Goal: Information Seeking & Learning: Learn about a topic

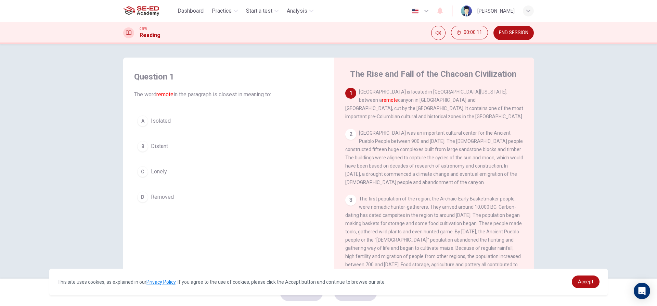
drag, startPoint x: 358, startPoint y: 92, endPoint x: 376, endPoint y: 92, distance: 18.5
click at [387, 98] on span "[GEOGRAPHIC_DATA] is located in [GEOGRAPHIC_DATA][US_STATE], between a remote c…" at bounding box center [434, 104] width 178 height 30
drag, startPoint x: 362, startPoint y: 91, endPoint x: 526, endPoint y: 88, distance: 163.9
click at [526, 88] on div "1 [GEOGRAPHIC_DATA] is located in [GEOGRAPHIC_DATA][US_STATE], between a remote…" at bounding box center [438, 192] width 187 height 208
click at [578, 284] on span "Accept" at bounding box center [585, 280] width 15 height 5
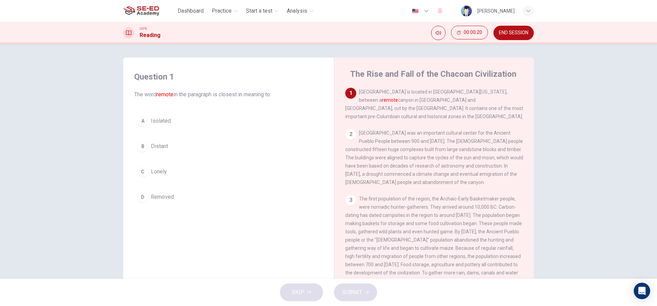
drag, startPoint x: 358, startPoint y: 93, endPoint x: 407, endPoint y: 97, distance: 49.4
click at [407, 96] on div "1 [GEOGRAPHIC_DATA] is located in [GEOGRAPHIC_DATA][US_STATE], between a remote…" at bounding box center [434, 104] width 178 height 33
drag, startPoint x: 392, startPoint y: 101, endPoint x: 471, endPoint y: 106, distance: 78.9
click at [471, 106] on span "[GEOGRAPHIC_DATA] is located in [GEOGRAPHIC_DATA][US_STATE], between a remote c…" at bounding box center [434, 104] width 178 height 30
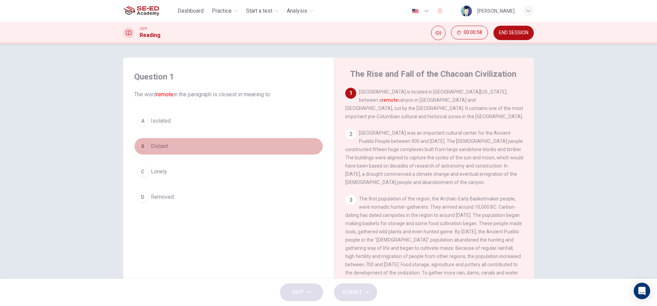
click at [142, 148] on div "B" at bounding box center [142, 146] width 11 height 11
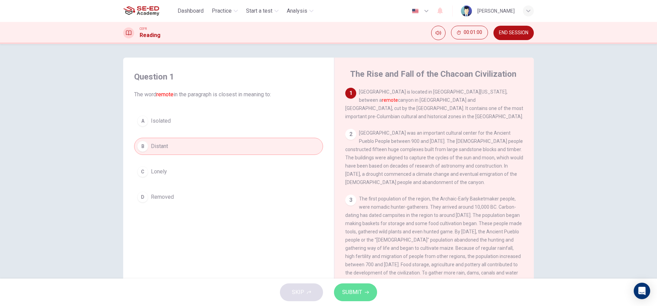
click at [356, 289] on span "SUBMIT" at bounding box center [352, 292] width 20 height 10
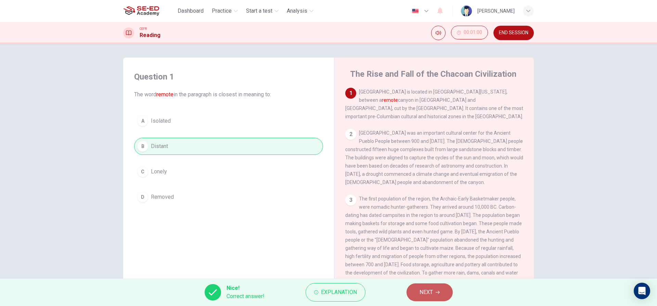
click at [418, 292] on button "NEXT" at bounding box center [429, 292] width 46 height 18
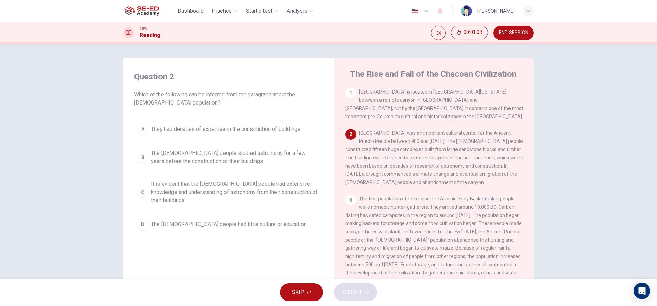
drag, startPoint x: 208, startPoint y: 93, endPoint x: 220, endPoint y: 93, distance: 12.7
click at [220, 93] on span "Which of the following can be inferred from the paragraph about the [DEMOGRAPHI…" at bounding box center [228, 98] width 189 height 16
drag, startPoint x: 365, startPoint y: 133, endPoint x: 373, endPoint y: 155, distance: 23.5
click at [373, 155] on div "2 [GEOGRAPHIC_DATA] was an important cultural center for the Ancient Pueblo Peo…" at bounding box center [434, 157] width 178 height 57
drag, startPoint x: 361, startPoint y: 143, endPoint x: 515, endPoint y: 144, distance: 154.0
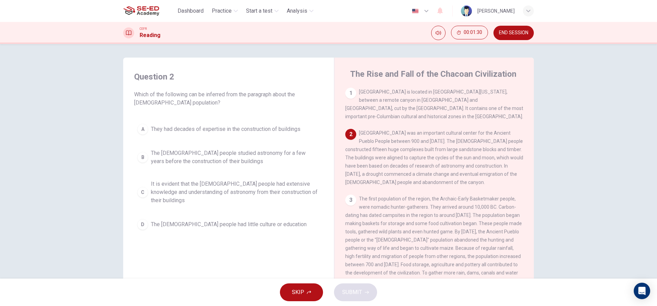
click at [514, 145] on span "[GEOGRAPHIC_DATA] was an important cultural center for the Ancient Pueblo Peopl…" at bounding box center [434, 157] width 178 height 55
drag, startPoint x: 350, startPoint y: 144, endPoint x: 345, endPoint y: 167, distance: 23.6
click at [373, 174] on div "2 [GEOGRAPHIC_DATA] was an important cultural center for the Ancient Pueblo Peo…" at bounding box center [434, 157] width 178 height 57
drag, startPoint x: 346, startPoint y: 168, endPoint x: 491, endPoint y: 169, distance: 144.4
click at [491, 169] on span "[GEOGRAPHIC_DATA] was an important cultural center for the Ancient Pueblo Peopl…" at bounding box center [434, 157] width 178 height 55
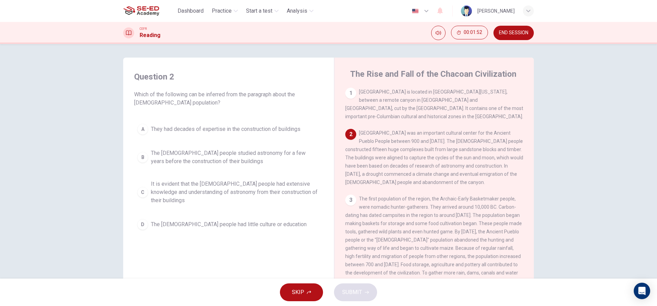
drag, startPoint x: 346, startPoint y: 185, endPoint x: 429, endPoint y: 186, distance: 83.5
click at [429, 186] on div "2 [GEOGRAPHIC_DATA] was an important cultural center for the Ancient Pueblo Peo…" at bounding box center [434, 157] width 178 height 57
click at [141, 186] on div "C" at bounding box center [142, 191] width 11 height 11
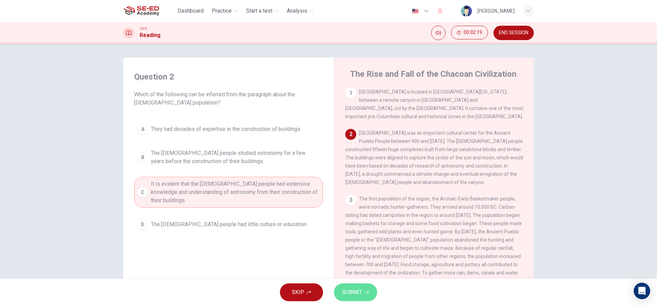
click at [362, 296] on button "SUBMIT" at bounding box center [355, 292] width 43 height 18
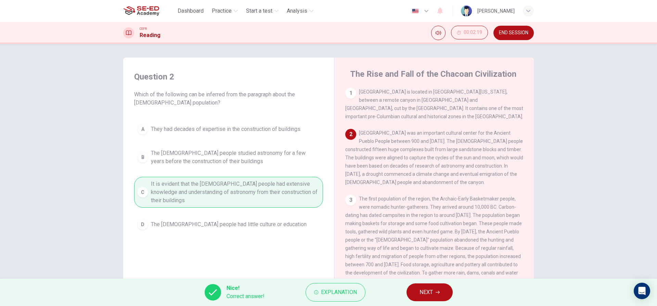
click at [415, 290] on button "NEXT" at bounding box center [429, 292] width 46 height 18
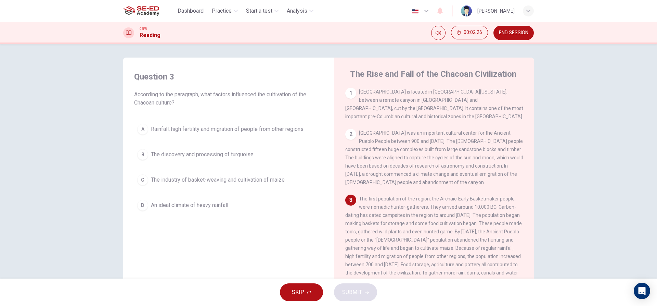
drag, startPoint x: 356, startPoint y: 200, endPoint x: 479, endPoint y: 222, distance: 124.9
click at [491, 224] on div "3 The first population of the region, the Archaic-Early Basketmaker people, wer…" at bounding box center [434, 239] width 178 height 90
drag, startPoint x: 366, startPoint y: 211, endPoint x: 497, endPoint y: 223, distance: 131.2
click at [497, 223] on div "3 The first population of the region, the Archaic-Early Basketmaker people, wer…" at bounding box center [434, 239] width 178 height 90
drag, startPoint x: 483, startPoint y: 219, endPoint x: 489, endPoint y: 219, distance: 6.5
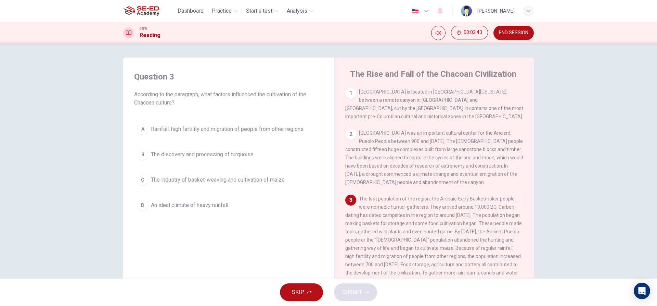
click at [489, 219] on span "The first population of the region, the Archaic-Early Basketmaker people, were …" at bounding box center [433, 240] width 177 height 88
drag, startPoint x: 354, startPoint y: 226, endPoint x: 411, endPoint y: 235, distance: 57.5
click at [411, 235] on span "The first population of the region, the Archaic-Early Basketmaker people, were …" at bounding box center [433, 240] width 177 height 88
drag, startPoint x: 407, startPoint y: 229, endPoint x: 482, endPoint y: 231, distance: 75.0
click at [480, 231] on div "3 The first population of the region, the Archaic-Early Basketmaker people, wer…" at bounding box center [434, 239] width 178 height 90
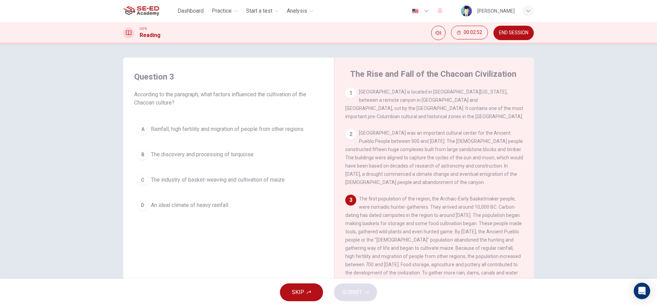
drag, startPoint x: 392, startPoint y: 244, endPoint x: 509, endPoint y: 258, distance: 118.2
click at [509, 258] on div "3 The first population of the region, the Archaic-Early Basketmaker people, wer…" at bounding box center [434, 239] width 178 height 90
drag, startPoint x: 360, startPoint y: 264, endPoint x: 474, endPoint y: 264, distance: 113.9
click at [474, 264] on span "The first population of the region, the Archaic-Early Basketmaker people, were …" at bounding box center [433, 240] width 177 height 88
drag, startPoint x: 468, startPoint y: 270, endPoint x: 498, endPoint y: 271, distance: 30.8
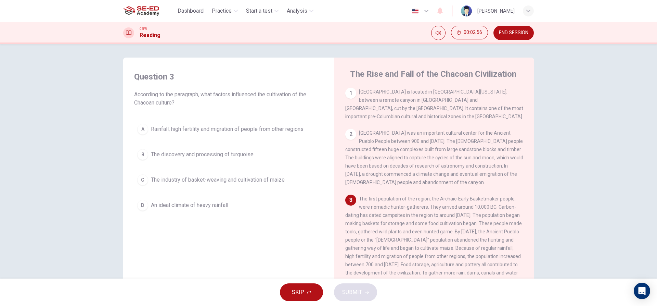
click at [498, 271] on div "3 The first population of the region, the Archaic-Early Basketmaker people, wer…" at bounding box center [434, 239] width 178 height 90
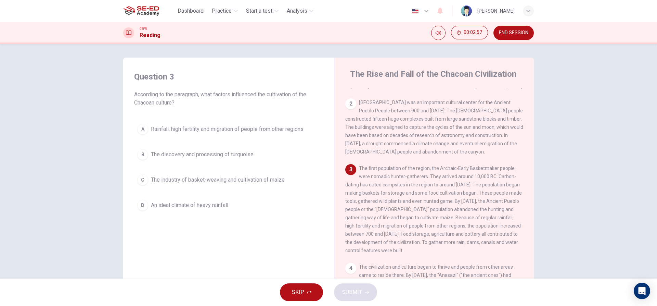
scroll to position [68, 0]
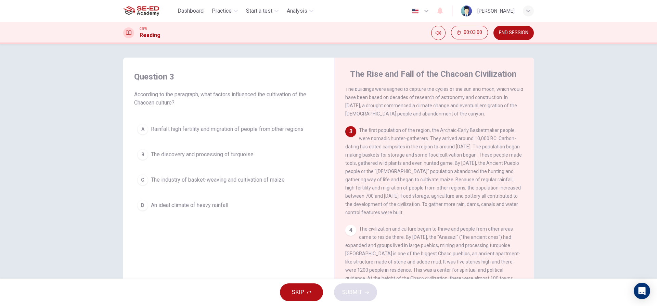
drag, startPoint x: 371, startPoint y: 213, endPoint x: 411, endPoint y: 214, distance: 39.4
click at [411, 214] on div "3 The first population of the region, the Archaic-Early Basketmaker people, wer…" at bounding box center [434, 171] width 178 height 90
drag, startPoint x: 177, startPoint y: 100, endPoint x: 274, endPoint y: 91, distance: 97.3
click at [291, 94] on span "According to the paragraph, what factors influenced the cultivation of the Chac…" at bounding box center [228, 98] width 189 height 16
drag, startPoint x: 239, startPoint y: 95, endPoint x: 249, endPoint y: 97, distance: 10.0
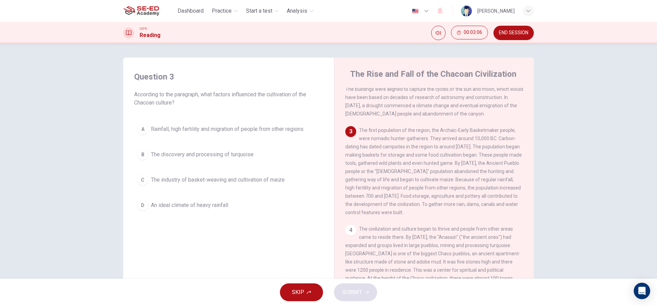
click at [249, 97] on span "According to the paragraph, what factors influenced the cultivation of the Chac…" at bounding box center [228, 98] width 189 height 16
click at [141, 126] on div "A" at bounding box center [142, 129] width 11 height 11
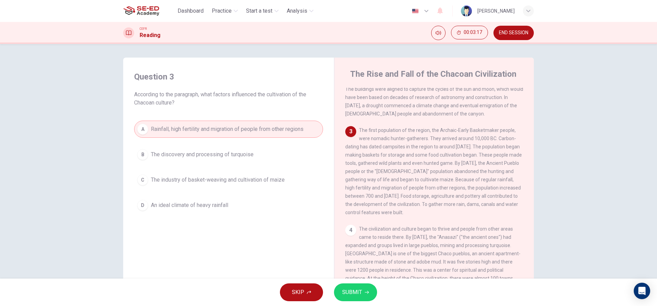
drag, startPoint x: 424, startPoint y: 160, endPoint x: 462, endPoint y: 159, distance: 38.0
click at [462, 159] on span "The first population of the region, the Archaic-Early Basketmaker people, were …" at bounding box center [433, 171] width 177 height 88
click at [146, 177] on button "C The industry of basket-weaving and cultivation of maize" at bounding box center [228, 179] width 189 height 17
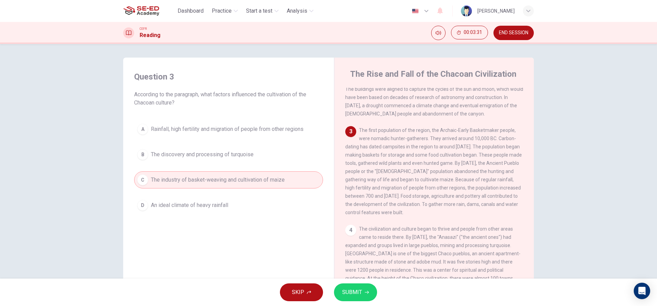
click at [451, 168] on span "The first population of the region, the Archaic-Early Basketmaker people, were …" at bounding box center [433, 171] width 177 height 88
click at [450, 177] on span "The first population of the region, the Archaic-Early Basketmaker people, were …" at bounding box center [433, 171] width 177 height 88
click at [449, 185] on span "The first population of the region, the Archaic-Early Basketmaker people, were …" at bounding box center [433, 171] width 177 height 88
drag, startPoint x: 445, startPoint y: 189, endPoint x: 483, endPoint y: 183, distance: 38.5
click at [483, 183] on div "3 The first population of the region, the Archaic-Early Basketmaker people, wer…" at bounding box center [434, 171] width 178 height 90
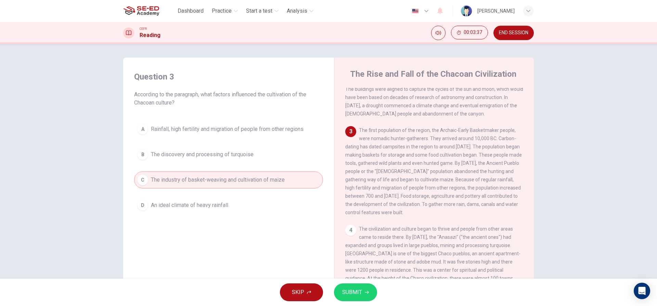
click at [206, 125] on button "A Rainfall, high fertility and migration of people from other regions" at bounding box center [228, 128] width 189 height 17
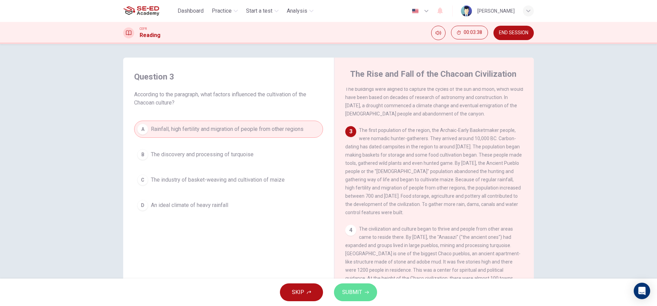
click at [365, 291] on icon "button" at bounding box center [367, 292] width 4 height 4
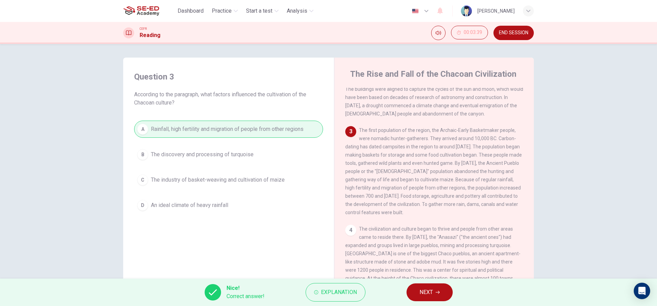
click at [410, 288] on button "NEXT" at bounding box center [429, 292] width 46 height 18
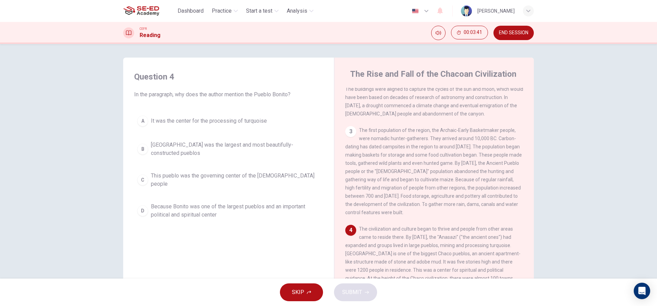
scroll to position [171, 0]
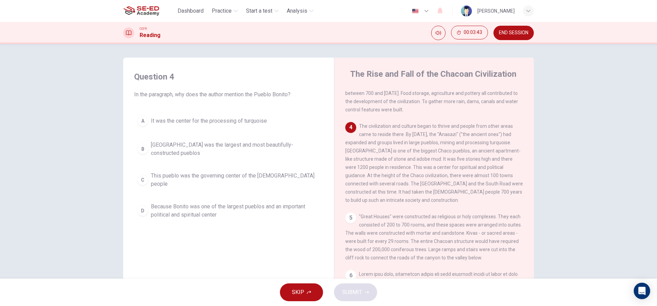
drag, startPoint x: 362, startPoint y: 133, endPoint x: 375, endPoint y: 159, distance: 29.4
click at [375, 159] on span "The civilization and culture began to thrive and people from other areas came t…" at bounding box center [434, 162] width 178 height 79
drag, startPoint x: 364, startPoint y: 132, endPoint x: 481, endPoint y: 131, distance: 116.3
click at [481, 131] on span "The civilization and culture began to thrive and people from other areas came t…" at bounding box center [434, 162] width 178 height 79
drag, startPoint x: 450, startPoint y: 143, endPoint x: 477, endPoint y: 143, distance: 27.0
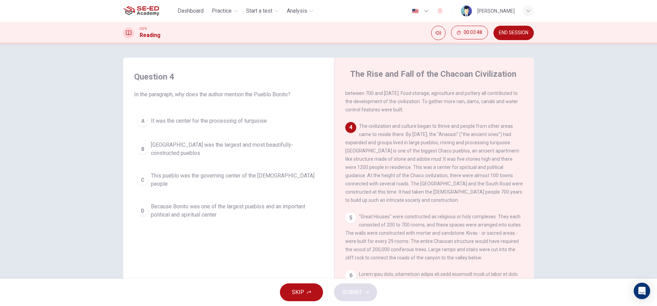
click at [477, 143] on span "The civilization and culture began to thrive and people from other areas came t…" at bounding box center [434, 162] width 178 height 79
click at [435, 154] on div "4 The civilization and culture began to thrive and people from other areas came…" at bounding box center [434, 163] width 178 height 82
drag, startPoint x: 443, startPoint y: 151, endPoint x: 485, endPoint y: 149, distance: 41.4
click at [485, 149] on span "The civilization and culture began to thrive and people from other areas came t…" at bounding box center [434, 162] width 178 height 79
drag, startPoint x: 462, startPoint y: 157, endPoint x: 509, endPoint y: 161, distance: 46.7
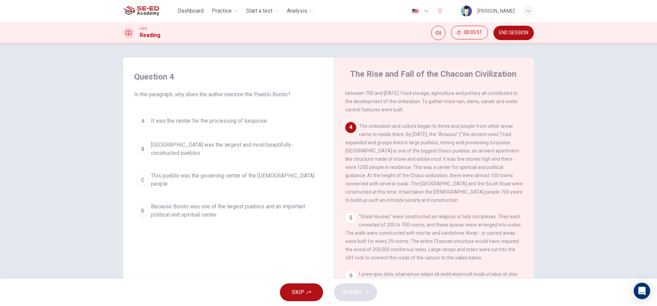
click at [509, 161] on div "4 The civilization and culture began to thrive and people from other areas came…" at bounding box center [434, 163] width 178 height 82
drag, startPoint x: 442, startPoint y: 170, endPoint x: 501, endPoint y: 173, distance: 58.6
click at [501, 173] on span "The civilization and culture began to thrive and people from other areas came t…" at bounding box center [434, 162] width 178 height 79
drag, startPoint x: 453, startPoint y: 177, endPoint x: 475, endPoint y: 177, distance: 21.9
click at [475, 177] on span "The civilization and culture began to thrive and people from other areas came t…" at bounding box center [434, 162] width 178 height 79
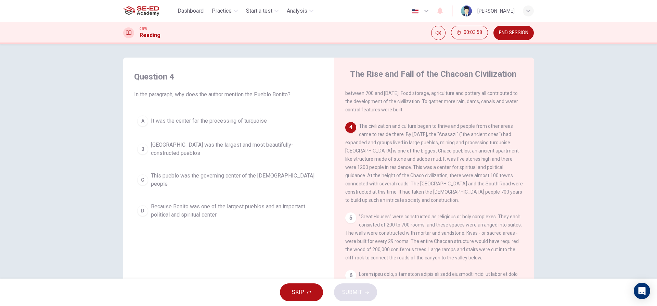
drag, startPoint x: 466, startPoint y: 185, endPoint x: 480, endPoint y: 187, distance: 13.8
click at [480, 187] on span "The civilization and culture began to thrive and people from other areas came t…" at bounding box center [434, 162] width 178 height 79
drag, startPoint x: 460, startPoint y: 196, endPoint x: 474, endPoint y: 196, distance: 14.0
click at [474, 196] on span "The civilization and culture began to thrive and people from other areas came t…" at bounding box center [434, 162] width 178 height 79
drag, startPoint x: 141, startPoint y: 94, endPoint x: 287, endPoint y: 96, distance: 146.1
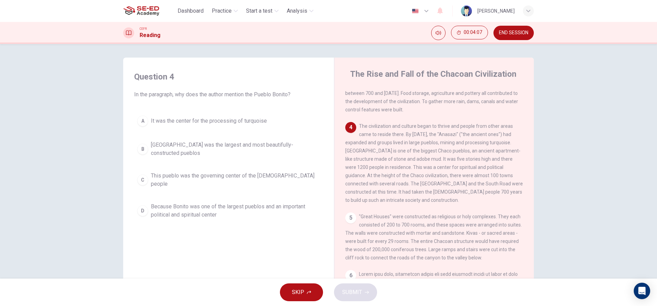
click at [290, 97] on span "In the paragraph, why does the author mention the Pueblo Bonito?" at bounding box center [228, 94] width 189 height 8
click at [404, 161] on span "The civilization and culture began to thrive and people from other areas came t…" at bounding box center [434, 162] width 178 height 79
click at [457, 158] on span "The civilization and culture began to thrive and people from other areas came t…" at bounding box center [434, 162] width 178 height 79
drag, startPoint x: 436, startPoint y: 160, endPoint x: 456, endPoint y: 160, distance: 20.5
click at [456, 160] on span "The civilization and culture began to thrive and people from other areas came t…" at bounding box center [434, 162] width 178 height 79
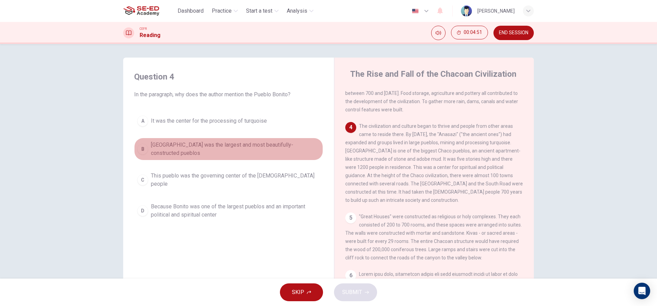
click at [141, 146] on div "B" at bounding box center [142, 148] width 11 height 11
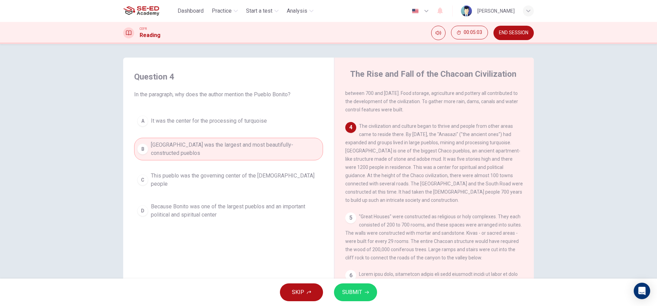
click at [144, 206] on div "D" at bounding box center [142, 210] width 11 height 11
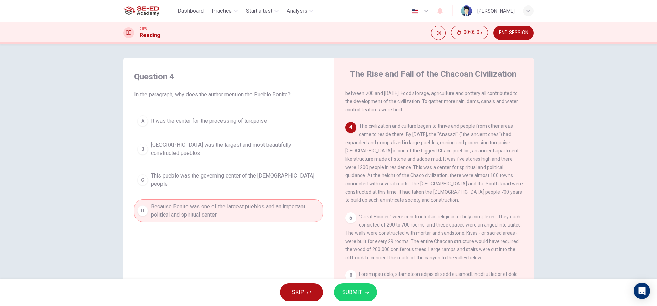
click at [350, 292] on span "SUBMIT" at bounding box center [352, 292] width 20 height 10
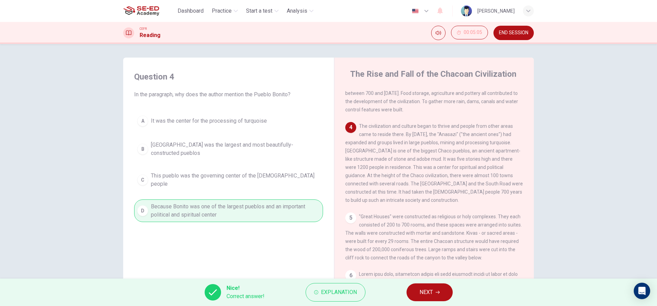
click at [411, 288] on button "NEXT" at bounding box center [429, 292] width 46 height 18
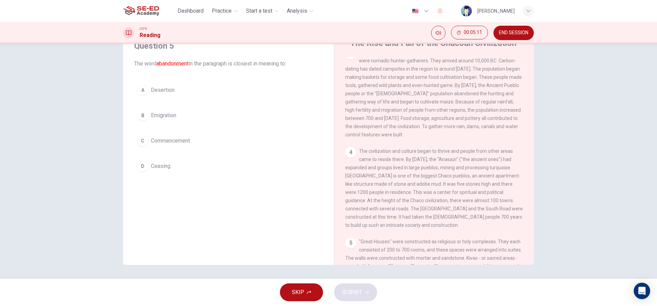
scroll to position [0, 0]
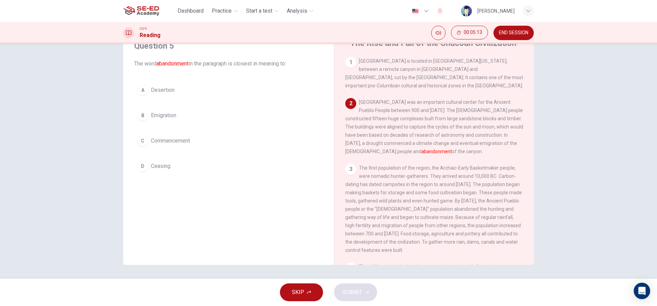
drag, startPoint x: 356, startPoint y: 154, endPoint x: 418, endPoint y: 152, distance: 62.7
click at [418, 152] on div "2 [GEOGRAPHIC_DATA] was an important cultural center for the Ancient Pueblo Peo…" at bounding box center [434, 126] width 178 height 57
drag, startPoint x: 403, startPoint y: 113, endPoint x: 412, endPoint y: 141, distance: 29.6
click at [421, 141] on div "2 [GEOGRAPHIC_DATA] was an important cultural center for the Ancient Pueblo Peo…" at bounding box center [434, 126] width 178 height 57
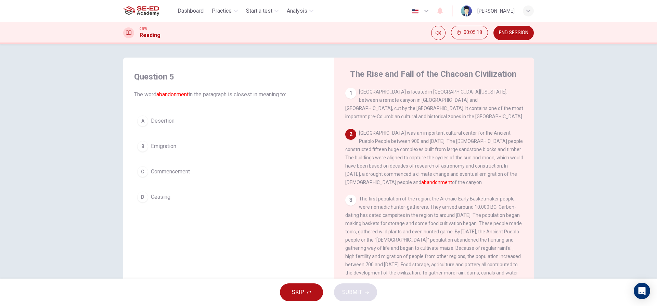
scroll to position [34, 0]
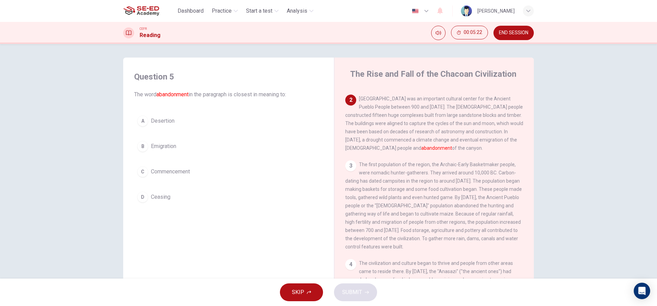
drag, startPoint x: 352, startPoint y: 151, endPoint x: 378, endPoint y: 152, distance: 25.7
click at [421, 151] on font "abandonment" at bounding box center [436, 147] width 31 height 5
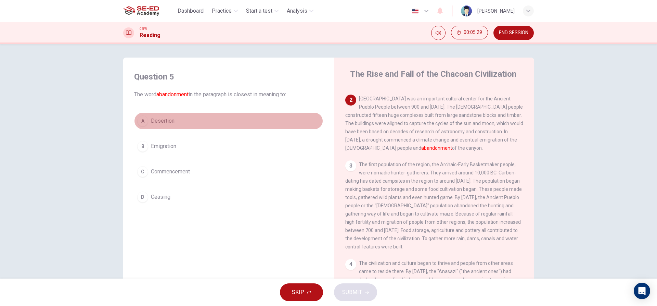
click at [142, 119] on div "A" at bounding box center [142, 120] width 11 height 11
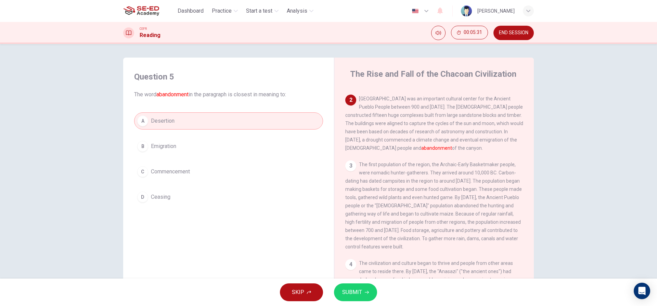
click at [163, 146] on span "Emigration" at bounding box center [163, 146] width 25 height 8
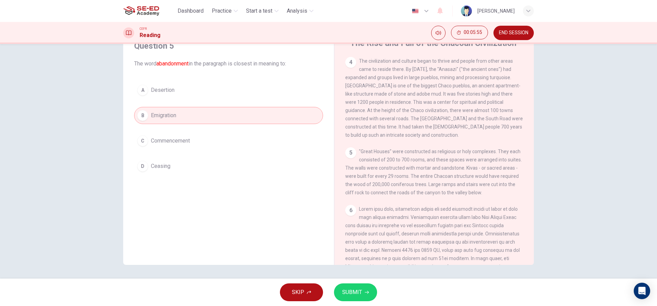
scroll to position [286, 0]
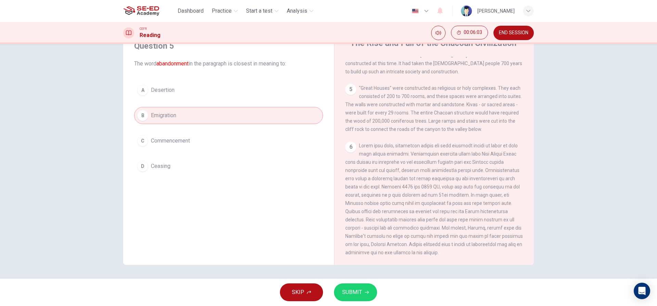
click at [192, 84] on button "A Desertion" at bounding box center [228, 89] width 189 height 17
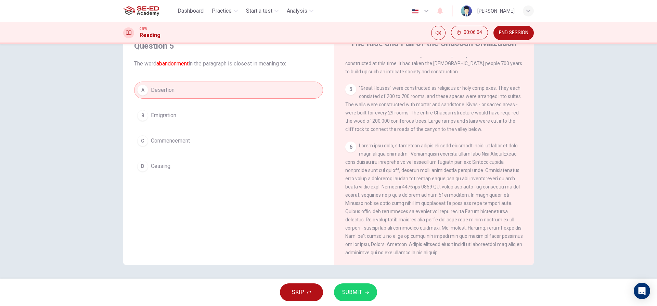
click at [177, 161] on button "D Ceasing" at bounding box center [228, 165] width 189 height 17
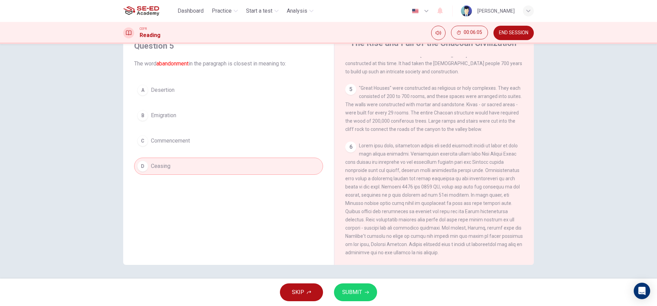
click at [207, 85] on button "A Desertion" at bounding box center [228, 89] width 189 height 17
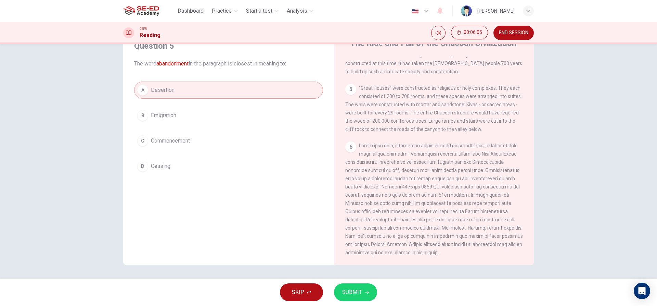
drag, startPoint x: 176, startPoint y: 167, endPoint x: 180, endPoint y: 153, distance: 14.8
click at [179, 156] on div "A Desertion B Emigration C Commencement D Ceasing" at bounding box center [228, 127] width 189 height 93
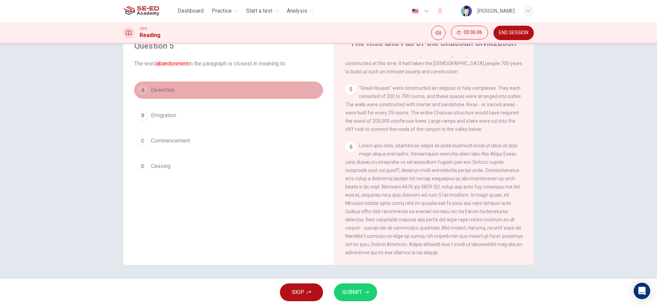
click at [202, 89] on button "A Desertion" at bounding box center [228, 89] width 189 height 17
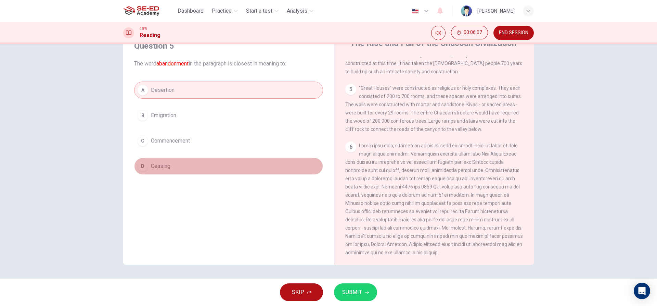
drag, startPoint x: 177, startPoint y: 167, endPoint x: 185, endPoint y: 149, distance: 19.9
click at [178, 166] on button "D Ceasing" at bounding box center [228, 165] width 189 height 17
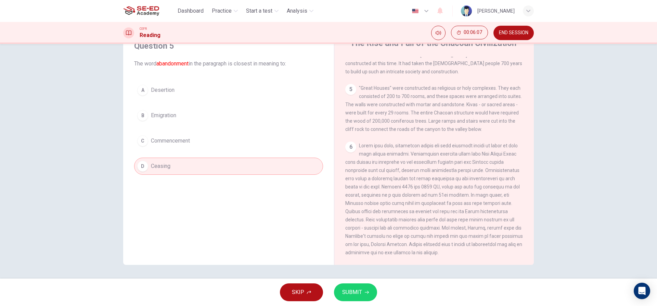
click at [208, 80] on div "Question 5 The word abandonment in the paragraph is closest in meaning to: A De…" at bounding box center [229, 108] width 200 height 148
click at [201, 81] on div "Question 5 The word abandonment in the paragraph is closest in meaning to: A De…" at bounding box center [229, 108] width 200 height 148
click at [198, 87] on button "A Desertion" at bounding box center [228, 89] width 189 height 17
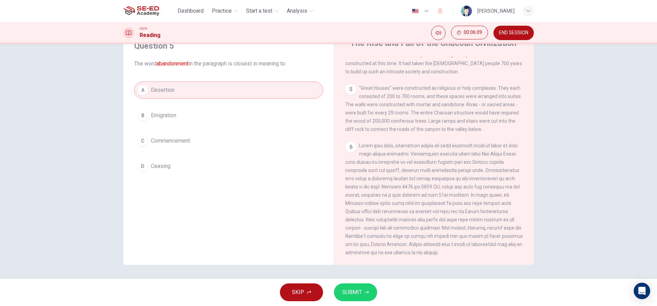
drag, startPoint x: 160, startPoint y: 168, endPoint x: 170, endPoint y: 146, distance: 23.9
click at [160, 167] on span "Ceasing" at bounding box center [161, 166] width 20 height 8
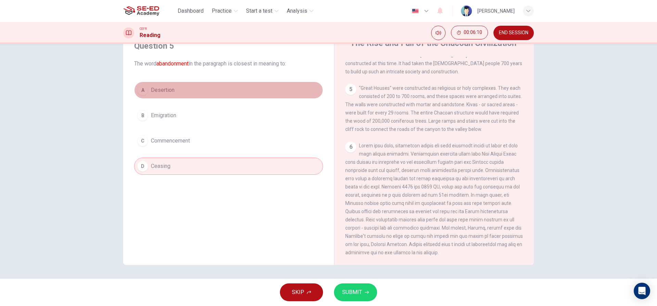
click at [190, 85] on button "A Desertion" at bounding box center [228, 89] width 189 height 17
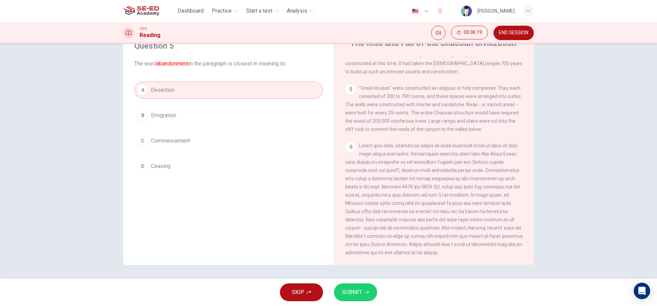
click at [194, 91] on button "A Desertion" at bounding box center [228, 89] width 189 height 17
click at [357, 284] on button "SUBMIT" at bounding box center [355, 292] width 43 height 18
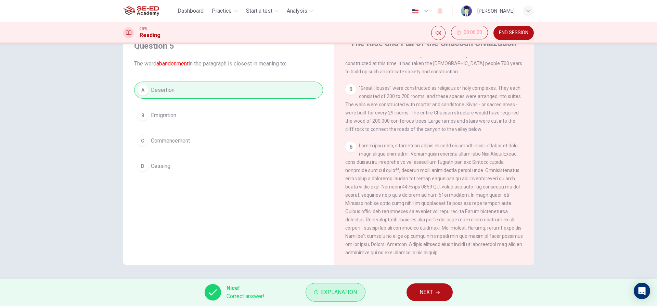
click at [329, 292] on span "Explanation" at bounding box center [339, 292] width 36 height 10
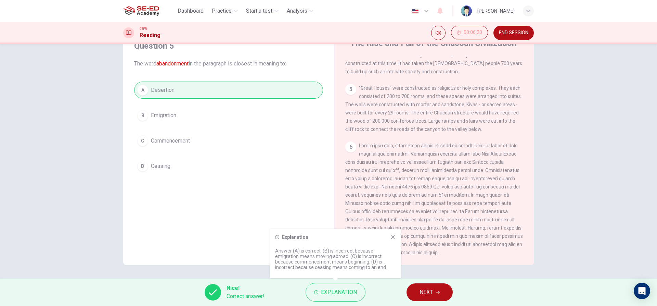
drag, startPoint x: 328, startPoint y: 255, endPoint x: 374, endPoint y: 264, distance: 46.4
click at [374, 264] on p "Answer (A) is correct. (B) is incorrect because emigration means moving abroad.…" at bounding box center [335, 259] width 120 height 22
click at [392, 237] on icon at bounding box center [392, 236] width 5 height 5
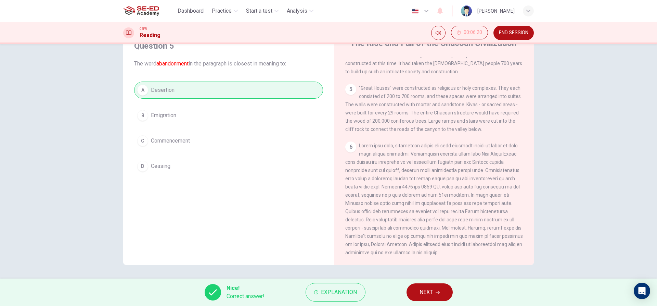
click at [422, 295] on span "NEXT" at bounding box center [425, 292] width 13 height 10
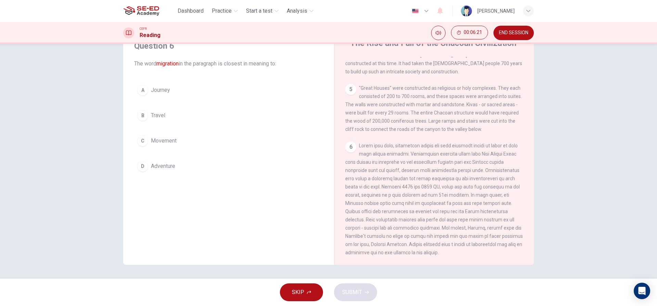
scroll to position [0, 0]
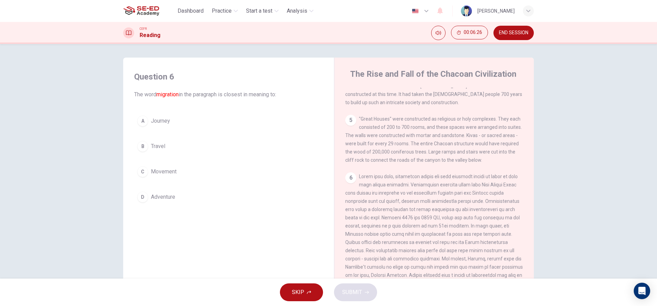
click at [139, 171] on div "C" at bounding box center [142, 171] width 11 height 11
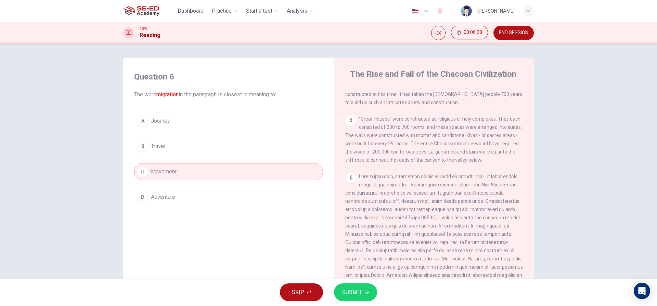
click at [366, 296] on button "SUBMIT" at bounding box center [355, 292] width 43 height 18
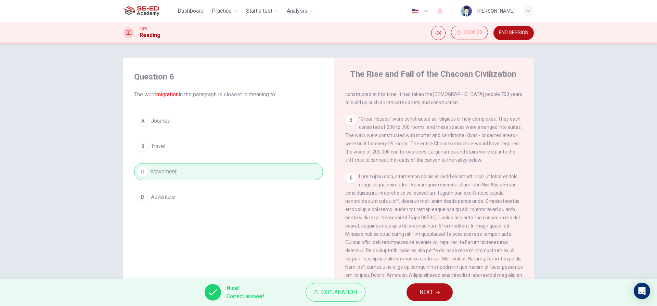
click at [419, 289] on span "NEXT" at bounding box center [425, 292] width 13 height 10
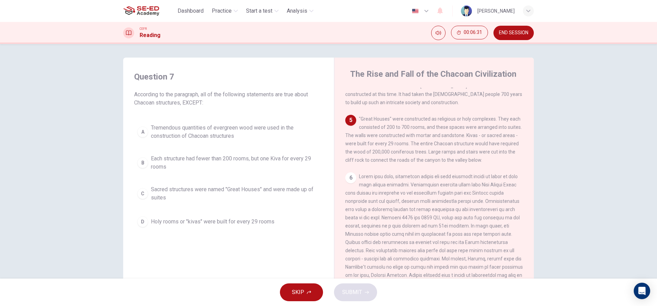
drag, startPoint x: 155, startPoint y: 89, endPoint x: 256, endPoint y: 98, distance: 101.4
click at [245, 100] on div "Question 7 According to the paragraph, all of the following statements are true…" at bounding box center [228, 89] width 189 height 36
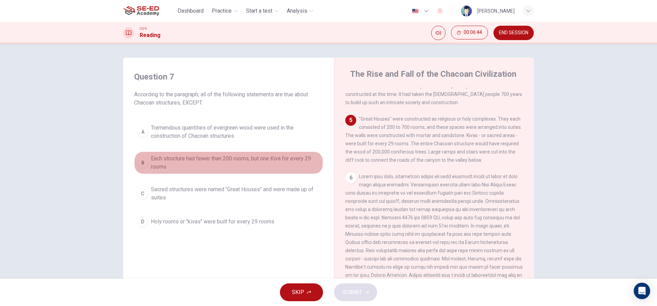
click at [137, 161] on div "B" at bounding box center [142, 162] width 11 height 11
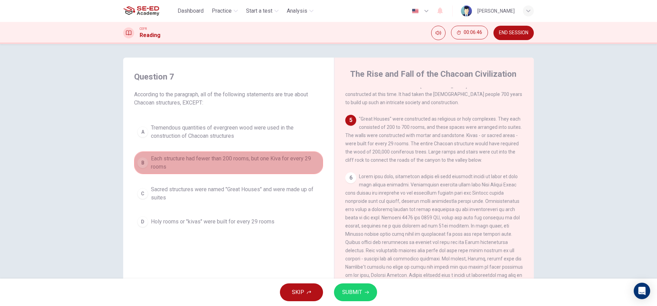
click at [137, 161] on div "B" at bounding box center [142, 162] width 11 height 11
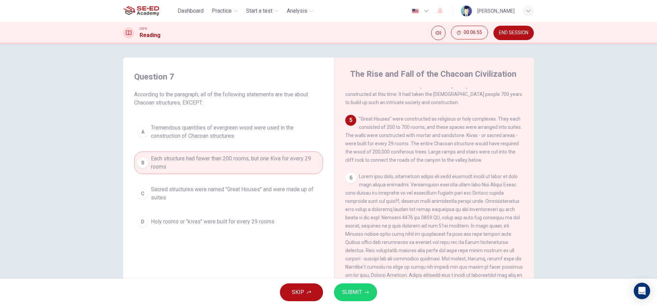
click at [417, 141] on div "5 "Great Houses" were constructed as religious or holy complexes. They each con…" at bounding box center [434, 139] width 178 height 49
click at [239, 196] on span "Sacred structures were named "Great Houses" and were made up of suites" at bounding box center [235, 193] width 169 height 16
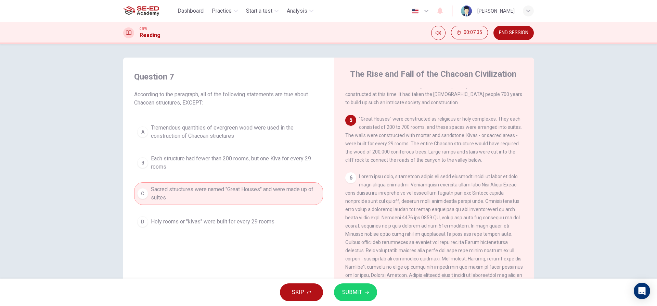
drag, startPoint x: 304, startPoint y: 200, endPoint x: 596, endPoint y: 177, distance: 292.8
click at [596, 177] on div "Question 7 According to the paragraph, all of the following statements are true…" at bounding box center [328, 161] width 657 height 234
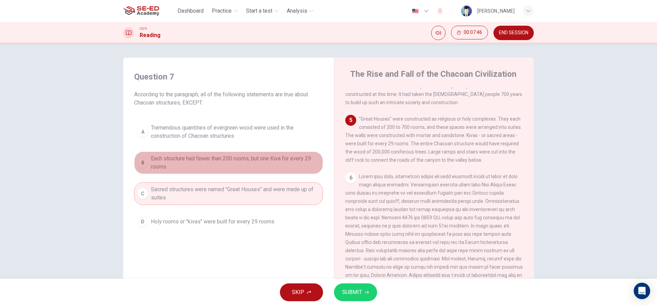
click at [206, 158] on span "Each structure had fewer than 200 rooms, but one Kiva for every 29 rooms" at bounding box center [235, 162] width 169 height 16
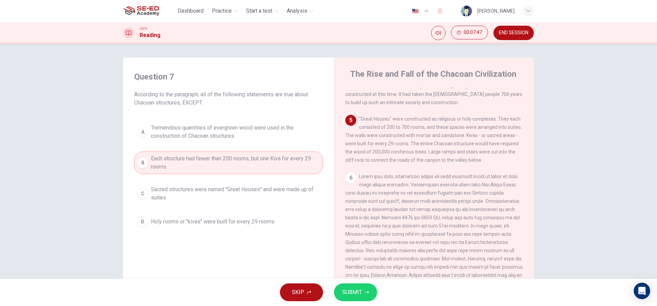
click at [200, 206] on div "A Tremendous quantities of evergreen wood were used in the construction of Chac…" at bounding box center [228, 174] width 189 height 109
click at [198, 221] on span "Holy rooms or "kivas" were built for every 29 rooms" at bounding box center [213, 221] width 124 height 8
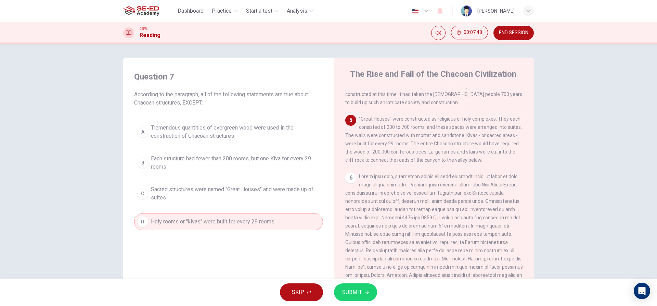
click at [204, 202] on button "C Sacred structures were named "Great Houses" and were made up of suites" at bounding box center [228, 193] width 189 height 23
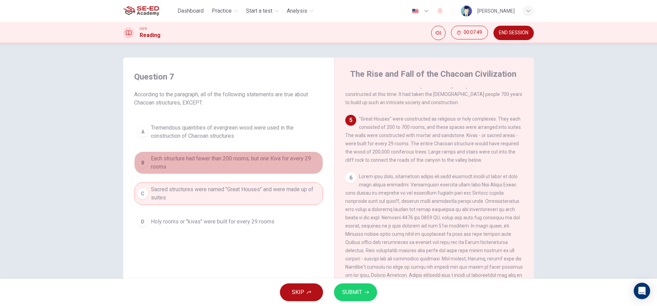
click at [229, 156] on span "Each structure had fewer than 200 rooms, but one Kiva for every 29 rooms" at bounding box center [235, 162] width 169 height 16
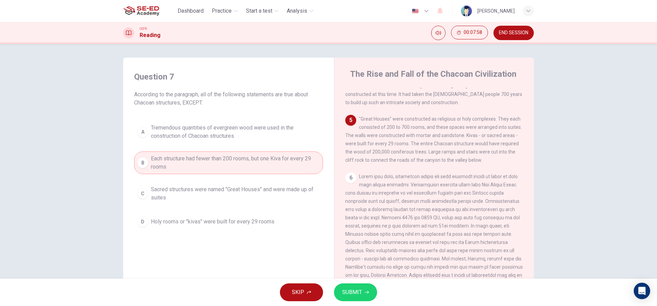
click at [497, 123] on span ""Great Houses" were constructed as religious or holy complexes. They each consi…" at bounding box center [433, 139] width 177 height 47
drag, startPoint x: 468, startPoint y: 122, endPoint x: 518, endPoint y: 123, distance: 50.3
click at [518, 123] on div "1 [GEOGRAPHIC_DATA] is located in [GEOGRAPHIC_DATA][US_STATE], between a remote…" at bounding box center [438, 192] width 187 height 208
click at [255, 130] on span "Tremendous quantities of evergreen wood were used in the construction of Chacoa…" at bounding box center [235, 132] width 169 height 16
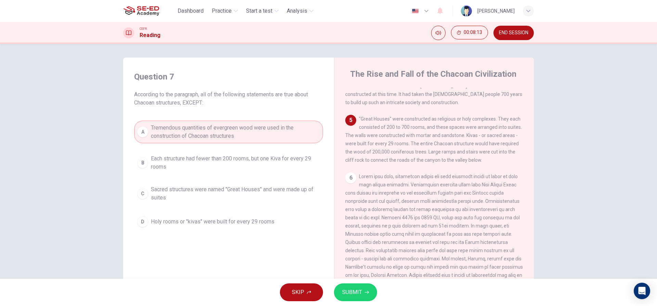
click at [272, 196] on span "Sacred structures were named "Great Houses" and were made up of suites" at bounding box center [235, 193] width 169 height 16
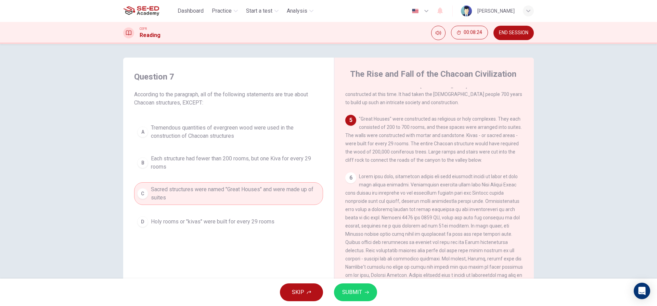
click at [269, 161] on span "Each structure had fewer than 200 rooms, but one Kiva for every 29 rooms" at bounding box center [235, 162] width 169 height 16
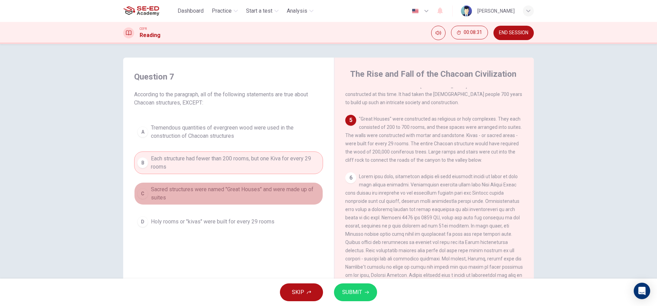
click at [288, 191] on span "Sacred structures were named "Great Houses" and were made up of suites" at bounding box center [235, 193] width 169 height 16
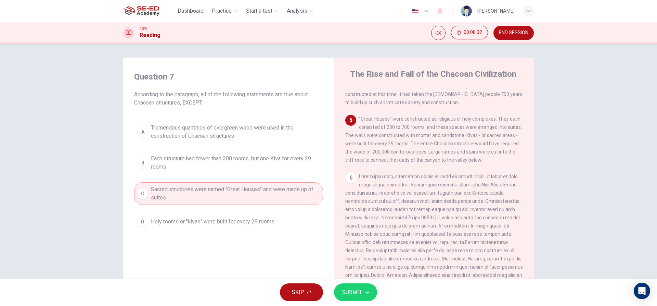
click at [352, 296] on span "SUBMIT" at bounding box center [352, 292] width 20 height 10
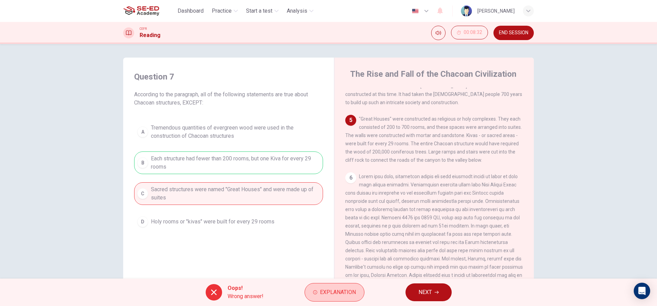
click at [320, 285] on button "Explanation" at bounding box center [334, 292] width 60 height 18
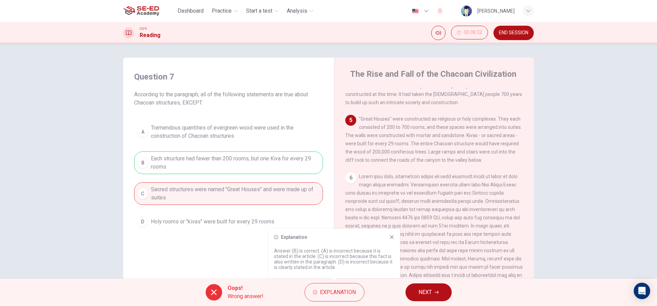
click at [391, 234] on div "Explanation Answer (B) is correct. (A) is incorrect because it is stated in the…" at bounding box center [334, 253] width 131 height 49
click at [391, 240] on div "Explanation Answer (B) is correct. (A) is incorrect because it is stated in the…" at bounding box center [334, 253] width 131 height 49
click at [390, 235] on icon at bounding box center [392, 237] width 4 height 4
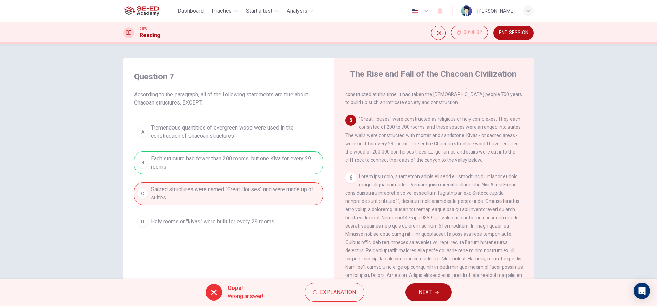
click at [292, 151] on div "A Tremendous quantities of evergreen wood were used in the construction of Chac…" at bounding box center [228, 174] width 189 height 109
click at [278, 160] on div "A Tremendous quantities of evergreen wood were used in the construction of Chac…" at bounding box center [228, 174] width 189 height 109
click at [422, 295] on span "NEXT" at bounding box center [424, 292] width 13 height 10
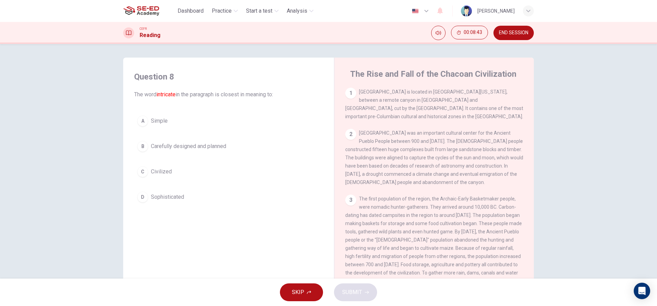
drag, startPoint x: 374, startPoint y: 81, endPoint x: 368, endPoint y: 133, distance: 53.0
click at [404, 146] on div "The Rise and Fall of the Chacoan Civilization 1 [GEOGRAPHIC_DATA] is located in…" at bounding box center [434, 181] width 200 height 249
drag, startPoint x: 368, startPoint y: 134, endPoint x: 407, endPoint y: 136, distance: 39.4
click at [407, 136] on span "[GEOGRAPHIC_DATA] was an important cultural center for the Ancient Pueblo Peopl…" at bounding box center [434, 157] width 178 height 55
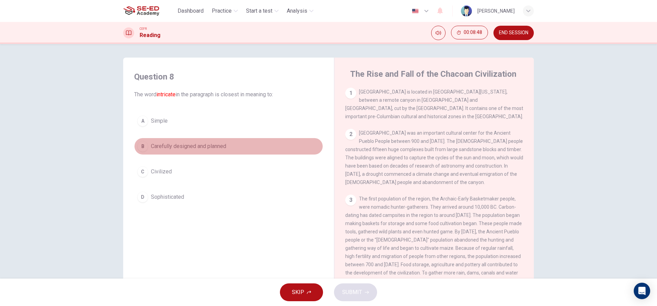
drag, startPoint x: 182, startPoint y: 146, endPoint x: 203, endPoint y: 124, distance: 30.5
click at [204, 124] on div "A Simple B Carefully designed and planned C Civilized D Sophisticated" at bounding box center [228, 158] width 189 height 93
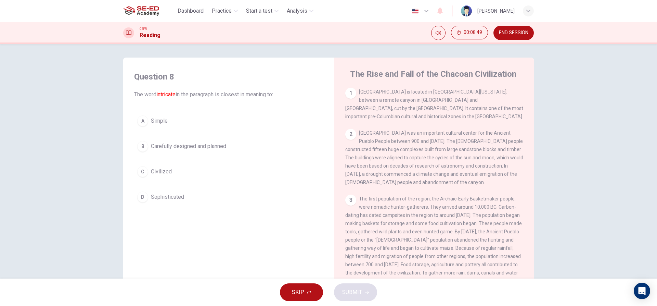
click at [198, 98] on span "The word intricate in the paragraph is closest in meaning to:" at bounding box center [228, 94] width 189 height 8
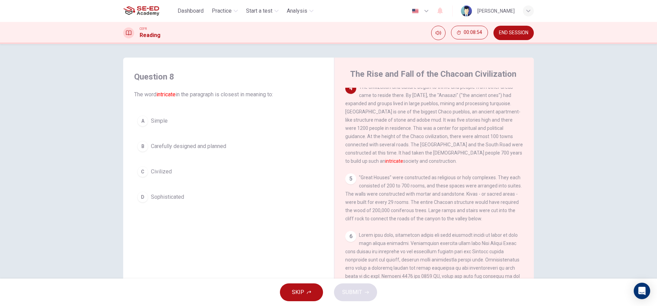
scroll to position [150, 0]
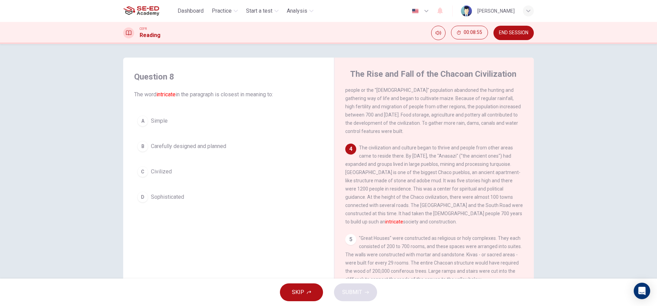
drag, startPoint x: 453, startPoint y: 228, endPoint x: 497, endPoint y: 226, distance: 43.9
click at [497, 225] on div "4 The civilization and culture began to thrive and people from other areas came…" at bounding box center [434, 184] width 178 height 82
drag, startPoint x: 374, startPoint y: 227, endPoint x: 373, endPoint y: 239, distance: 12.7
click at [373, 239] on div "1 [GEOGRAPHIC_DATA] is located in [GEOGRAPHIC_DATA][US_STATE], between a remote…" at bounding box center [438, 192] width 187 height 208
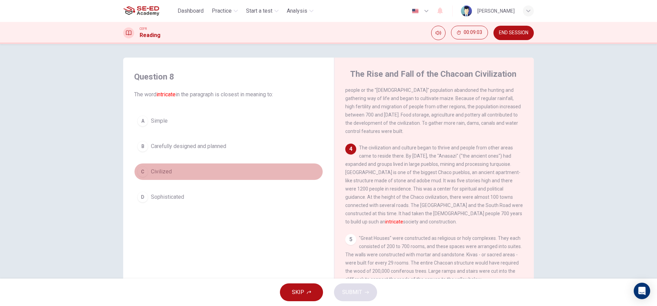
click at [147, 169] on button "C Civilized" at bounding box center [228, 171] width 189 height 17
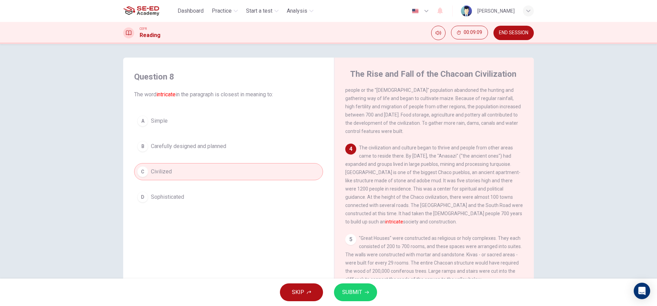
drag, startPoint x: 424, startPoint y: 217, endPoint x: 500, endPoint y: 228, distance: 76.7
click at [516, 223] on div "4 The civilization and culture began to thrive and people from other areas came…" at bounding box center [434, 184] width 178 height 82
click at [181, 191] on button "D Sophisticated" at bounding box center [228, 196] width 189 height 17
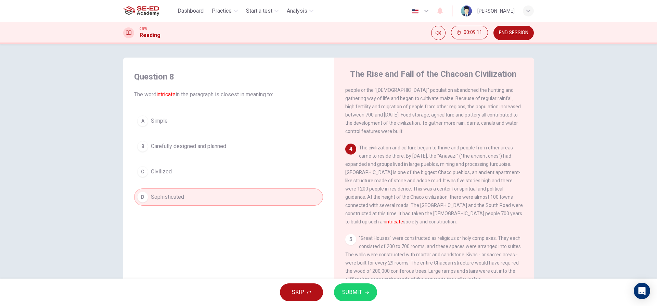
click at [181, 157] on div "A Simple B Carefully designed and planned C Civilized D Sophisticated" at bounding box center [228, 158] width 189 height 93
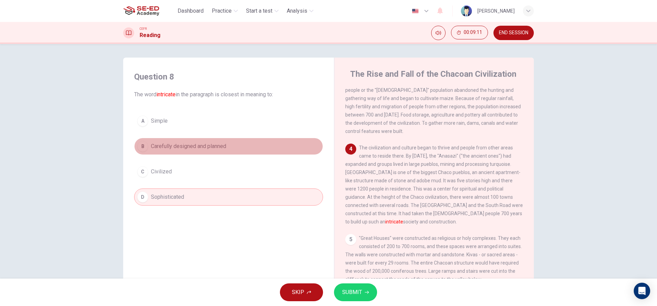
click at [187, 154] on button "B Carefully designed and planned" at bounding box center [228, 146] width 189 height 17
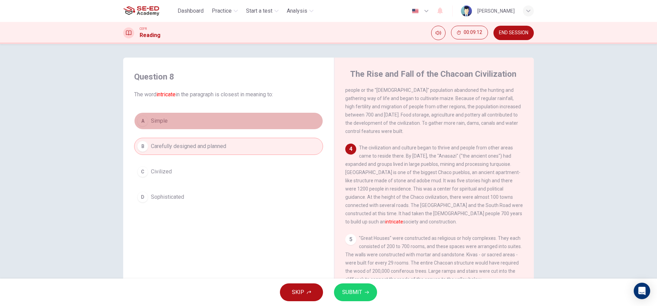
click at [190, 117] on button "A Simple" at bounding box center [228, 120] width 189 height 17
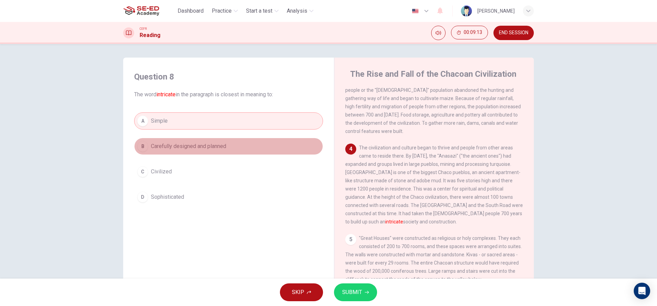
click at [184, 145] on span "Carefully designed and planned" at bounding box center [188, 146] width 75 height 8
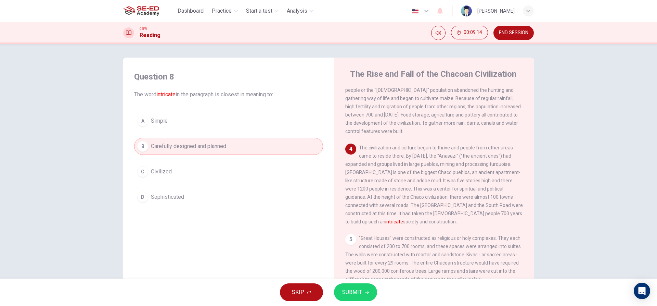
click at [180, 191] on button "D Sophisticated" at bounding box center [228, 196] width 189 height 17
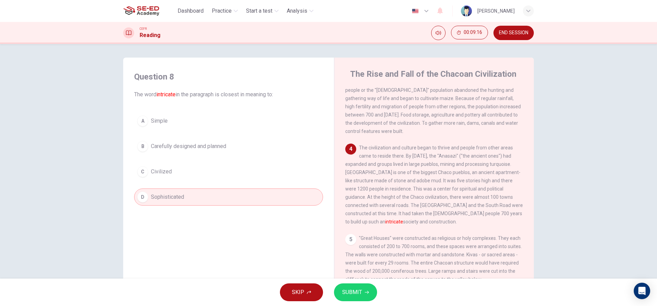
click at [210, 148] on span "Carefully designed and planned" at bounding box center [188, 146] width 75 height 8
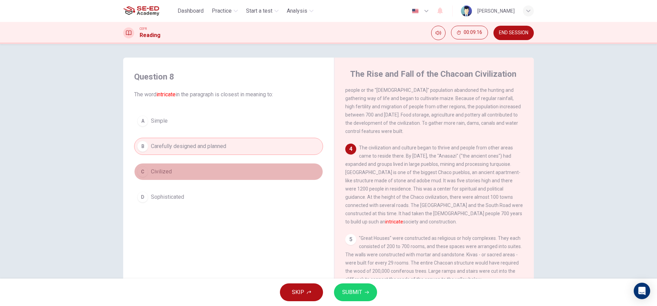
click at [200, 166] on button "C Civilized" at bounding box center [228, 171] width 189 height 17
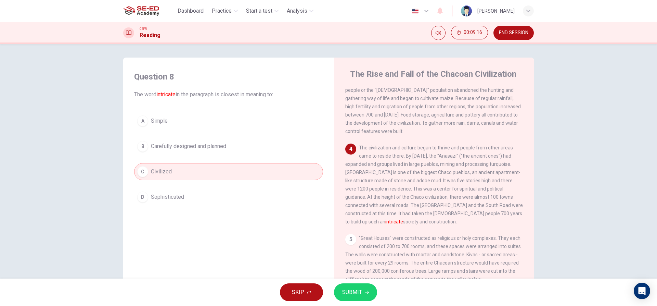
click at [208, 131] on div "A Simple B Carefully designed and planned C Civilized D Sophisticated" at bounding box center [228, 158] width 189 height 93
click at [204, 140] on button "B Carefully designed and planned" at bounding box center [228, 146] width 189 height 17
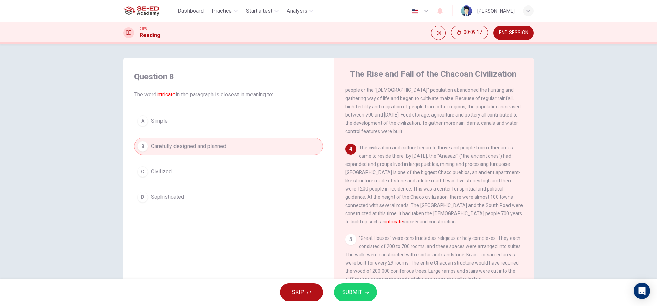
click at [209, 174] on button "C Civilized" at bounding box center [228, 171] width 189 height 17
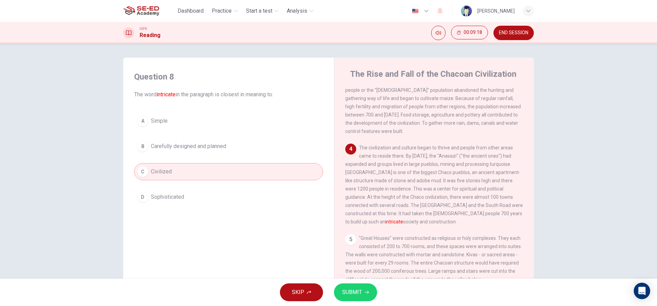
click at [216, 153] on button "B Carefully designed and planned" at bounding box center [228, 146] width 189 height 17
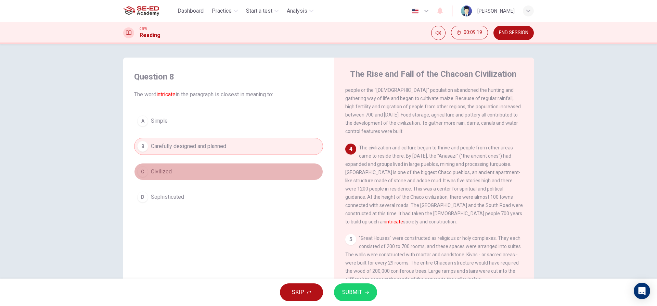
click at [212, 164] on button "C Civilized" at bounding box center [228, 171] width 189 height 17
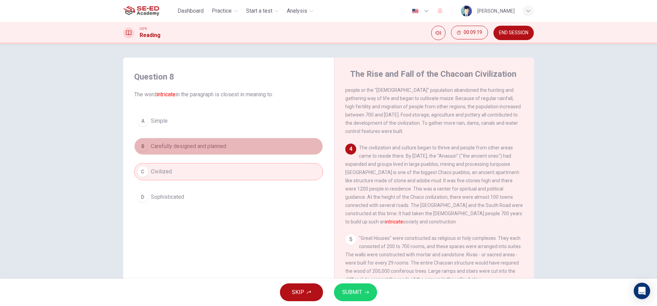
click at [214, 152] on button "B Carefully designed and planned" at bounding box center [228, 146] width 189 height 17
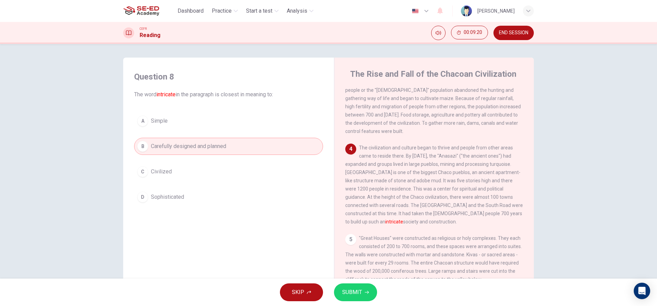
click at [210, 162] on div "A Simple B Carefully designed and planned C Civilized D Sophisticated" at bounding box center [228, 158] width 189 height 93
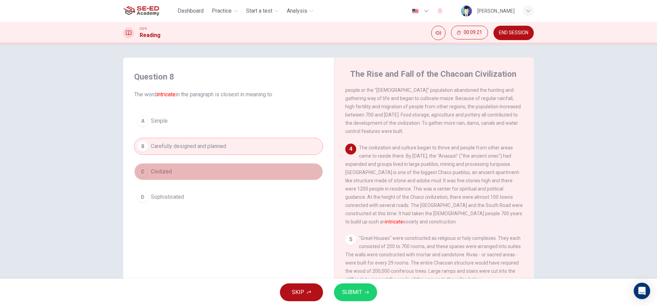
click at [206, 173] on button "C Civilized" at bounding box center [228, 171] width 189 height 17
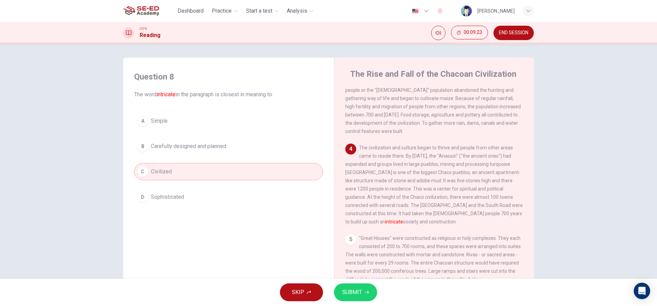
drag, startPoint x: 372, startPoint y: 175, endPoint x: 361, endPoint y: 204, distance: 30.8
click at [362, 204] on div "The Rise and Fall of the Chacoan Civilization 1 [GEOGRAPHIC_DATA] is located in…" at bounding box center [434, 181] width 200 height 249
drag, startPoint x: 493, startPoint y: 198, endPoint x: 476, endPoint y: 214, distance: 23.8
click at [420, 219] on div "4 The civilization and culture began to thrive and people from other areas came…" at bounding box center [434, 184] width 178 height 82
drag, startPoint x: 476, startPoint y: 214, endPoint x: 385, endPoint y: 214, distance: 90.7
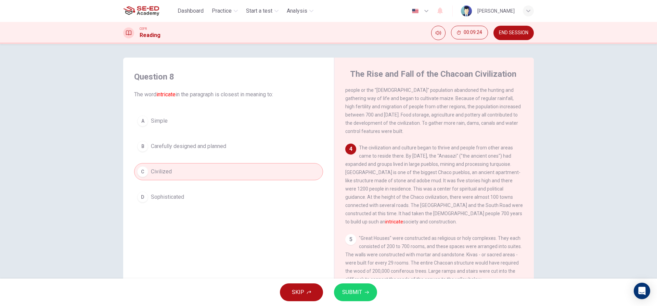
click at [385, 214] on span "The civilization and culture began to thrive and people from other areas came t…" at bounding box center [434, 184] width 178 height 79
click at [491, 216] on span "The civilization and culture began to thrive and people from other areas came t…" at bounding box center [434, 184] width 178 height 79
click at [270, 158] on div "A Simple B Carefully designed and planned C Civilized D Sophisticated" at bounding box center [228, 158] width 189 height 93
click at [275, 154] on button "B Carefully designed and planned" at bounding box center [228, 146] width 189 height 17
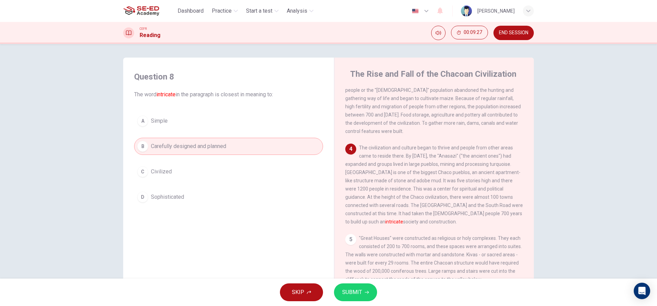
click at [363, 293] on button "SUBMIT" at bounding box center [355, 292] width 43 height 18
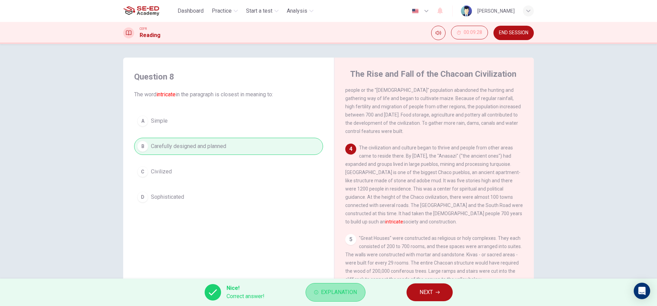
click at [346, 286] on button "Explanation" at bounding box center [336, 292] width 60 height 18
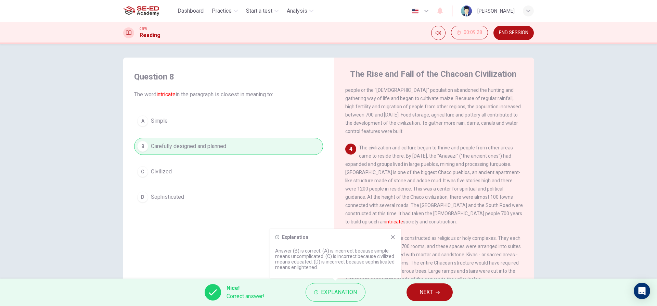
click at [394, 235] on icon at bounding box center [392, 236] width 5 height 5
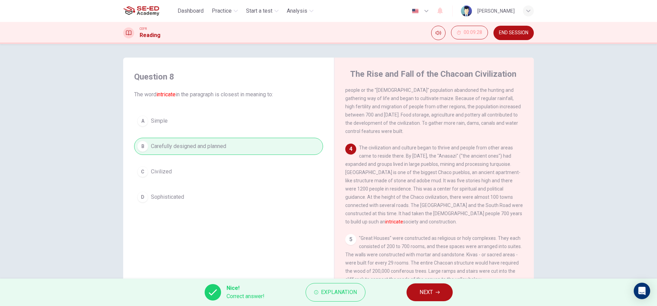
click at [429, 297] on button "NEXT" at bounding box center [429, 292] width 46 height 18
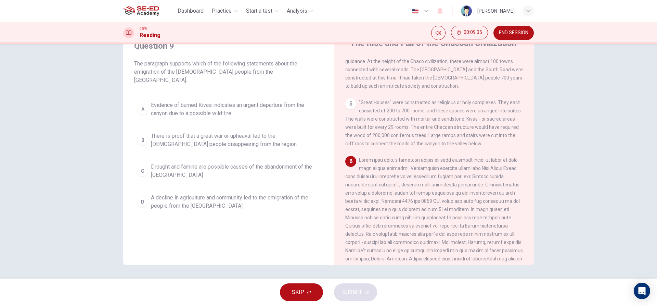
scroll to position [286, 0]
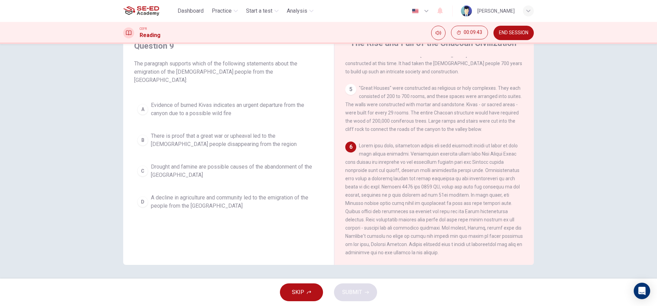
drag, startPoint x: 359, startPoint y: 142, endPoint x: 470, endPoint y: 145, distance: 110.9
click at [470, 146] on div "6" at bounding box center [434, 198] width 178 height 115
drag, startPoint x: 364, startPoint y: 143, endPoint x: 438, endPoint y: 142, distance: 74.6
click at [437, 143] on span at bounding box center [434, 199] width 178 height 112
drag, startPoint x: 360, startPoint y: 153, endPoint x: 439, endPoint y: 146, distance: 79.0
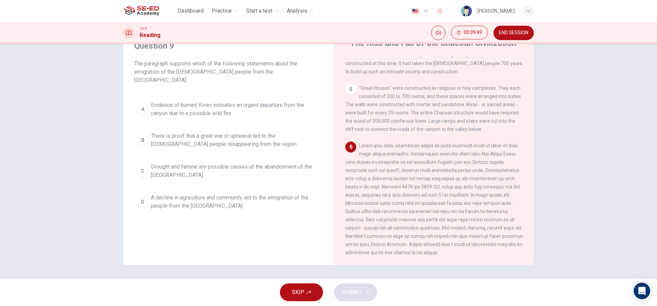
click at [439, 146] on div "6" at bounding box center [434, 198] width 178 height 115
drag, startPoint x: 456, startPoint y: 153, endPoint x: 465, endPoint y: 153, distance: 8.9
click at [459, 153] on div "6" at bounding box center [434, 198] width 178 height 115
click at [500, 160] on span at bounding box center [434, 199] width 178 height 112
drag, startPoint x: 384, startPoint y: 166, endPoint x: 471, endPoint y: 151, distance: 89.2
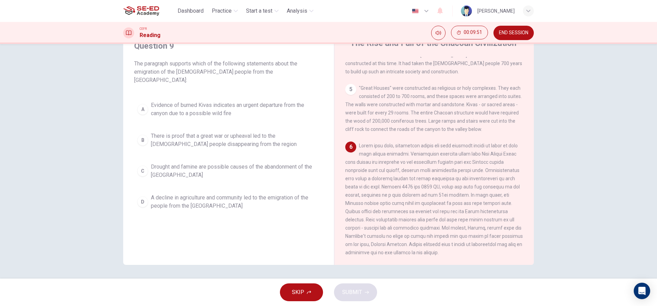
click at [397, 161] on div "6" at bounding box center [434, 198] width 178 height 115
click at [480, 154] on div "6" at bounding box center [434, 198] width 178 height 115
click at [493, 155] on span at bounding box center [434, 199] width 178 height 112
drag, startPoint x: 381, startPoint y: 205, endPoint x: 380, endPoint y: 209, distance: 3.8
click at [380, 209] on div "6" at bounding box center [434, 198] width 178 height 115
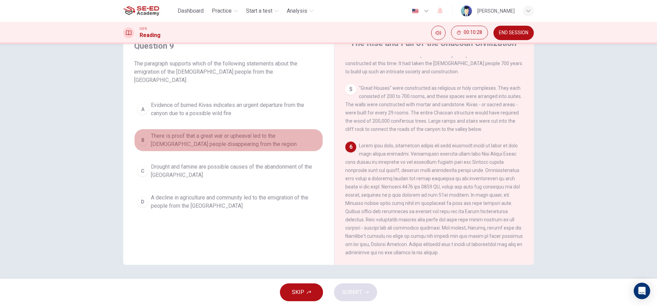
click at [143, 138] on button "B There is proof that a great war or upheaval led to the [DEMOGRAPHIC_DATA] peo…" at bounding box center [228, 140] width 189 height 23
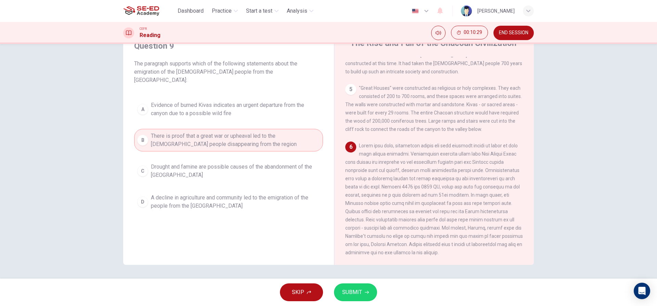
click at [143, 165] on div "C" at bounding box center [142, 170] width 11 height 11
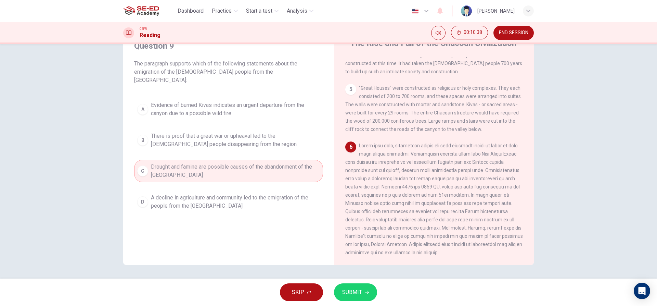
click at [356, 286] on button "SUBMIT" at bounding box center [355, 292] width 43 height 18
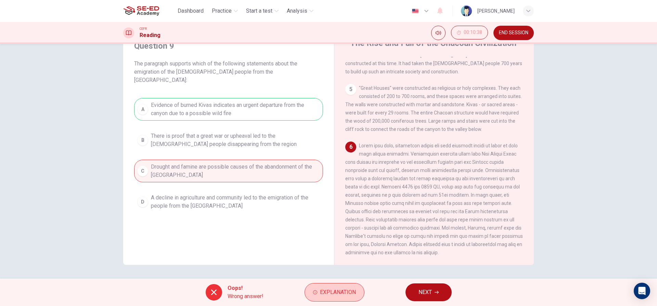
click at [358, 289] on button "Explanation" at bounding box center [334, 292] width 60 height 18
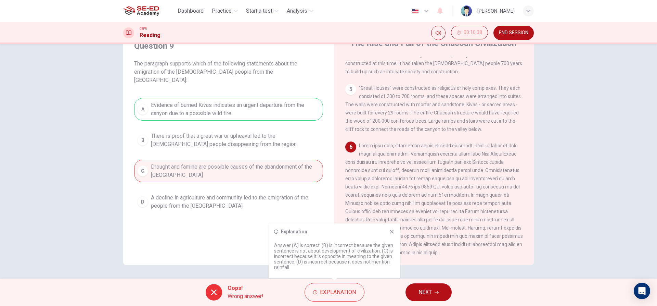
click at [431, 285] on button "NEXT" at bounding box center [428, 292] width 46 height 18
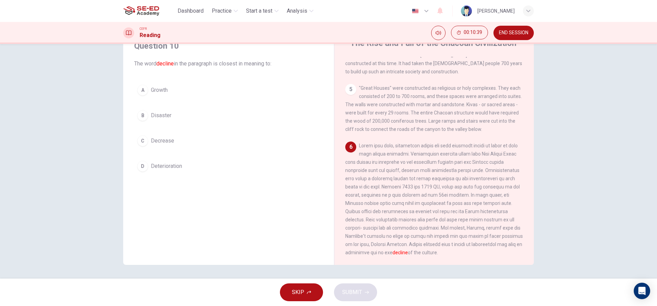
drag, startPoint x: 646, startPoint y: 309, endPoint x: 657, endPoint y: 322, distance: 16.3
drag, startPoint x: 381, startPoint y: 252, endPoint x: 443, endPoint y: 255, distance: 61.6
click at [443, 255] on div "6 decline of the culture." at bounding box center [434, 198] width 178 height 115
click at [140, 161] on div "D" at bounding box center [142, 165] width 11 height 11
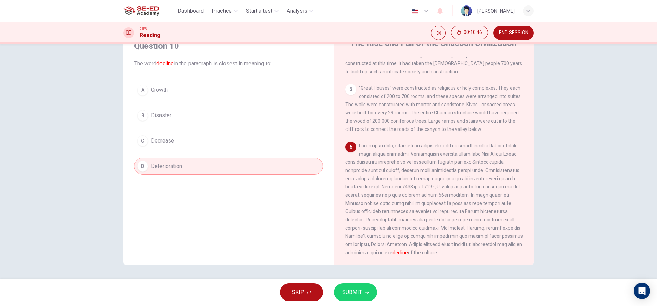
click at [140, 145] on div "C" at bounding box center [142, 140] width 11 height 11
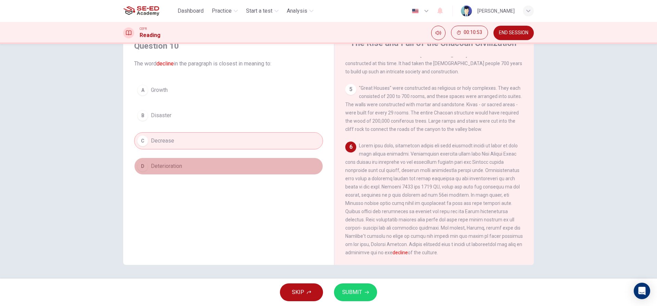
click at [195, 166] on button "D Deterioration" at bounding box center [228, 165] width 189 height 17
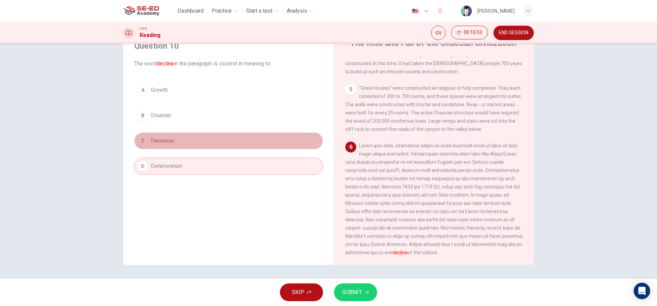
click at [195, 140] on button "C Decrease" at bounding box center [228, 140] width 189 height 17
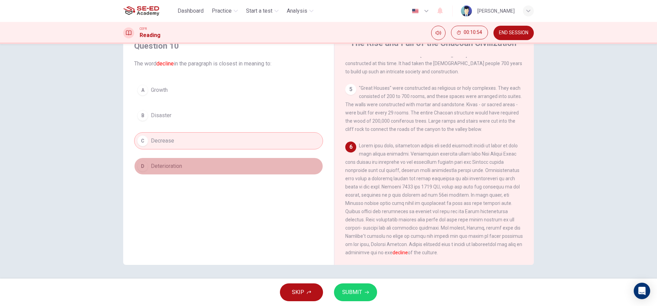
click at [190, 171] on button "D Deterioration" at bounding box center [228, 165] width 189 height 17
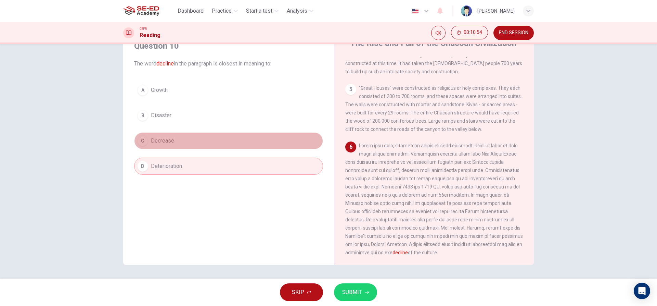
click at [187, 141] on button "C Decrease" at bounding box center [228, 140] width 189 height 17
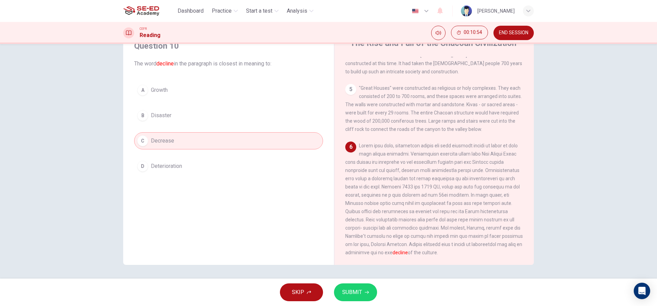
click at [181, 160] on button "D Deterioration" at bounding box center [228, 165] width 189 height 17
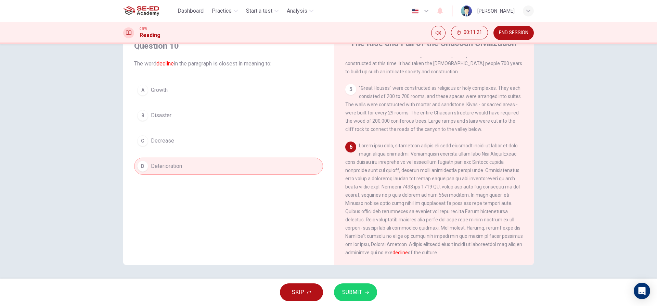
click at [141, 144] on div "C" at bounding box center [142, 140] width 11 height 11
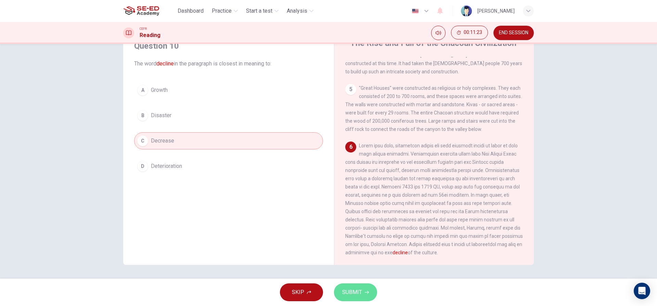
click at [358, 291] on span "SUBMIT" at bounding box center [352, 292] width 20 height 10
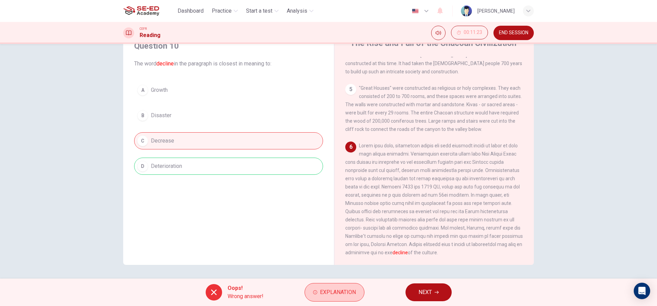
click at [338, 288] on span "Explanation" at bounding box center [338, 292] width 36 height 10
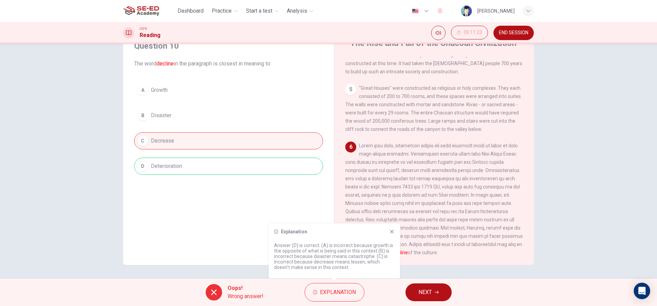
click at [389, 231] on icon at bounding box center [391, 231] width 5 height 5
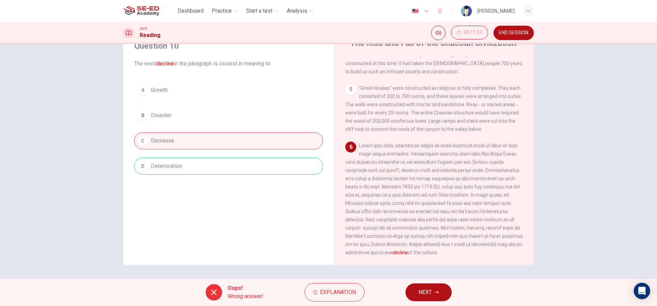
click at [418, 294] on span "NEXT" at bounding box center [424, 292] width 13 height 10
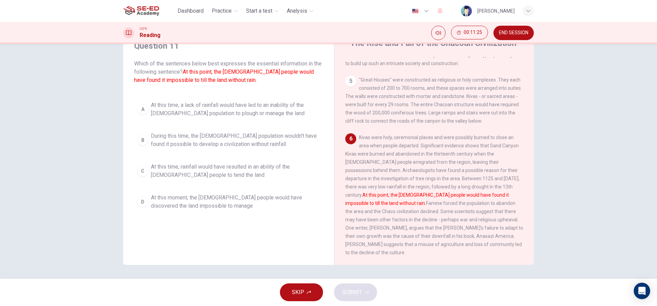
drag, startPoint x: 180, startPoint y: 78, endPoint x: 271, endPoint y: 75, distance: 91.1
click at [271, 75] on font "At this point, the [DEMOGRAPHIC_DATA] people would have found it impossible to …" at bounding box center [224, 75] width 180 height 15
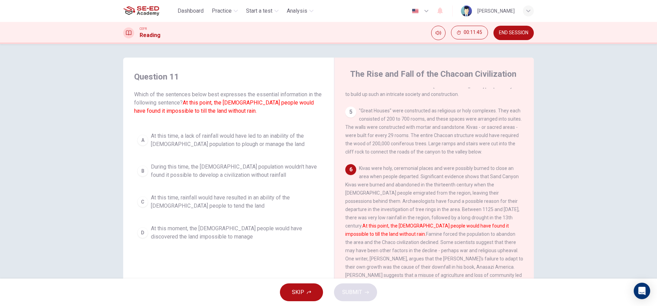
click at [142, 173] on div "B" at bounding box center [142, 170] width 11 height 11
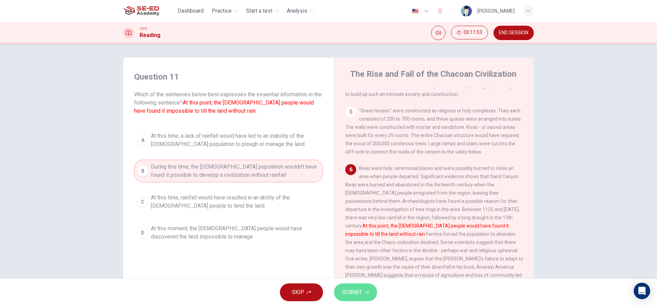
click at [365, 290] on icon "button" at bounding box center [367, 292] width 4 height 4
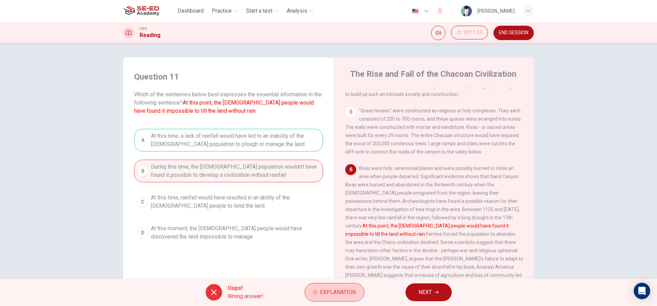
click at [354, 292] on span "Explanation" at bounding box center [338, 292] width 36 height 10
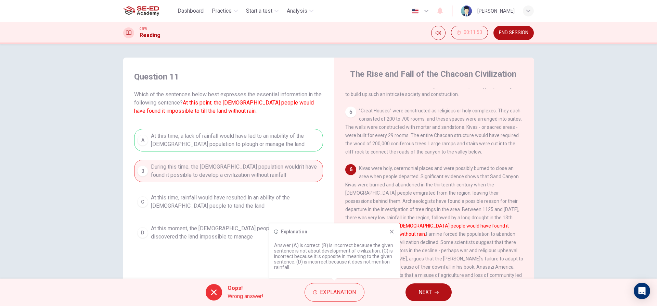
click at [417, 288] on button "NEXT" at bounding box center [428, 292] width 46 height 18
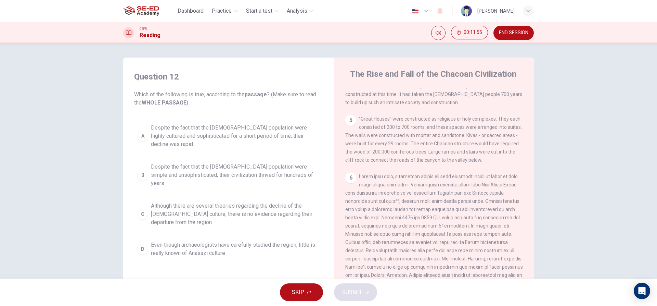
drag, startPoint x: 167, startPoint y: 91, endPoint x: 267, endPoint y: 96, distance: 99.7
click at [267, 96] on span "Which of the following is true, according to the passage ? (Make sure to read t…" at bounding box center [228, 98] width 189 height 16
drag, startPoint x: 159, startPoint y: 153, endPoint x: 226, endPoint y: 163, distance: 67.7
click at [218, 160] on button "B Despite the fact that the [DEMOGRAPHIC_DATA] population were simple and unsop…" at bounding box center [228, 174] width 189 height 31
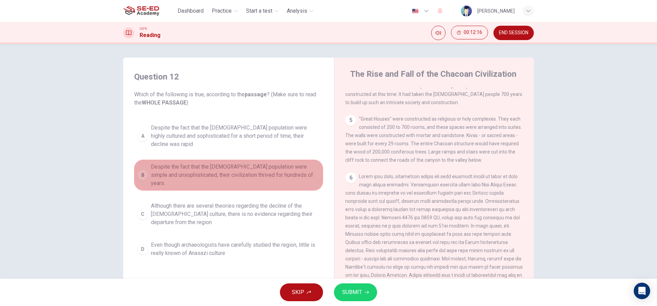
click at [236, 163] on span "Despite the fact that the [DEMOGRAPHIC_DATA] population were simple and unsophi…" at bounding box center [235, 175] width 169 height 25
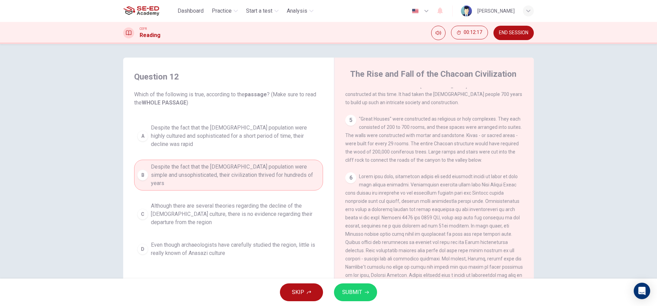
click at [228, 202] on span "Although there are several theories regarding the decline of the [DEMOGRAPHIC_D…" at bounding box center [235, 214] width 169 height 25
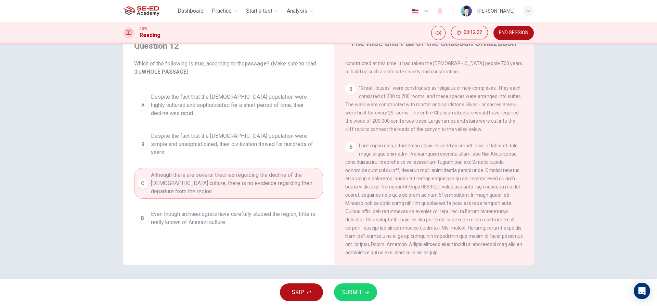
scroll to position [252, 0]
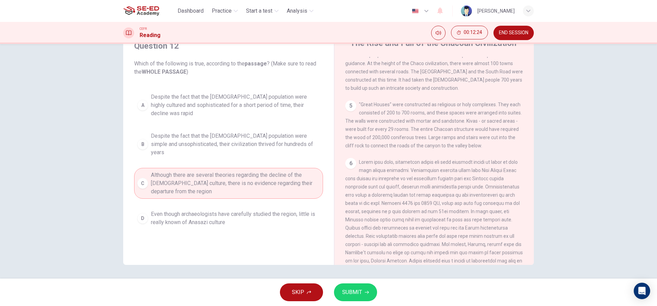
click at [343, 293] on span "SUBMIT" at bounding box center [352, 292] width 20 height 10
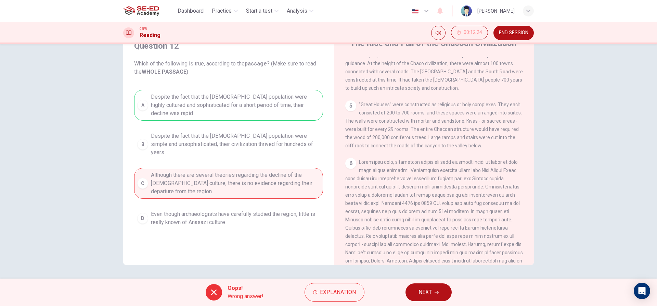
click at [343, 294] on span "Explanation" at bounding box center [338, 292] width 36 height 10
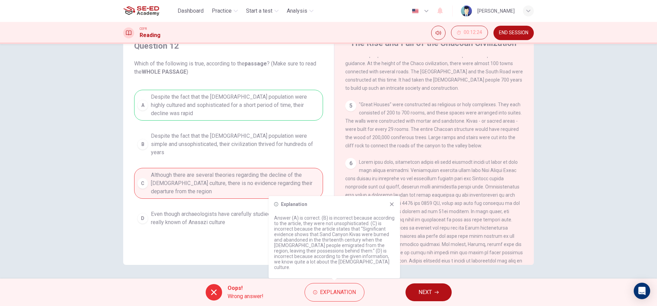
click at [393, 207] on icon at bounding box center [391, 203] width 5 height 5
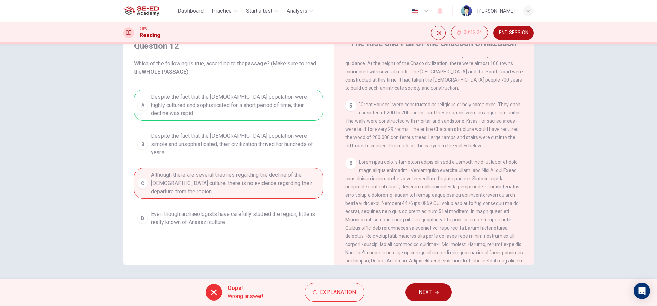
click at [416, 292] on button "NEXT" at bounding box center [428, 292] width 46 height 18
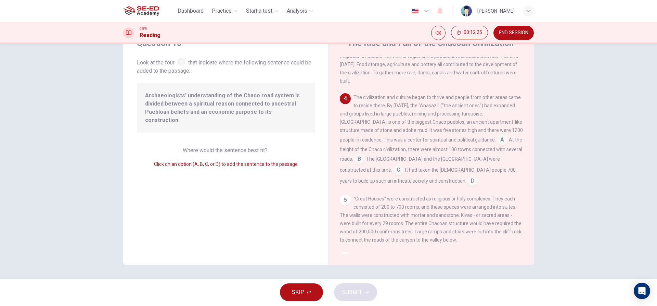
scroll to position [0, 0]
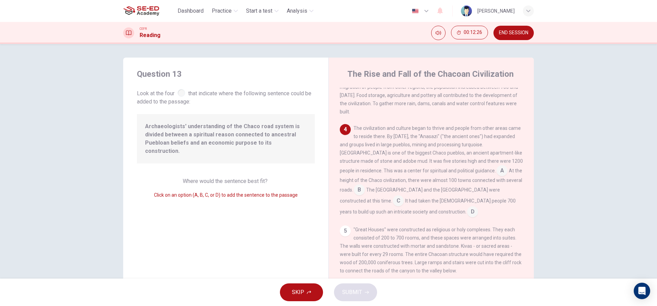
click at [181, 101] on span "Look at the four that indicate where the following sentence could be added to t…" at bounding box center [226, 97] width 178 height 18
click at [175, 88] on span "Look at the four that indicate where the following sentence could be added to t…" at bounding box center [226, 97] width 178 height 18
click at [178, 90] on div at bounding box center [182, 93] width 8 height 8
click at [181, 92] on div at bounding box center [182, 93] width 8 height 8
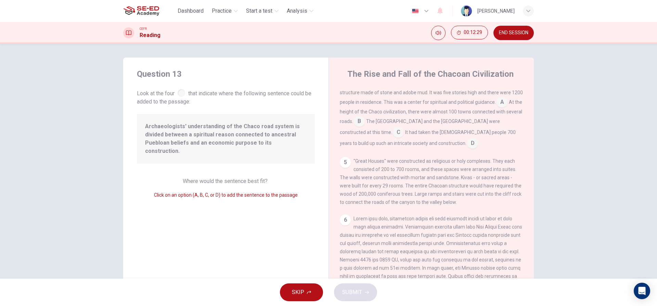
scroll to position [169, 0]
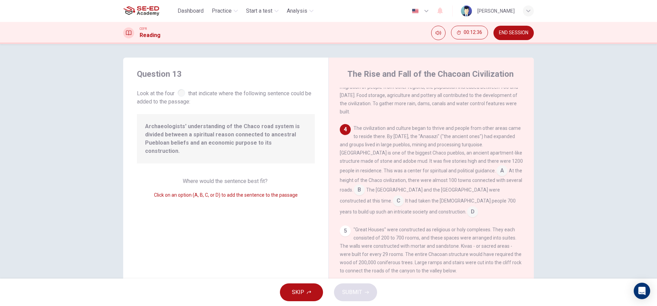
drag, startPoint x: 454, startPoint y: 173, endPoint x: 440, endPoint y: 182, distance: 16.2
click at [440, 182] on div "The civilization and culture began to thrive and people from other areas came t…" at bounding box center [431, 170] width 183 height 93
drag, startPoint x: 460, startPoint y: 169, endPoint x: 453, endPoint y: 178, distance: 11.7
click at [405, 184] on div "The civilization and culture began to thrive and people from other areas came t…" at bounding box center [431, 170] width 183 height 93
drag, startPoint x: 505, startPoint y: 180, endPoint x: 508, endPoint y: 182, distance: 3.6
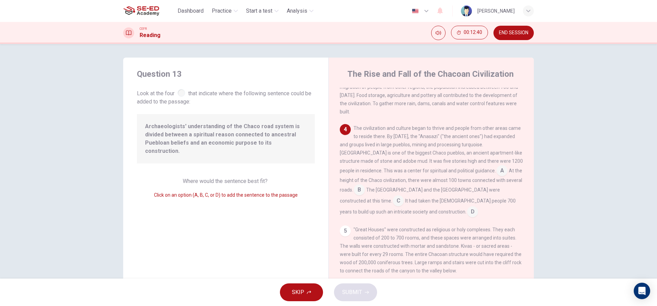
click at [506, 181] on div "The civilization and culture began to thrive and people from other areas came t…" at bounding box center [431, 170] width 183 height 93
click at [365, 185] on input at bounding box center [359, 190] width 11 height 11
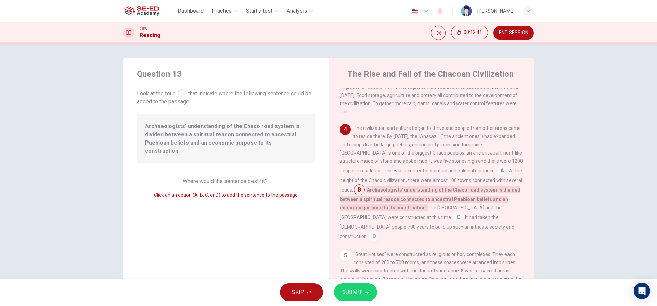
click at [365, 185] on input at bounding box center [359, 190] width 11 height 11
click at [496, 169] on input at bounding box center [501, 171] width 11 height 11
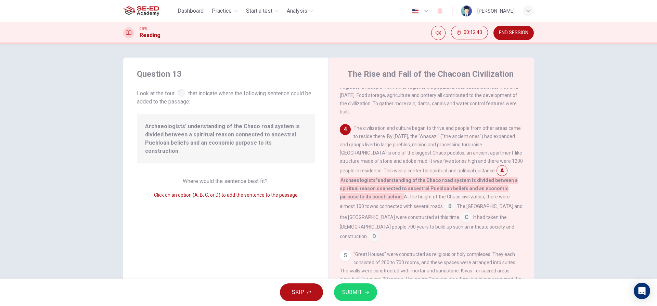
click at [496, 170] on input at bounding box center [501, 171] width 11 height 11
click at [444, 204] on input at bounding box center [449, 206] width 11 height 11
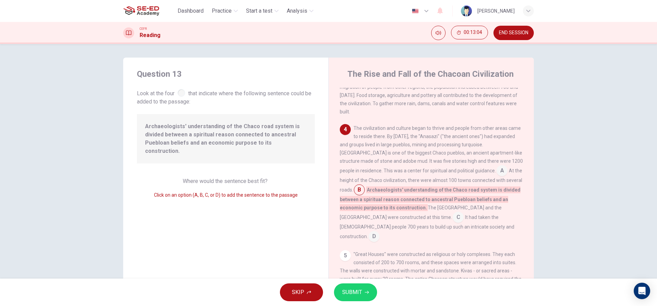
click at [365, 185] on input at bounding box center [359, 190] width 11 height 11
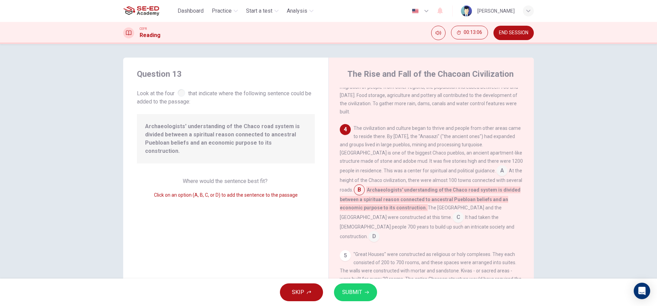
click at [365, 185] on input at bounding box center [359, 190] width 11 height 11
click at [538, 169] on div "Question 13 Look at the four that indicate where the following sentence could b…" at bounding box center [328, 176] width 432 height 238
click at [547, 166] on div "Question 13 Look at the four that indicate where the following sentence could b…" at bounding box center [328, 161] width 657 height 234
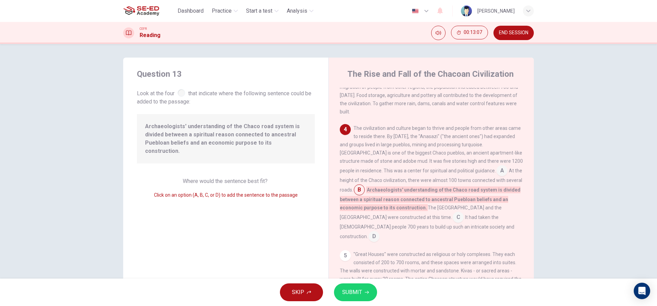
click at [549, 165] on div "Question 13 Look at the four that indicate where the following sentence could b…" at bounding box center [328, 161] width 657 height 234
click at [453, 215] on input at bounding box center [458, 217] width 11 height 11
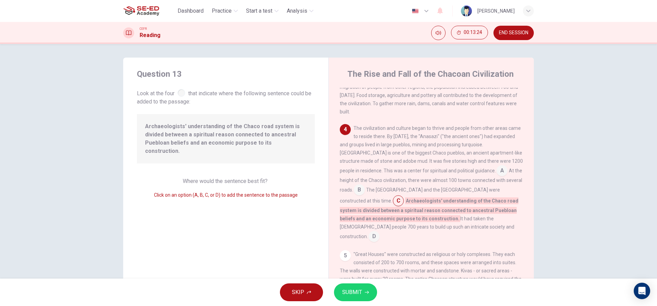
click at [365, 294] on button "SUBMIT" at bounding box center [355, 292] width 43 height 18
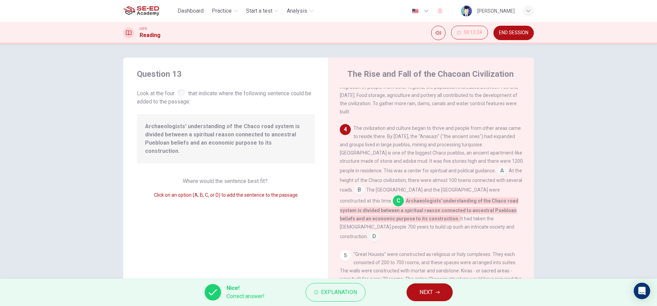
click at [440, 292] on button "NEXT" at bounding box center [429, 292] width 46 height 18
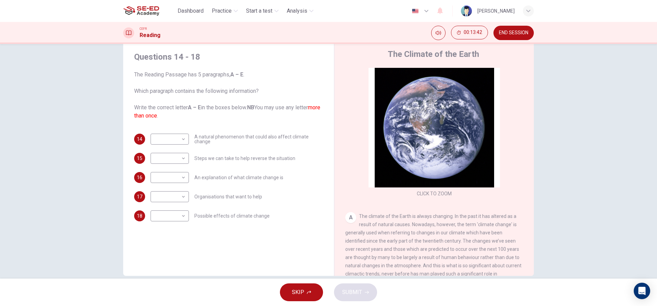
scroll to position [31, 0]
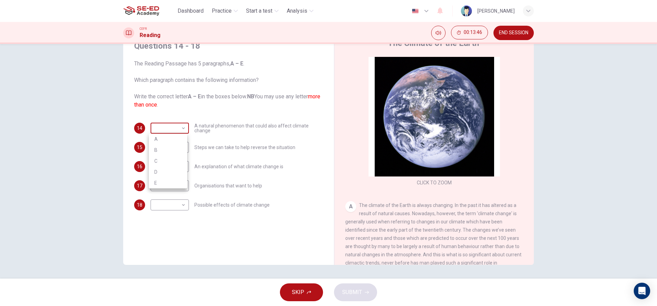
click at [181, 124] on body "This site uses cookies, as explained in our Privacy Policy . If you agree to th…" at bounding box center [328, 153] width 657 height 306
click at [181, 124] on div at bounding box center [328, 153] width 657 height 306
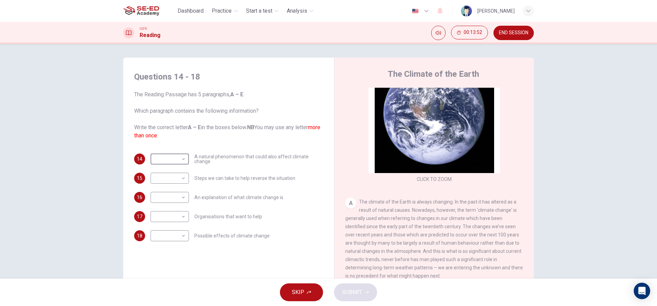
scroll to position [68, 0]
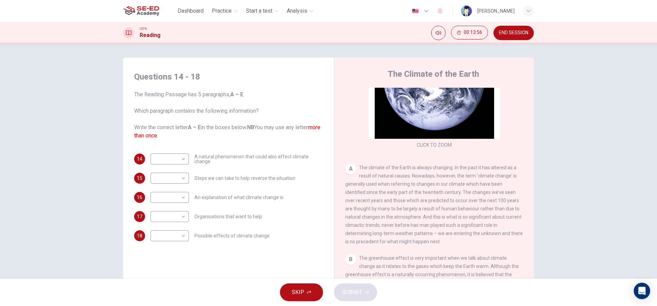
drag, startPoint x: 390, startPoint y: 171, endPoint x: 411, endPoint y: 182, distance: 24.3
click at [411, 182] on div "A The climate of the Earth is always changing. In the past it has altered as a …" at bounding box center [434, 204] width 178 height 82
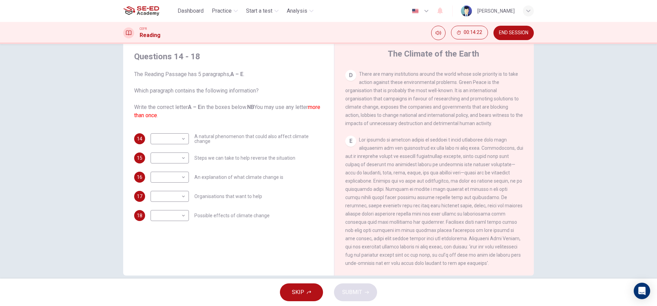
scroll to position [31, 0]
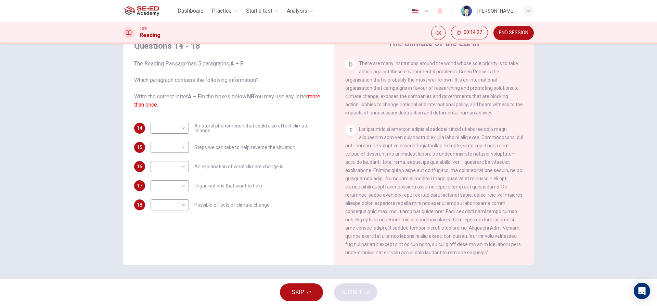
drag, startPoint x: 409, startPoint y: 137, endPoint x: 390, endPoint y: 231, distance: 96.0
click at [371, 231] on div "E" at bounding box center [434, 190] width 178 height 131
click at [346, 125] on div "E" at bounding box center [350, 130] width 11 height 11
click at [349, 126] on div "E" at bounding box center [350, 130] width 11 height 11
drag, startPoint x: 351, startPoint y: 126, endPoint x: 332, endPoint y: 147, distance: 28.3
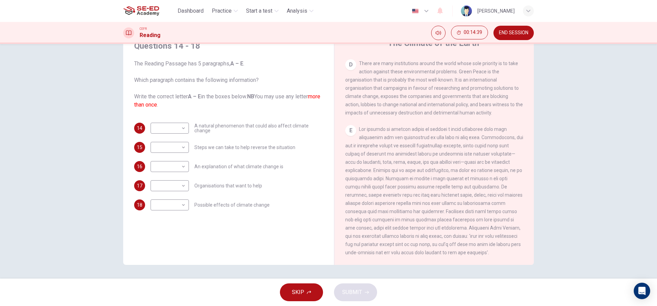
click at [332, 147] on div "Questions 14 - 18 The Reading Passage has 5 paragraphs, A – E . Which paragraph…" at bounding box center [328, 146] width 411 height 238
click at [182, 188] on body "This site uses cookies, as explained in our Privacy Policy . If you agree to th…" at bounding box center [328, 153] width 657 height 306
click at [183, 237] on li "E" at bounding box center [168, 240] width 38 height 11
type input "E"
click at [181, 148] on body "This site uses cookies, as explained in our Privacy Policy . If you agree to th…" at bounding box center [328, 153] width 657 height 306
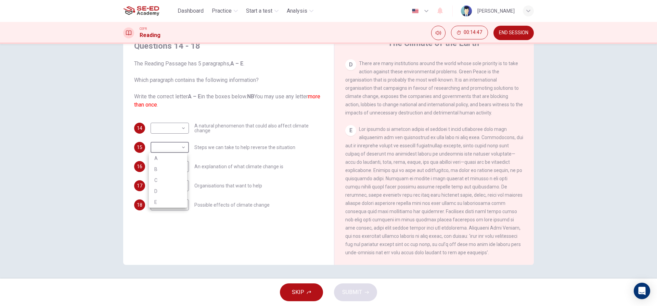
click at [185, 202] on li "E" at bounding box center [168, 201] width 38 height 11
type input "E"
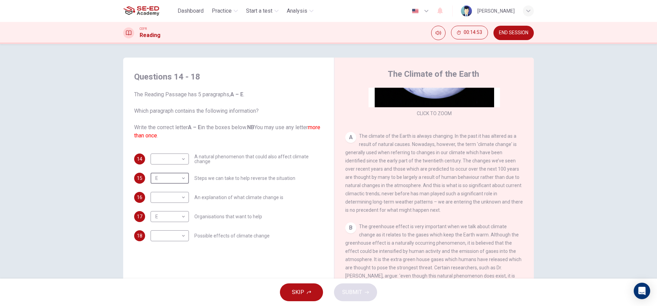
scroll to position [103, 0]
drag, startPoint x: 401, startPoint y: 104, endPoint x: 396, endPoint y: 158, distance: 54.3
click at [400, 138] on div "CLICK TO ZOOM Click to Zoom A The climate of the Earth is always changing. In t…" at bounding box center [438, 192] width 187 height 208
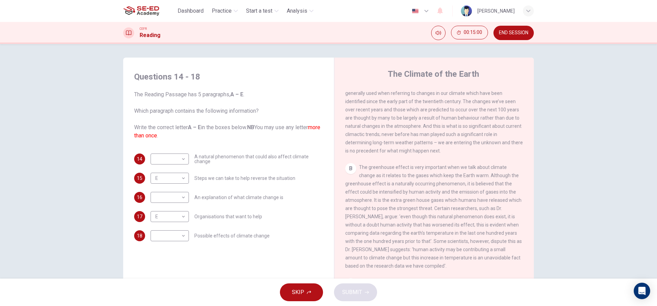
scroll to position [171, 0]
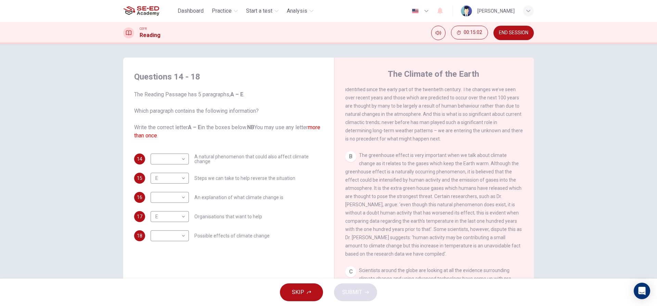
drag, startPoint x: 448, startPoint y: 170, endPoint x: 415, endPoint y: 175, distance: 33.2
click at [441, 178] on div "B The greenhouse effect is very important when we talk about climate change as …" at bounding box center [434, 204] width 178 height 107
drag, startPoint x: 407, startPoint y: 178, endPoint x: 464, endPoint y: 187, distance: 57.9
click at [464, 187] on div "B The greenhouse effect is very important when we talk about climate change as …" at bounding box center [434, 204] width 178 height 107
click at [184, 157] on body "This site uses cookies, as explained in our Privacy Policy . If you agree to th…" at bounding box center [328, 153] width 657 height 306
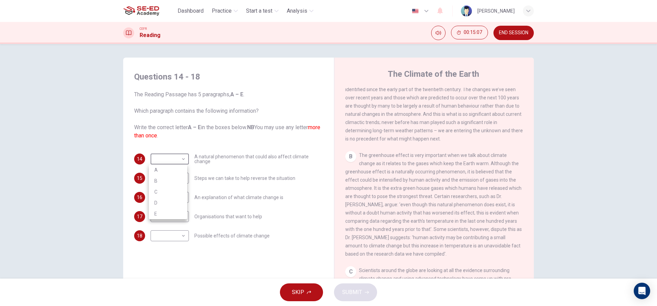
click at [167, 178] on li "B" at bounding box center [168, 180] width 38 height 11
type input "B"
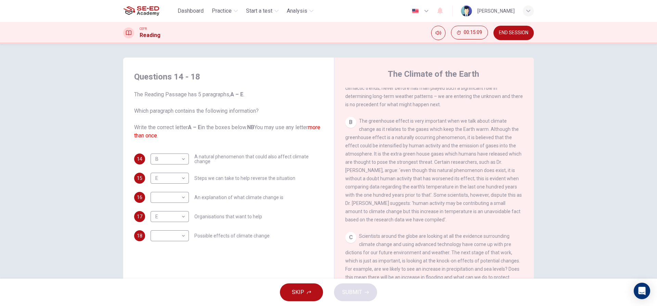
drag, startPoint x: 385, startPoint y: 181, endPoint x: 419, endPoint y: 187, distance: 34.0
click at [419, 187] on div "B The greenhouse effect is very important when we talk about climate change as …" at bounding box center [434, 170] width 178 height 107
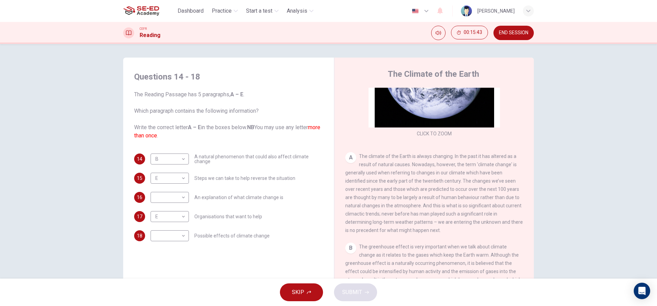
scroll to position [137, 0]
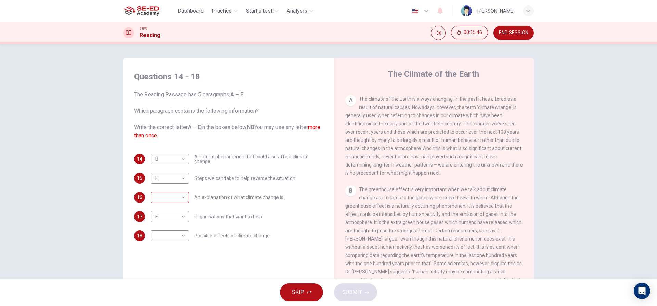
click at [183, 197] on body "This site uses cookies, as explained in our Privacy Policy . If you agree to th…" at bounding box center [328, 153] width 657 height 306
click at [165, 207] on li "A" at bounding box center [168, 208] width 38 height 11
type input "A"
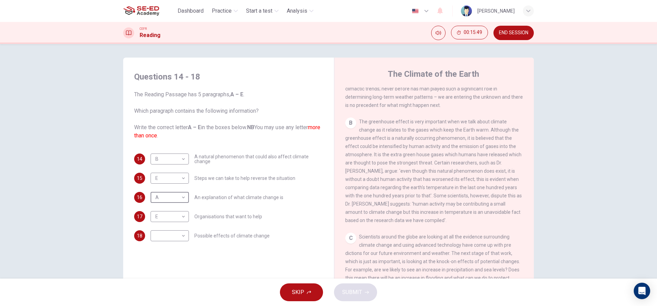
scroll to position [205, 0]
drag, startPoint x: 390, startPoint y: 208, endPoint x: 453, endPoint y: 209, distance: 63.3
click at [453, 209] on span "The greenhouse effect is very important when we talk about climate change as it…" at bounding box center [433, 170] width 177 height 104
drag, startPoint x: 442, startPoint y: 198, endPoint x: 397, endPoint y: 216, distance: 48.9
click at [397, 216] on div "B The greenhouse effect is very important when we talk about climate change as …" at bounding box center [434, 170] width 178 height 107
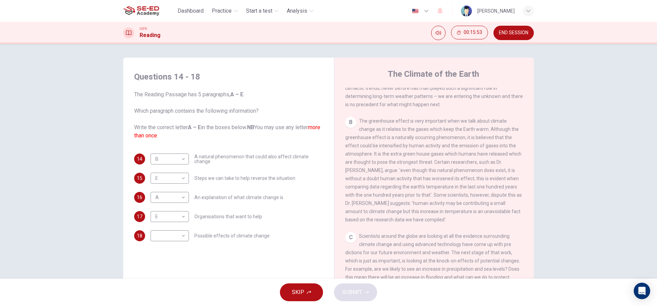
drag, startPoint x: 419, startPoint y: 214, endPoint x: 472, endPoint y: 221, distance: 53.1
click at [472, 221] on div "B The greenhouse effect is very important when we talk about climate change as …" at bounding box center [434, 170] width 178 height 107
click at [500, 213] on div "B The greenhouse effect is very important when we talk about climate change as …" at bounding box center [434, 170] width 178 height 107
drag, startPoint x: 365, startPoint y: 214, endPoint x: 481, endPoint y: 217, distance: 116.0
click at [474, 218] on div "B The greenhouse effect is very important when we talk about climate change as …" at bounding box center [434, 170] width 178 height 107
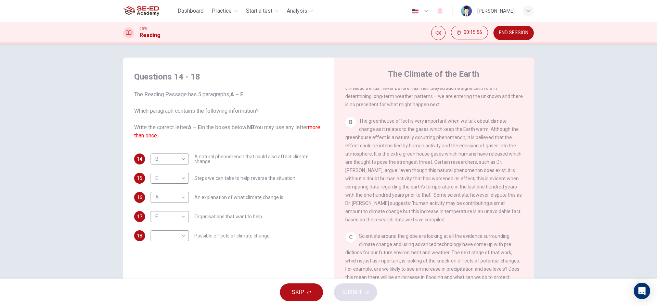
scroll to position [274, 0]
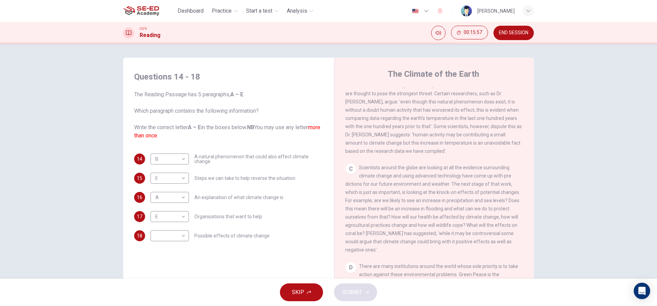
drag, startPoint x: 352, startPoint y: 174, endPoint x: 486, endPoint y: 195, distance: 135.5
click at [486, 195] on div "C Scientists around the globe are looking at all the evidence surrounding clima…" at bounding box center [434, 208] width 178 height 90
drag, startPoint x: 347, startPoint y: 178, endPoint x: 542, endPoint y: 186, distance: 194.5
click at [499, 186] on div "C Scientists around the globe are looking at all the evidence surrounding clima…" at bounding box center [434, 208] width 178 height 90
drag, startPoint x: 361, startPoint y: 187, endPoint x: 409, endPoint y: 189, distance: 48.3
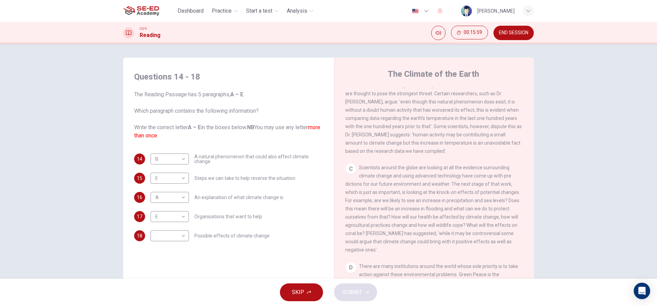
click at [406, 189] on div "C Scientists around the globe are looking at all the evidence surrounding clima…" at bounding box center [434, 208] width 178 height 90
drag, startPoint x: 388, startPoint y: 202, endPoint x: 423, endPoint y: 202, distance: 34.9
click at [423, 202] on span "Scientists around the globe are looking at all the evidence surrounding climate…" at bounding box center [432, 209] width 175 height 88
drag, startPoint x: 411, startPoint y: 209, endPoint x: 437, endPoint y: 216, distance: 27.3
click at [437, 216] on span "Scientists around the globe are looking at all the evidence surrounding climate…" at bounding box center [432, 209] width 175 height 88
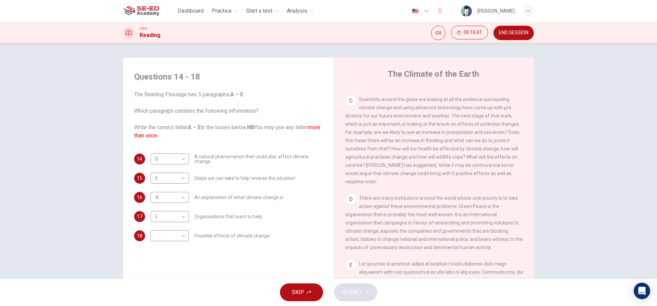
scroll to position [342, 0]
drag, startPoint x: 432, startPoint y: 213, endPoint x: 459, endPoint y: 213, distance: 27.4
click at [459, 213] on div "D There are many institutions around the world whose sole priority is to take a…" at bounding box center [434, 221] width 178 height 57
drag, startPoint x: 445, startPoint y: 225, endPoint x: 471, endPoint y: 228, distance: 26.2
click at [471, 228] on span "There are many institutions around the world whose sole priority is to take act…" at bounding box center [434, 222] width 178 height 55
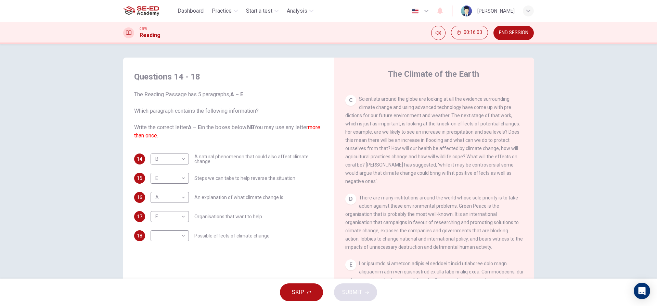
drag, startPoint x: 448, startPoint y: 233, endPoint x: 452, endPoint y: 233, distance: 3.8
click at [452, 233] on span "There are many institutions around the world whose sole priority is to take act…" at bounding box center [434, 222] width 178 height 55
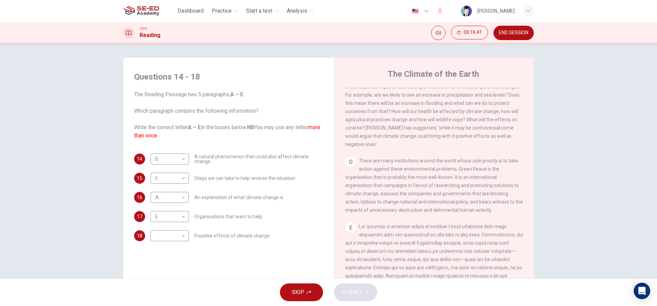
scroll to position [376, 0]
click at [182, 213] on body "This site uses cookies, as explained in our Privacy Policy . If you agree to th…" at bounding box center [328, 153] width 657 height 306
click at [178, 258] on li "D" at bounding box center [168, 260] width 38 height 11
type input "D"
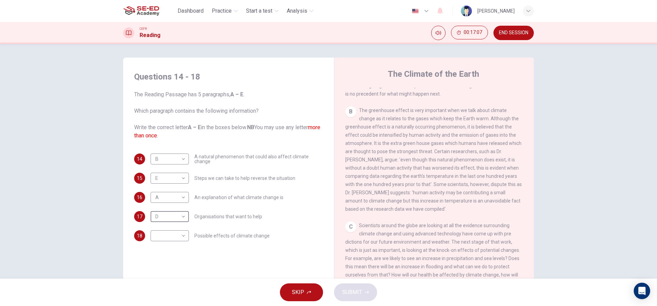
scroll to position [205, 0]
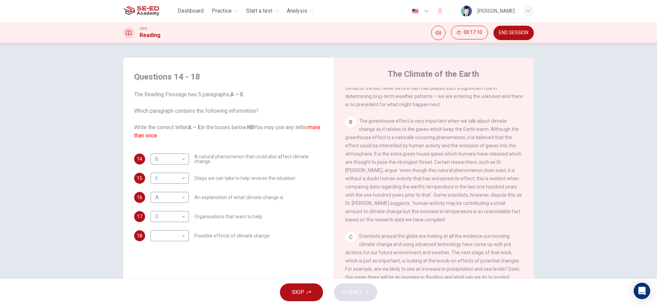
drag, startPoint x: 472, startPoint y: 137, endPoint x: 476, endPoint y: 152, distance: 15.2
click at [476, 152] on span "The greenhouse effect is very important when we talk about climate change as it…" at bounding box center [433, 170] width 177 height 104
click at [451, 165] on span "The greenhouse effect is very important when we talk about climate change as it…" at bounding box center [433, 170] width 177 height 104
click at [445, 172] on div "B The greenhouse effect is very important when we talk about climate change as …" at bounding box center [434, 170] width 178 height 107
click at [436, 188] on div "B The greenhouse effect is very important when we talk about climate change as …" at bounding box center [434, 170] width 178 height 107
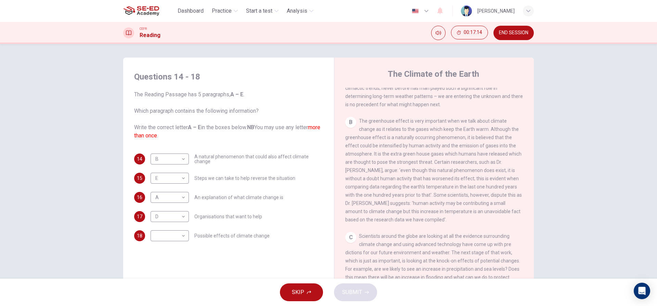
click at [429, 201] on span "The greenhouse effect is very important when we talk about climate change as it…" at bounding box center [433, 170] width 177 height 104
click at [428, 204] on span "The greenhouse effect is very important when we talk about climate change as it…" at bounding box center [433, 170] width 177 height 104
click at [432, 212] on span "The greenhouse effect is very important when we talk about climate change as it…" at bounding box center [433, 170] width 177 height 104
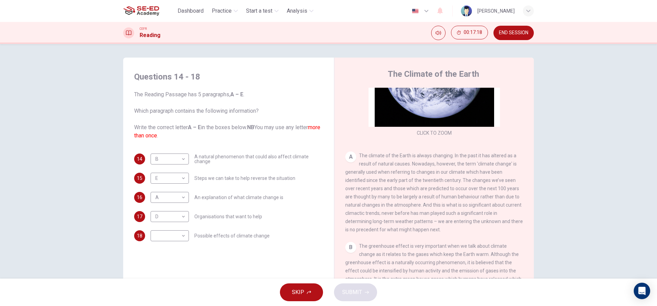
scroll to position [68, 0]
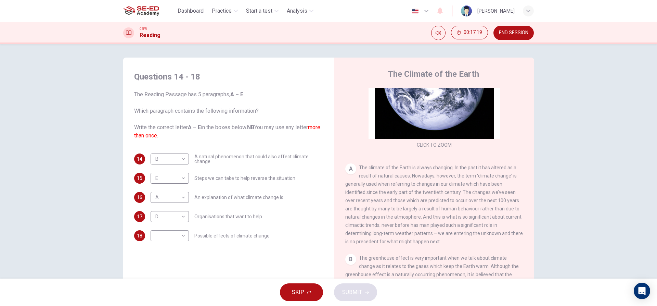
click at [433, 196] on span "The climate of the Earth is always changing. In the past it has altered as a re…" at bounding box center [434, 204] width 178 height 79
click at [442, 207] on div "A The climate of the Earth is always changing. In the past it has altered as a …" at bounding box center [434, 204] width 178 height 82
click at [440, 210] on span "The climate of the Earth is always changing. In the past it has altered as a re…" at bounding box center [434, 204] width 178 height 79
click at [438, 218] on span "The climate of the Earth is always changing. In the past it has altered as a re…" at bounding box center [434, 204] width 178 height 79
click at [437, 227] on span "The climate of the Earth is always changing. In the past it has altered as a re…" at bounding box center [434, 204] width 178 height 79
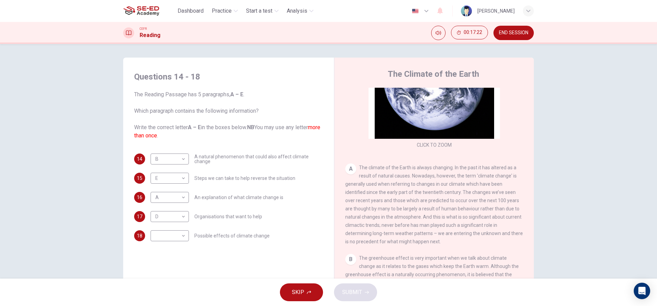
click at [437, 235] on span "The climate of the Earth is always changing. In the past it has altered as a re…" at bounding box center [434, 204] width 178 height 79
click at [437, 242] on span "The climate of the Earth is always changing. In the past it has altered as a re…" at bounding box center [434, 204] width 178 height 79
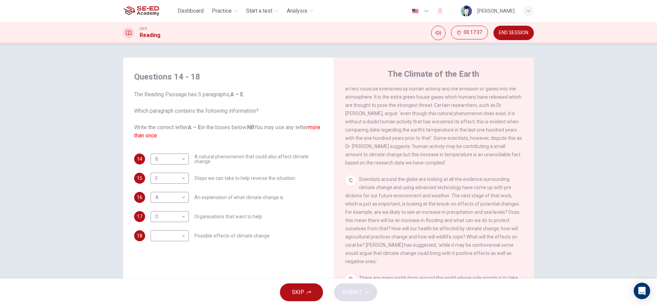
scroll to position [274, 0]
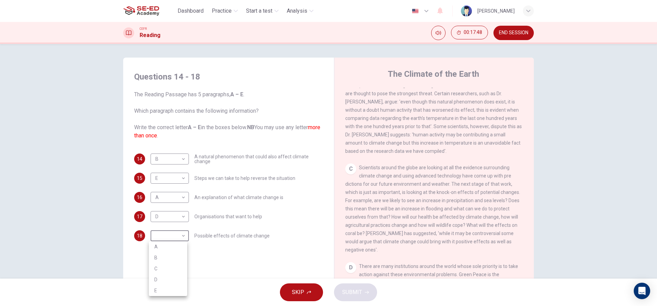
click at [180, 235] on body "This site uses cookies, as explained in our Privacy Policy . If you agree to th…" at bounding box center [328, 153] width 657 height 306
click at [163, 268] on li "C" at bounding box center [168, 268] width 38 height 11
type input "C"
click at [356, 290] on span "SUBMIT" at bounding box center [352, 292] width 20 height 10
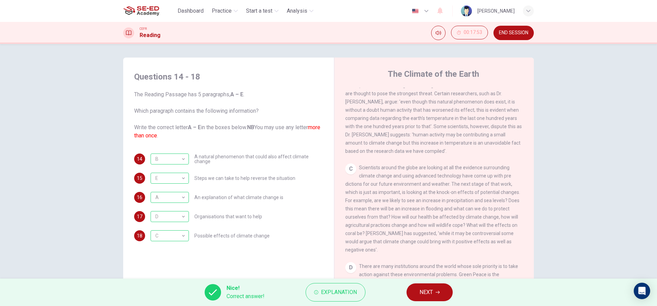
click at [416, 291] on button "NEXT" at bounding box center [429, 292] width 46 height 18
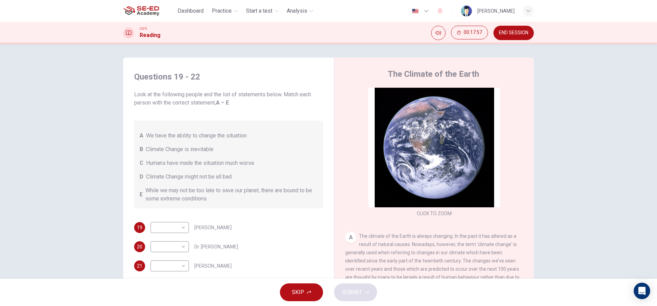
scroll to position [68, 0]
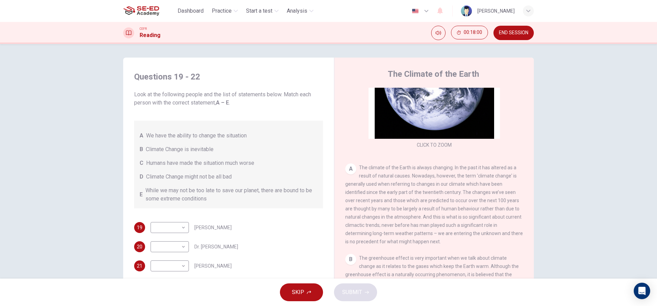
drag, startPoint x: 134, startPoint y: 134, endPoint x: 141, endPoint y: 134, distance: 7.2
click at [138, 134] on div "A We have the ability to change the situation B Climate Change is inevitable C …" at bounding box center [228, 164] width 189 height 88
click at [348, 171] on div "A" at bounding box center [350, 168] width 11 height 11
click at [348, 170] on div "A" at bounding box center [350, 168] width 11 height 11
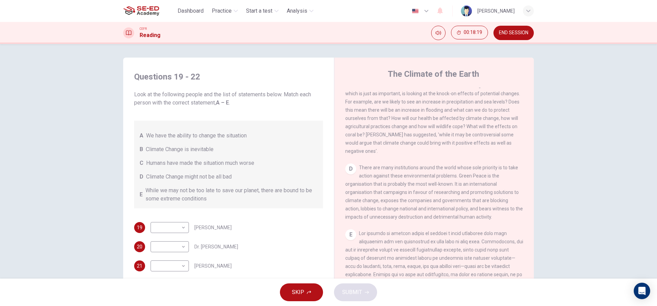
scroll to position [362, 0]
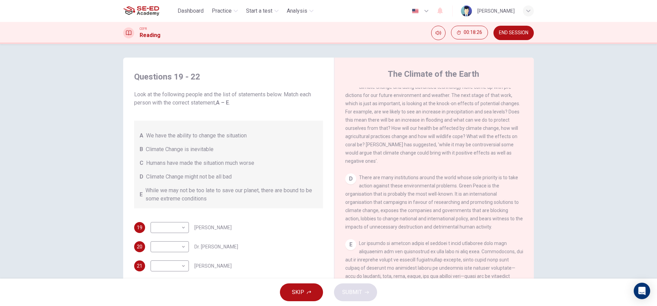
click at [153, 193] on span "While we may not be too late to save our planet, there are bound to be some ext…" at bounding box center [231, 194] width 172 height 16
click at [170, 179] on span "Climate Change might not be all bad" at bounding box center [189, 176] width 86 height 8
click at [181, 225] on body "This site uses cookies, as explained in our Privacy Policy . If you agree to th…" at bounding box center [328, 153] width 657 height 306
click at [180, 270] on li "D" at bounding box center [168, 270] width 38 height 11
type input "D"
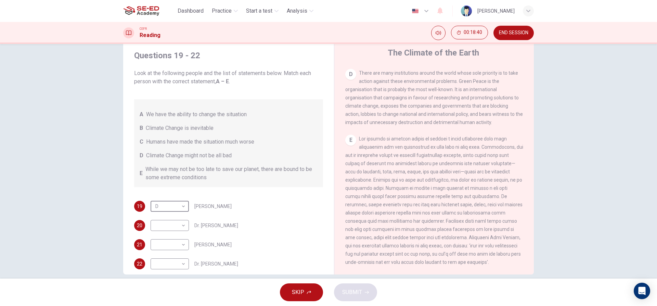
scroll to position [31, 0]
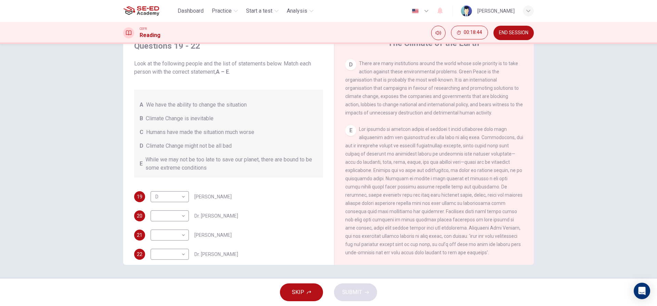
drag, startPoint x: 445, startPoint y: 228, endPoint x: 450, endPoint y: 226, distance: 5.4
click at [450, 226] on span at bounding box center [434, 190] width 178 height 129
click at [176, 234] on body "This site uses cookies, as explained in our Privacy Policy . If you agree to th…" at bounding box center [328, 153] width 657 height 306
click at [156, 288] on li "E" at bounding box center [168, 289] width 38 height 11
type input "E"
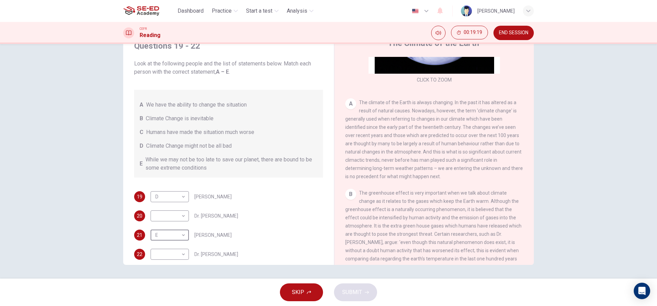
scroll to position [137, 0]
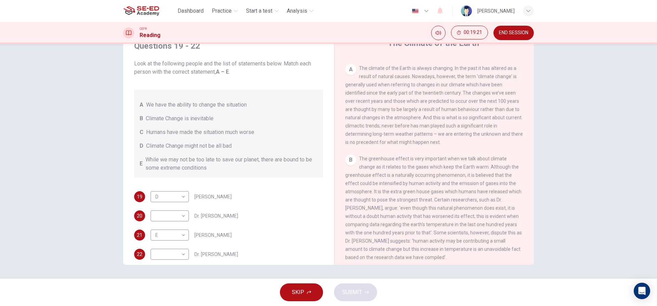
drag, startPoint x: 369, startPoint y: 213, endPoint x: 424, endPoint y: 210, distance: 55.2
click at [424, 210] on div "B The greenhouse effect is very important when we talk about climate change as …" at bounding box center [434, 207] width 178 height 107
click at [421, 216] on span "The greenhouse effect is very important when we talk about climate change as it…" at bounding box center [433, 208] width 177 height 104
click at [420, 216] on span "The greenhouse effect is very important when we talk about climate change as it…" at bounding box center [433, 208] width 177 height 104
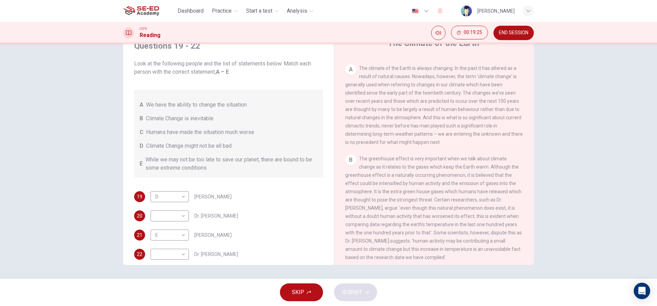
click at [420, 216] on span "The greenhouse effect is very important when we talk about climate change as it…" at bounding box center [433, 208] width 177 height 104
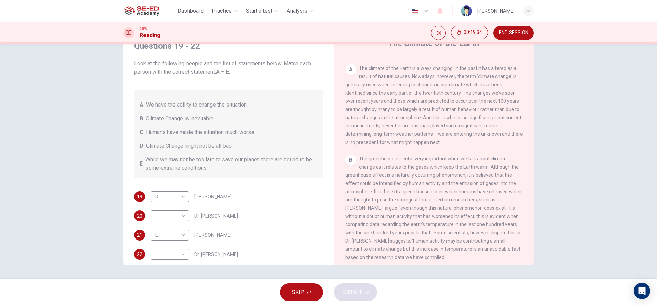
click at [425, 213] on span "The greenhouse effect is very important when we talk about climate change as it…" at bounding box center [433, 208] width 177 height 104
click at [179, 218] on body "This site uses cookies, as explained in our Privacy Policy . If you agree to th…" at bounding box center [328, 153] width 657 height 306
click at [165, 250] on li "C" at bounding box center [168, 248] width 38 height 11
type input "C"
click at [494, 206] on span "The greenhouse effect is very important when we talk about climate change as it…" at bounding box center [433, 208] width 177 height 104
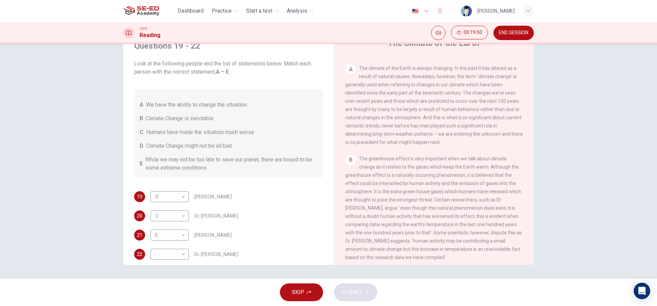
click at [439, 158] on div "CLICK TO ZOOM Click to Zoom A The climate of the Earth is always changing. In t…" at bounding box center [438, 161] width 187 height 208
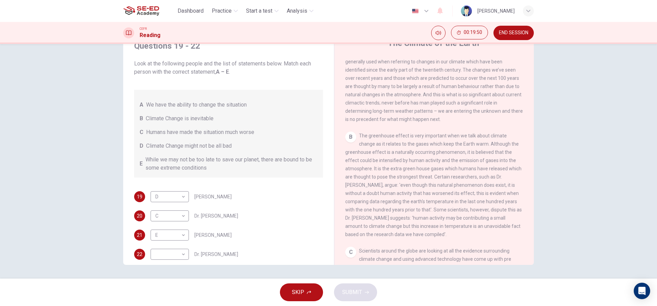
scroll to position [171, 0]
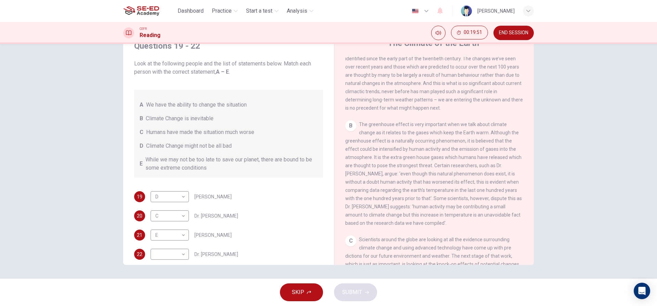
drag, startPoint x: 435, startPoint y: 216, endPoint x: 440, endPoint y: 217, distance: 4.5
click at [437, 217] on div "B The greenhouse effect is very important when we talk about climate change as …" at bounding box center [434, 173] width 178 height 107
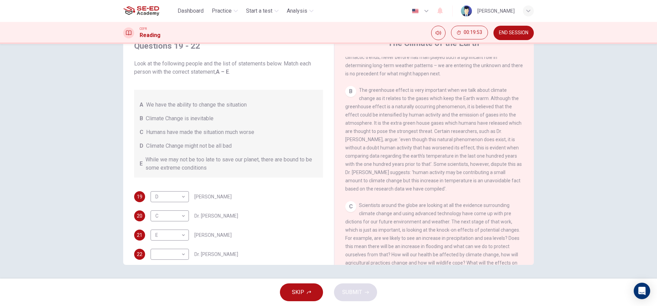
drag, startPoint x: 430, startPoint y: 215, endPoint x: 436, endPoint y: 216, distance: 6.2
click at [436, 216] on div "C Scientists around the globe are looking at all the evidence surrounding clima…" at bounding box center [434, 246] width 178 height 90
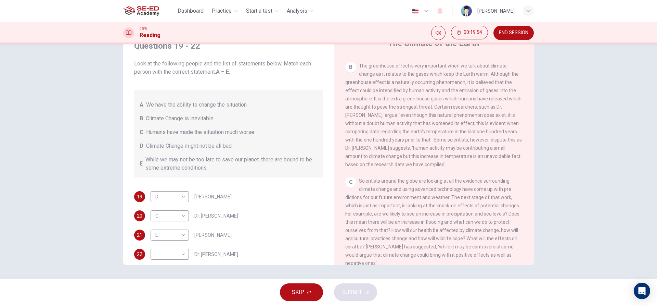
scroll to position [239, 0]
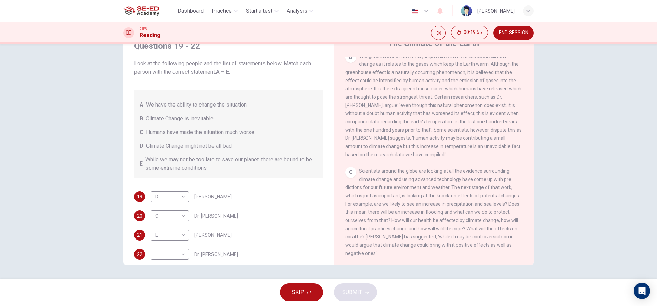
click at [431, 198] on span "Scientists around the globe are looking at all the evidence surrounding climate…" at bounding box center [432, 212] width 175 height 88
drag, startPoint x: 429, startPoint y: 206, endPoint x: 441, endPoint y: 209, distance: 12.8
click at [441, 209] on div "C Scientists around the globe are looking at all the evidence surrounding clima…" at bounding box center [434, 212] width 178 height 90
drag, startPoint x: 440, startPoint y: 211, endPoint x: 446, endPoint y: 213, distance: 7.1
click at [446, 213] on span "Scientists around the globe are looking at all the evidence surrounding climate…" at bounding box center [432, 212] width 175 height 88
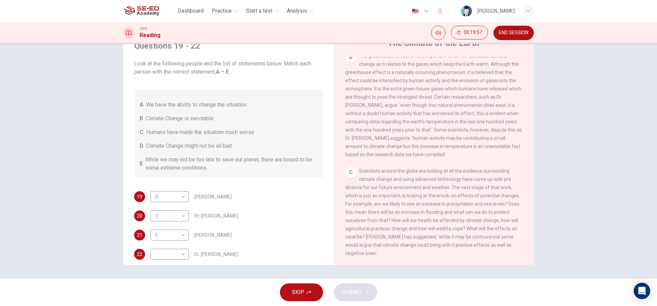
drag, startPoint x: 440, startPoint y: 219, endPoint x: 444, endPoint y: 221, distance: 4.3
click at [444, 221] on span "Scientists around the globe are looking at all the evidence surrounding climate…" at bounding box center [432, 212] width 175 height 88
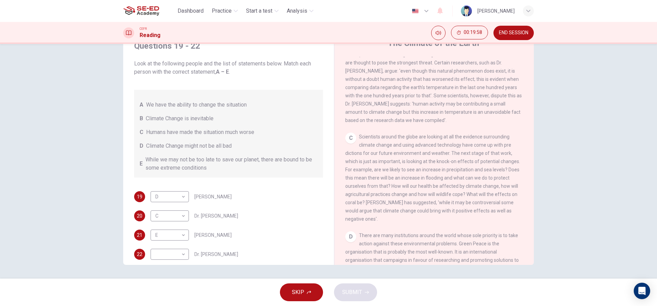
drag, startPoint x: 443, startPoint y: 221, endPoint x: 464, endPoint y: 225, distance: 21.5
click at [464, 223] on div "C Scientists around the globe are looking at all the evidence surrounding clima…" at bounding box center [434, 177] width 178 height 90
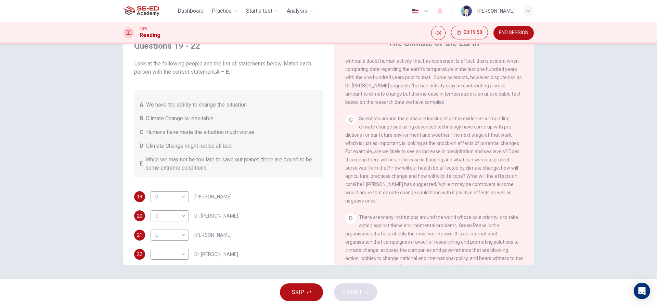
scroll to position [308, 0]
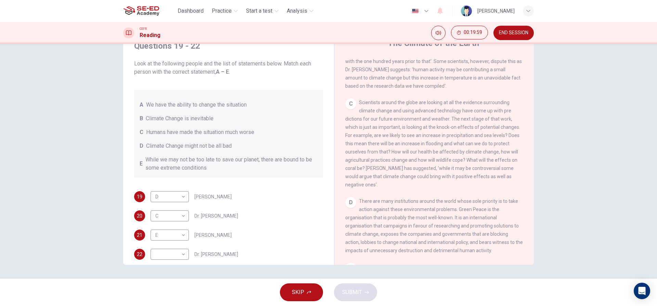
drag, startPoint x: 450, startPoint y: 224, endPoint x: 457, endPoint y: 223, distance: 7.6
click at [457, 223] on div "D There are many institutions around the world whose sole priority is to take a…" at bounding box center [434, 225] width 178 height 57
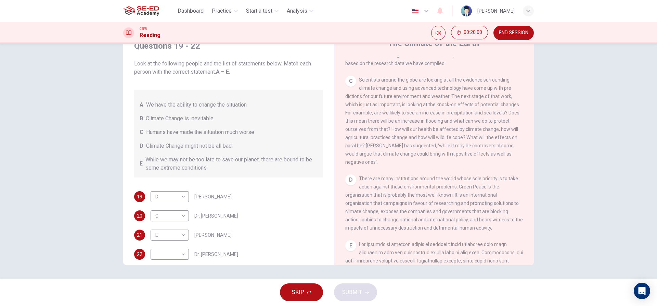
scroll to position [342, 0]
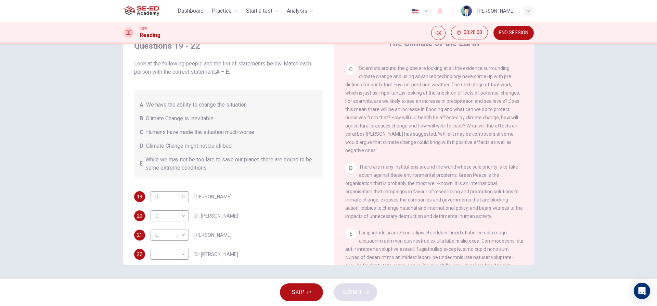
drag, startPoint x: 415, startPoint y: 206, endPoint x: 428, endPoint y: 204, distance: 13.2
click at [428, 204] on span "There are many institutions around the world whose sole priority is to take act…" at bounding box center [434, 191] width 178 height 55
click at [399, 204] on span "There are many institutions around the world whose sole priority is to take act…" at bounding box center [434, 191] width 178 height 55
click at [386, 203] on span "There are many institutions around the world whose sole priority is to take act…" at bounding box center [434, 191] width 178 height 55
click at [372, 198] on div "D There are many institutions around the world whose sole priority is to take a…" at bounding box center [434, 191] width 178 height 57
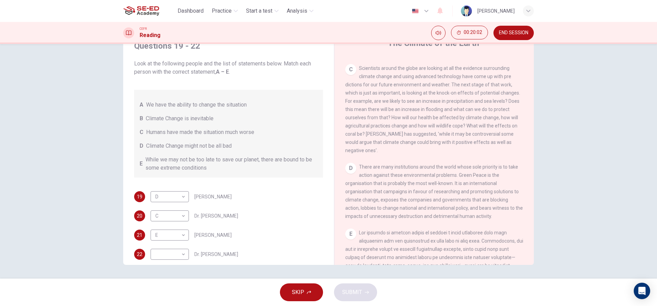
drag, startPoint x: 374, startPoint y: 200, endPoint x: 386, endPoint y: 214, distance: 18.7
click at [381, 209] on div "D There are many institutions around the world whose sole priority is to take a…" at bounding box center [434, 191] width 178 height 57
click at [387, 216] on div "D There are many institutions around the world whose sole priority is to take a…" at bounding box center [434, 191] width 178 height 57
drag, startPoint x: 388, startPoint y: 216, endPoint x: 407, endPoint y: 222, distance: 19.4
click at [391, 216] on div "D There are many institutions around the world whose sole priority is to take a…" at bounding box center [434, 191] width 178 height 57
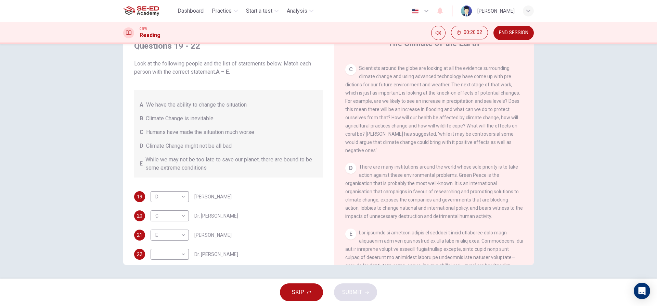
drag, startPoint x: 407, startPoint y: 222, endPoint x: 416, endPoint y: 224, distance: 9.6
click at [416, 220] on div "D There are many institutions around the world whose sole priority is to take a…" at bounding box center [434, 191] width 178 height 57
click at [417, 220] on div "D There are many institutions around the world whose sole priority is to take a…" at bounding box center [434, 191] width 178 height 57
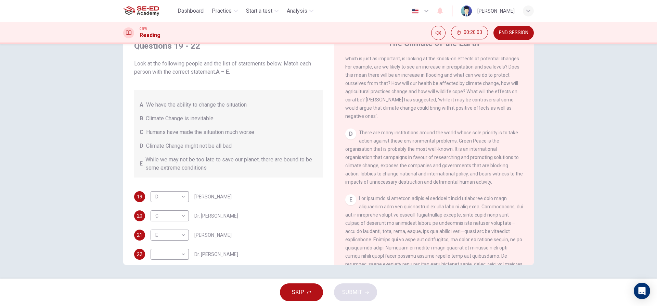
scroll to position [411, 0]
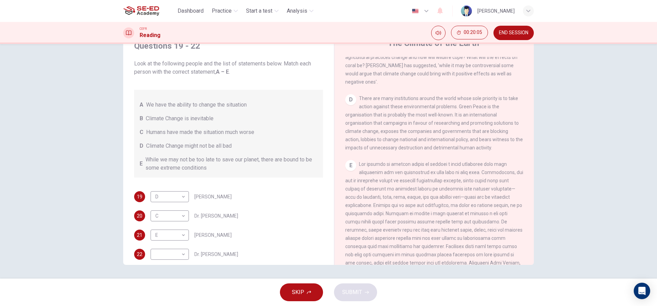
drag, startPoint x: 432, startPoint y: 187, endPoint x: 442, endPoint y: 186, distance: 9.3
click at [442, 186] on span at bounding box center [434, 225] width 178 height 129
drag, startPoint x: 426, startPoint y: 194, endPoint x: 418, endPoint y: 200, distance: 10.2
click at [418, 200] on div "E" at bounding box center [434, 225] width 178 height 131
click at [418, 204] on div "E" at bounding box center [434, 225] width 178 height 131
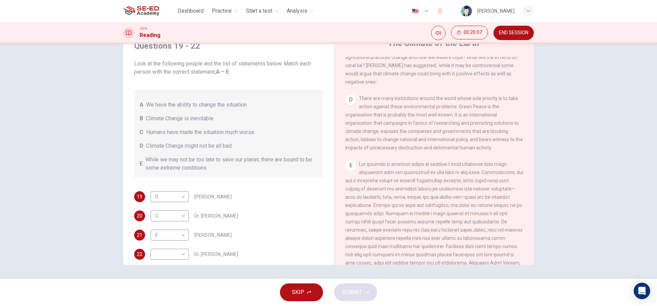
click at [419, 205] on span at bounding box center [434, 225] width 178 height 129
click at [420, 209] on div "E" at bounding box center [434, 225] width 178 height 131
click at [420, 211] on span at bounding box center [434, 225] width 178 height 129
click at [420, 213] on span at bounding box center [434, 225] width 178 height 129
click at [420, 214] on span at bounding box center [434, 225] width 178 height 129
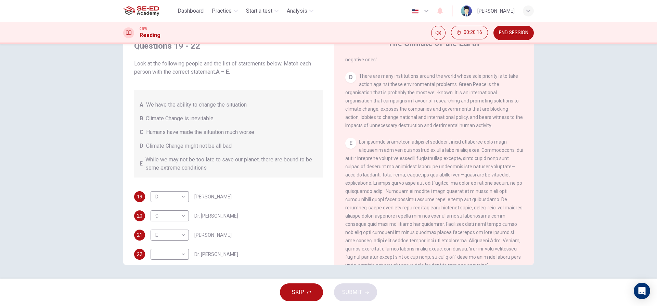
scroll to position [445, 0]
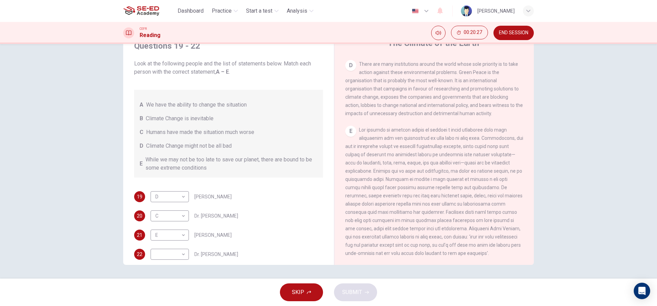
click at [435, 203] on span at bounding box center [434, 191] width 178 height 129
click at [442, 229] on span at bounding box center [434, 191] width 178 height 129
click at [442, 233] on div "E" at bounding box center [434, 191] width 178 height 131
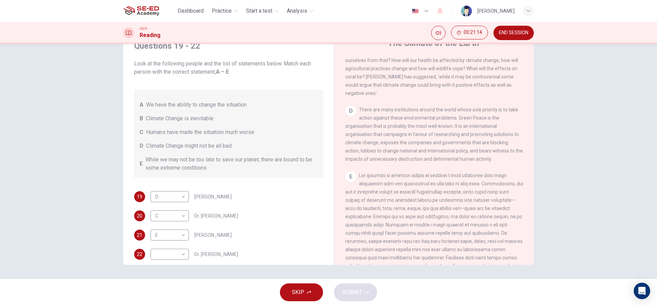
scroll to position [397, 0]
drag, startPoint x: 391, startPoint y: 174, endPoint x: 395, endPoint y: 174, distance: 3.4
click at [395, 164] on span "There are many institutions around the world whose sole priority is to take act…" at bounding box center [434, 136] width 178 height 55
click at [401, 158] on span "There are many institutions around the world whose sole priority is to take act…" at bounding box center [434, 136] width 178 height 55
click at [420, 150] on span "There are many institutions around the world whose sole priority is to take act…" at bounding box center [434, 136] width 178 height 55
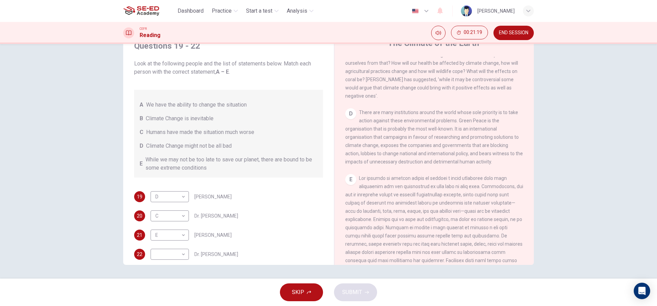
drag, startPoint x: 413, startPoint y: 132, endPoint x: 469, endPoint y: 124, distance: 57.0
click at [424, 128] on div "D There are many institutions around the world whose sole priority is to take a…" at bounding box center [434, 136] width 178 height 57
click at [476, 133] on span "There are many institutions around the world whose sole priority is to take act…" at bounding box center [434, 136] width 178 height 55
click at [470, 148] on span "There are many institutions around the world whose sole priority is to take act…" at bounding box center [434, 136] width 178 height 55
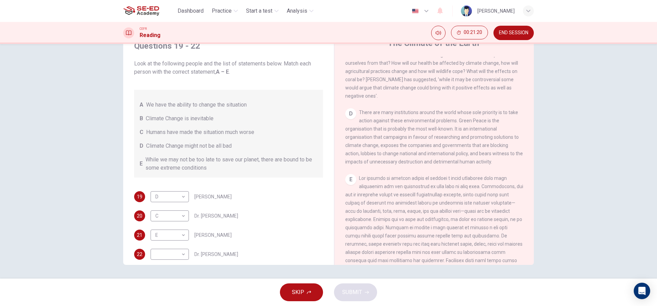
click at [471, 150] on span "There are many institutions around the world whose sole priority is to take act…" at bounding box center [434, 136] width 178 height 55
drag, startPoint x: 471, startPoint y: 150, endPoint x: 462, endPoint y: 165, distance: 17.2
click at [462, 164] on span "There are many institutions around the world whose sole priority is to take act…" at bounding box center [434, 136] width 178 height 55
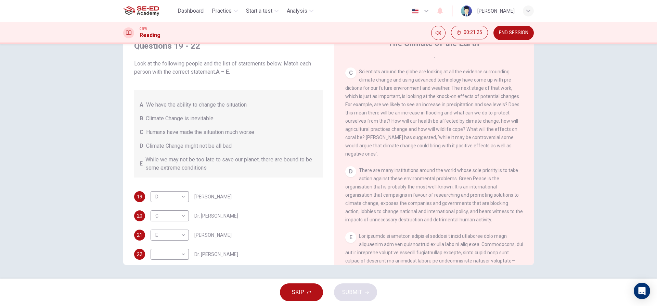
scroll to position [328, 0]
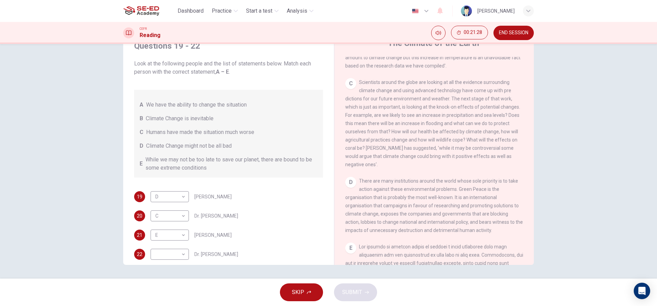
drag, startPoint x: 465, startPoint y: 95, endPoint x: 458, endPoint y: 165, distance: 70.2
click at [458, 165] on div "C Scientists around the globe are looking at all the evidence surrounding clima…" at bounding box center [434, 123] width 178 height 90
click at [207, 121] on span "Climate Change is inevitable" at bounding box center [180, 118] width 68 height 8
click at [226, 112] on div "A We have the ability to change the situation B Climate Change is inevitable C …" at bounding box center [228, 134] width 189 height 88
click at [234, 103] on span "We have the ability to change the situation" at bounding box center [196, 105] width 101 height 8
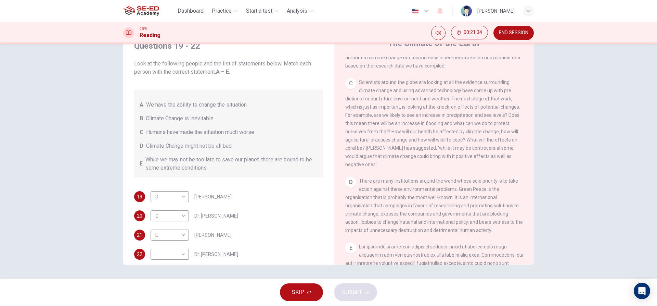
scroll to position [294, 0]
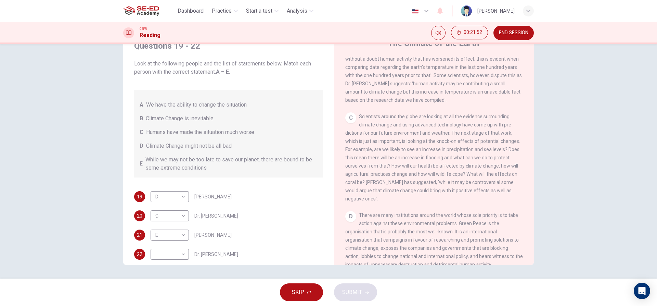
drag, startPoint x: 398, startPoint y: 92, endPoint x: 409, endPoint y: 94, distance: 11.4
click at [409, 94] on div "B The greenhouse effect is very important when we talk about climate change as …" at bounding box center [434, 50] width 178 height 107
click at [510, 90] on span "The greenhouse effect is very important when we talk about climate change as it…" at bounding box center [433, 51] width 177 height 104
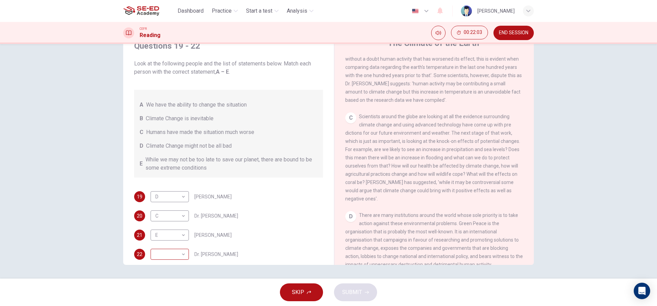
click at [179, 250] on body "This site uses cookies, as explained in our Privacy Policy . If you agree to th…" at bounding box center [328, 153] width 657 height 306
click at [158, 264] on li "B" at bounding box center [168, 261] width 38 height 11
type input "B"
click at [365, 290] on icon "button" at bounding box center [367, 292] width 4 height 4
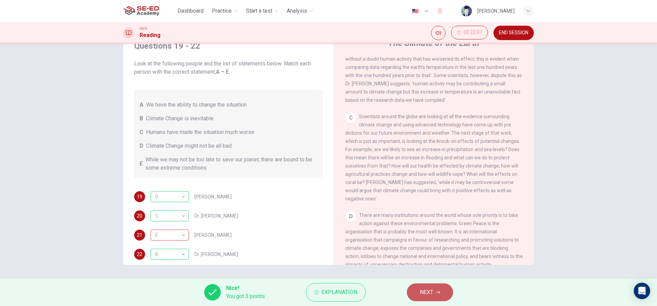
click at [438, 292] on icon "button" at bounding box center [438, 291] width 4 height 3
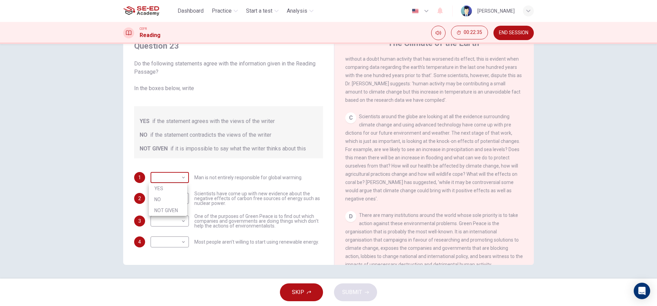
click at [176, 176] on body "This site uses cookies, as explained in our Privacy Policy . If you agree to th…" at bounding box center [328, 153] width 657 height 306
click at [170, 169] on div at bounding box center [328, 153] width 657 height 306
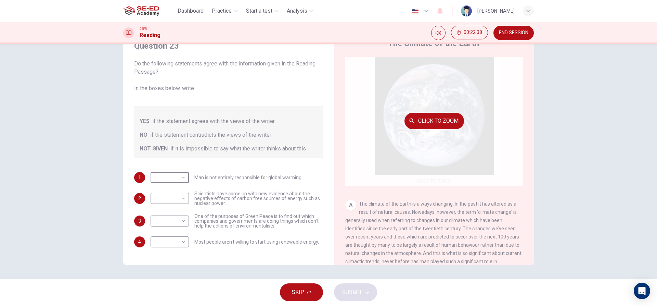
scroll to position [0, 0]
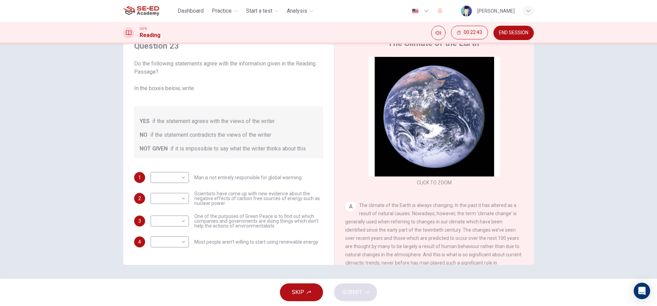
drag, startPoint x: 198, startPoint y: 184, endPoint x: 256, endPoint y: 178, distance: 58.5
click at [255, 178] on div "1 ​ ​ Man is not entirely responsible for global warming. 2 ​ ​ Scientists have…" at bounding box center [228, 209] width 189 height 75
click at [181, 177] on body "This site uses cookies, as explained in our Privacy Policy . If you agree to th…" at bounding box center [328, 153] width 657 height 306
click at [173, 200] on li "NO" at bounding box center [168, 199] width 38 height 11
type input "NO"
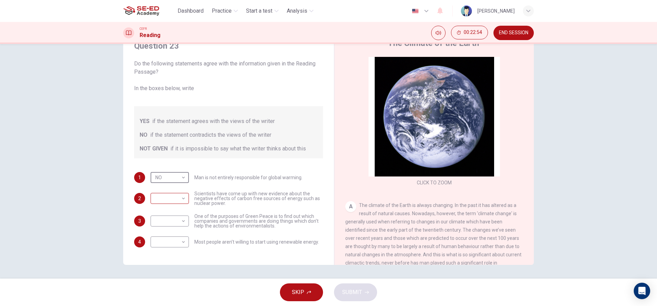
click at [182, 199] on body "This site uses cookies, as explained in our Privacy Policy . If you agree to th…" at bounding box center [328, 153] width 657 height 306
click at [224, 161] on div at bounding box center [328, 153] width 657 height 306
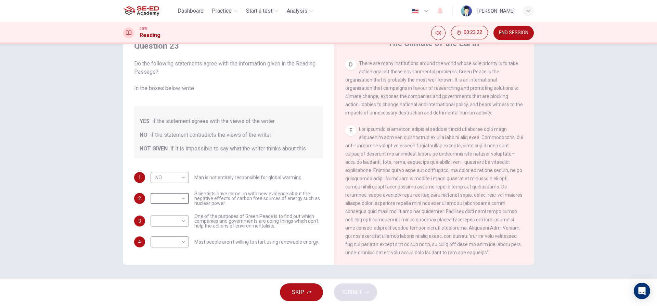
scroll to position [465, 0]
click at [176, 242] on body "This site uses cookies, as explained in our Privacy Policy . If you agree to th…" at bounding box center [328, 153] width 657 height 306
drag, startPoint x: 169, startPoint y: 272, endPoint x: 173, endPoint y: 253, distance: 19.9
click at [169, 272] on li "NOT GIVEN" at bounding box center [168, 274] width 38 height 11
type input "NOT GIVEN"
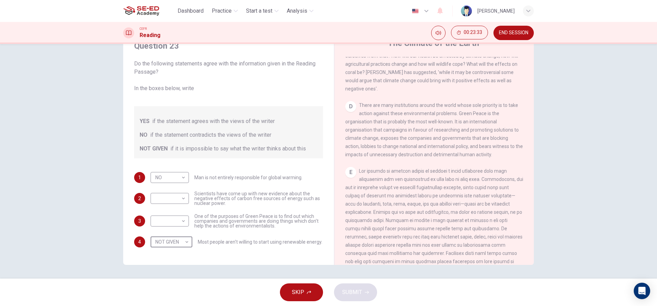
scroll to position [397, 0]
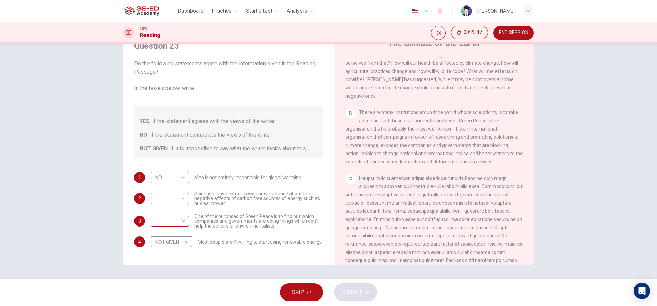
click at [183, 222] on body "This site uses cookies, as explained in our Privacy Policy . If you agree to th…" at bounding box center [328, 153] width 657 height 306
click at [179, 232] on li "YES" at bounding box center [168, 231] width 38 height 11
type input "YES"
click at [181, 202] on body "This site uses cookies, as explained in our Privacy Policy . If you agree to th…" at bounding box center [328, 153] width 657 height 306
click at [179, 234] on li "NOT GIVEN" at bounding box center [168, 230] width 38 height 11
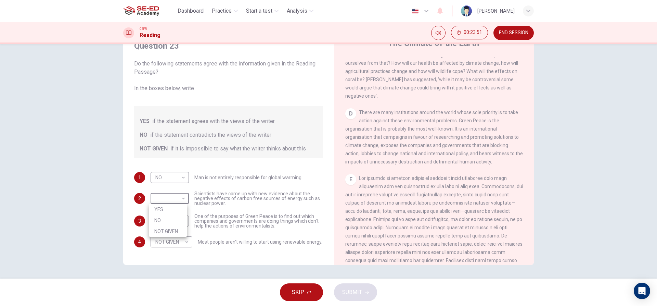
type input "NOT GIVEN"
drag, startPoint x: 410, startPoint y: 138, endPoint x: 417, endPoint y: 149, distance: 13.6
click at [417, 149] on div "D There are many institutions around the world whose sole priority is to take a…" at bounding box center [434, 136] width 178 height 57
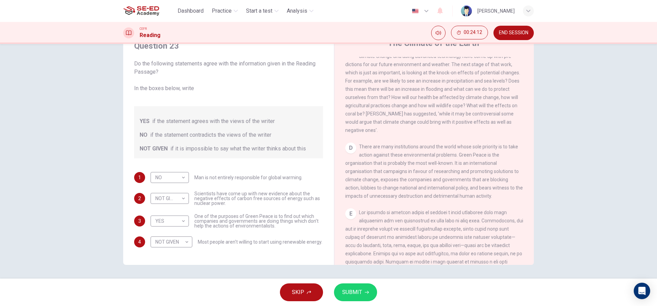
scroll to position [328, 0]
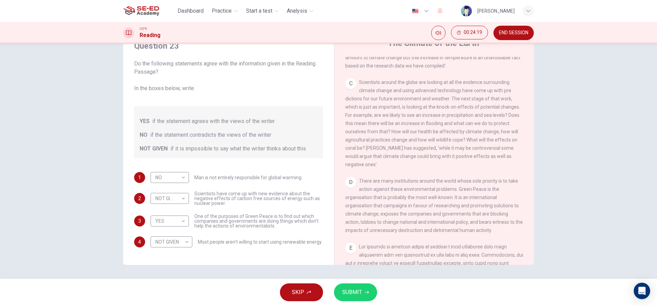
drag, startPoint x: 428, startPoint y: 111, endPoint x: 461, endPoint y: 121, distance: 34.8
click at [462, 122] on div "C Scientists around the globe are looking at all the evidence surrounding clima…" at bounding box center [434, 123] width 178 height 90
click at [467, 135] on span "Scientists around the globe are looking at all the evidence surrounding climate…" at bounding box center [432, 123] width 175 height 88
click at [400, 134] on span "Scientists around the globe are looking at all the evidence surrounding climate…" at bounding box center [432, 123] width 175 height 88
click at [440, 121] on div "C Scientists around the globe are looking at all the evidence surrounding clima…" at bounding box center [434, 123] width 178 height 90
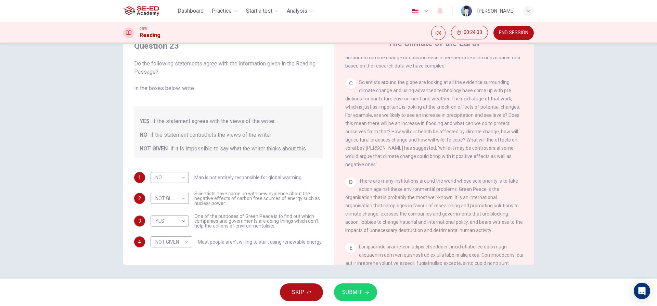
click at [448, 111] on div "C Scientists around the globe are looking at all the evidence surrounding clima…" at bounding box center [434, 123] width 178 height 90
click at [351, 295] on span "SUBMIT" at bounding box center [352, 292] width 20 height 10
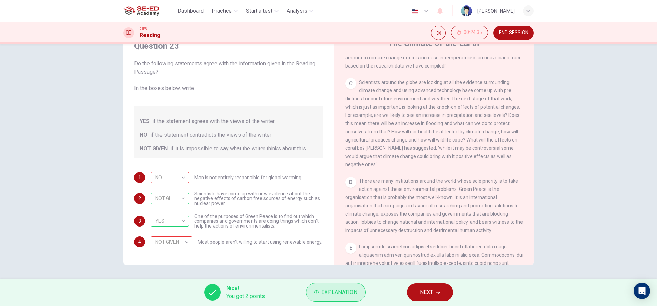
click at [319, 297] on button "Explanation" at bounding box center [336, 292] width 60 height 18
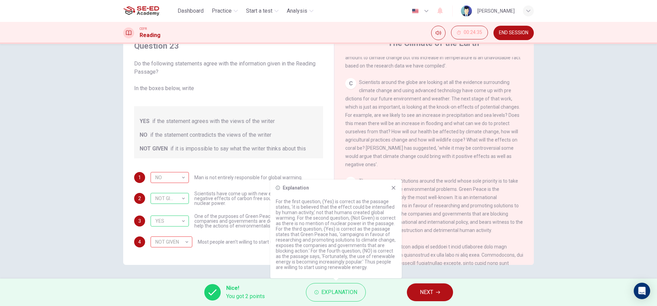
click at [377, 257] on p "For the first question, (Yes) is correct as the passage states, ‘it is believed…" at bounding box center [336, 233] width 120 height 71
click at [379, 247] on p "For the first question, (Yes) is correct as the passage states, ‘it is believed…" at bounding box center [336, 233] width 120 height 71
click at [413, 291] on button "NEXT" at bounding box center [430, 292] width 46 height 18
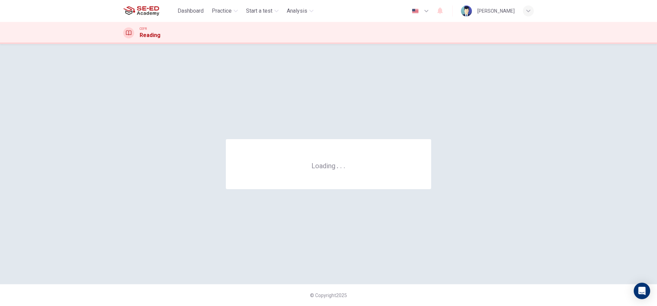
scroll to position [0, 0]
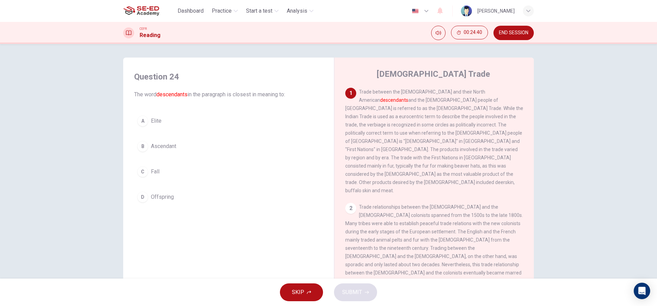
click at [141, 168] on div "C" at bounding box center [142, 171] width 11 height 11
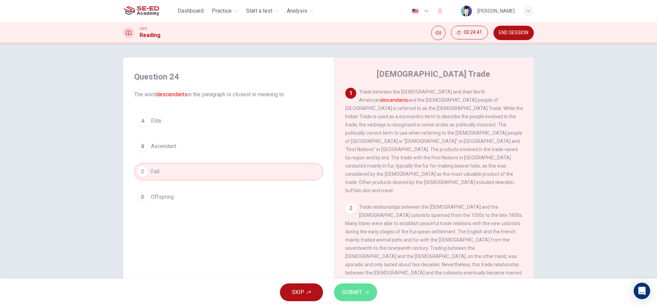
click at [346, 288] on span "SUBMIT" at bounding box center [352, 292] width 20 height 10
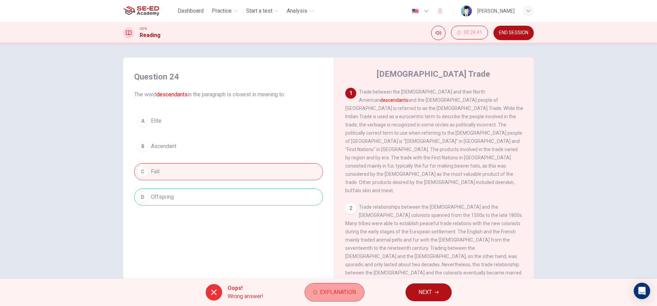
click at [346, 292] on span "Explanation" at bounding box center [338, 292] width 36 height 10
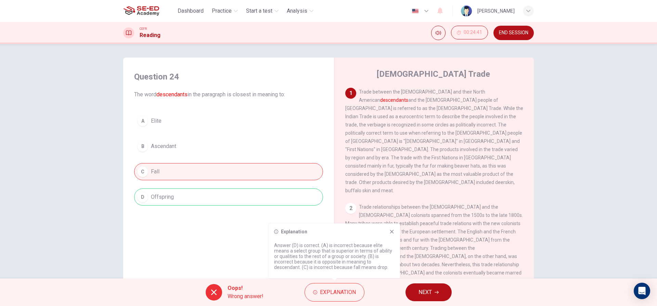
click at [393, 232] on icon at bounding box center [391, 231] width 5 height 5
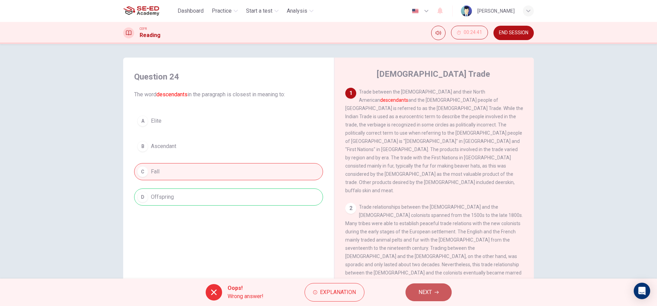
click at [419, 284] on button "NEXT" at bounding box center [428, 292] width 46 height 18
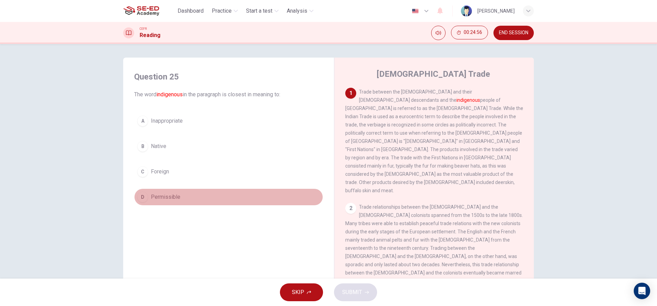
click at [147, 193] on button "D Permissible" at bounding box center [228, 196] width 189 height 17
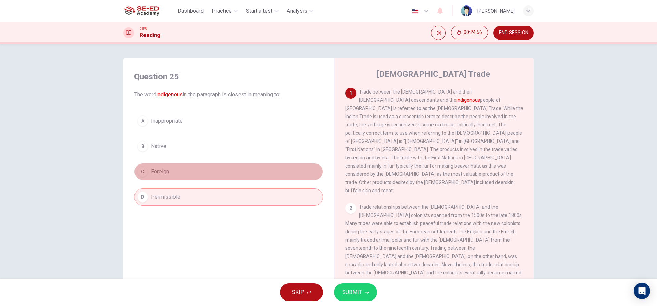
click at [147, 175] on button "C Foreign" at bounding box center [228, 171] width 189 height 17
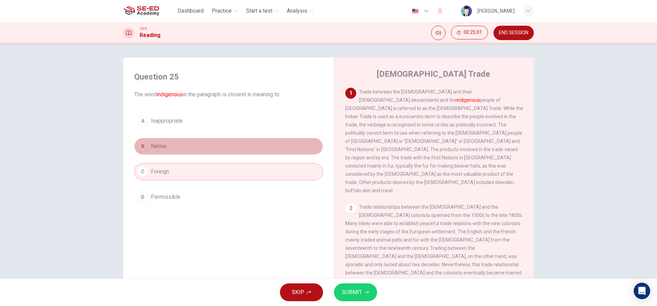
click at [172, 145] on button "B Native" at bounding box center [228, 146] width 189 height 17
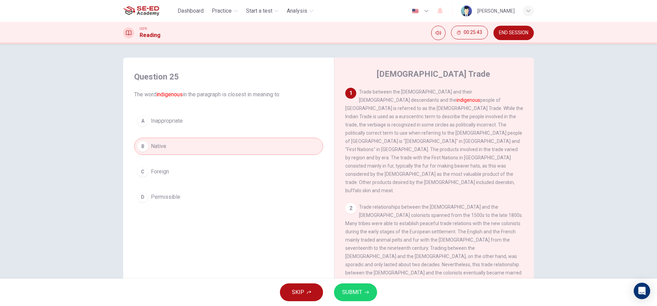
click at [181, 174] on button "C Foreign" at bounding box center [228, 171] width 189 height 17
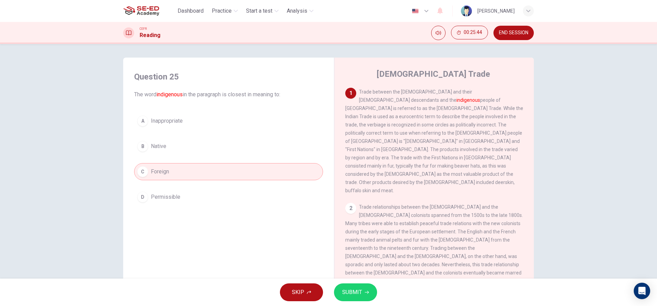
click at [356, 296] on span "SUBMIT" at bounding box center [352, 292] width 20 height 10
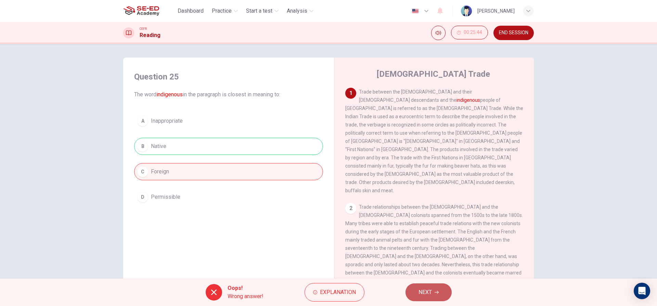
click at [414, 290] on button "NEXT" at bounding box center [428, 292] width 46 height 18
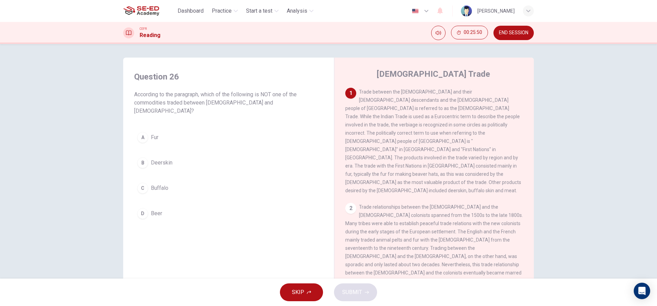
click at [496, 97] on div "1 Trade between the [DEMOGRAPHIC_DATA] and their [DEMOGRAPHIC_DATA] descendants…" at bounding box center [434, 141] width 178 height 107
click at [492, 105] on div "1 Trade between the [DEMOGRAPHIC_DATA] and their [DEMOGRAPHIC_DATA] descendants…" at bounding box center [434, 141] width 178 height 107
click at [478, 118] on span "Trade between the [DEMOGRAPHIC_DATA] and their [DEMOGRAPHIC_DATA] descendants a…" at bounding box center [433, 141] width 176 height 104
click at [448, 124] on span "Trade between the [DEMOGRAPHIC_DATA] and their [DEMOGRAPHIC_DATA] descendants a…" at bounding box center [433, 141] width 176 height 104
click at [437, 126] on span "Trade between the [DEMOGRAPHIC_DATA] and their [DEMOGRAPHIC_DATA] descendants a…" at bounding box center [433, 141] width 176 height 104
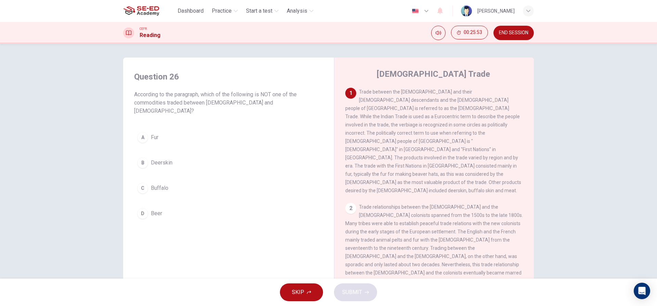
click at [437, 126] on span "Trade between the [DEMOGRAPHIC_DATA] and their [DEMOGRAPHIC_DATA] descendants a…" at bounding box center [433, 141] width 176 height 104
click at [437, 129] on div "1 Trade between the [DEMOGRAPHIC_DATA] and their [DEMOGRAPHIC_DATA] descendants…" at bounding box center [434, 141] width 178 height 107
click at [438, 132] on span "Trade between the [DEMOGRAPHIC_DATA] and their [DEMOGRAPHIC_DATA] descendants a…" at bounding box center [433, 141] width 176 height 104
click at [439, 138] on div "1 Trade between the [DEMOGRAPHIC_DATA] and their [DEMOGRAPHIC_DATA] descendants…" at bounding box center [434, 141] width 178 height 107
click at [439, 140] on div "1 Trade between the [DEMOGRAPHIC_DATA] and their [DEMOGRAPHIC_DATA] descendants…" at bounding box center [434, 141] width 178 height 107
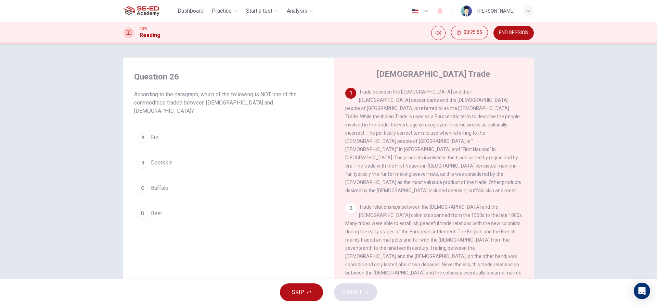
click at [440, 143] on span "Trade between the [DEMOGRAPHIC_DATA] and their [DEMOGRAPHIC_DATA] descendants a…" at bounding box center [433, 141] width 176 height 104
click at [441, 147] on div "1 Trade between the [DEMOGRAPHIC_DATA] and their [DEMOGRAPHIC_DATA] descendants…" at bounding box center [434, 141] width 178 height 107
click at [441, 151] on span "Trade between the [DEMOGRAPHIC_DATA] and their [DEMOGRAPHIC_DATA] descendants a…" at bounding box center [433, 141] width 176 height 104
click at [441, 152] on span "Trade between the [DEMOGRAPHIC_DATA] and their [DEMOGRAPHIC_DATA] descendants a…" at bounding box center [433, 141] width 176 height 104
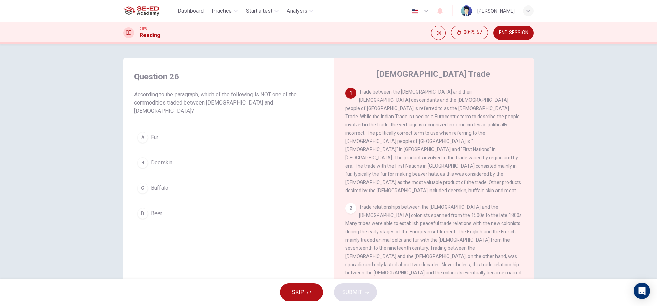
click at [443, 159] on span "Trade between the [DEMOGRAPHIC_DATA] and their [DEMOGRAPHIC_DATA] descendants a…" at bounding box center [433, 141] width 176 height 104
click at [442, 163] on div "1 Trade between the [DEMOGRAPHIC_DATA] and their [DEMOGRAPHIC_DATA] descendants…" at bounding box center [434, 141] width 178 height 107
click at [439, 159] on span "Trade between the [DEMOGRAPHIC_DATA] and their [DEMOGRAPHIC_DATA] descendants a…" at bounding box center [433, 141] width 176 height 104
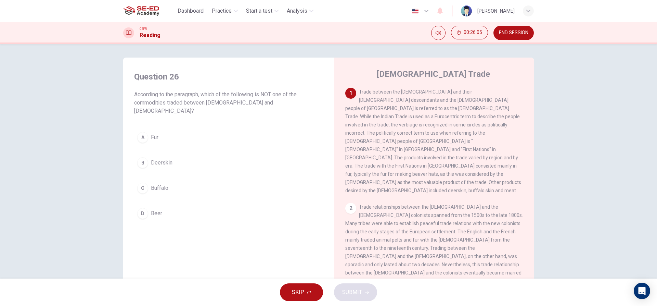
click at [439, 159] on span "Trade between the [DEMOGRAPHIC_DATA] and their [DEMOGRAPHIC_DATA] descendants a…" at bounding box center [433, 141] width 176 height 104
click at [144, 208] on div "D" at bounding box center [142, 213] width 11 height 11
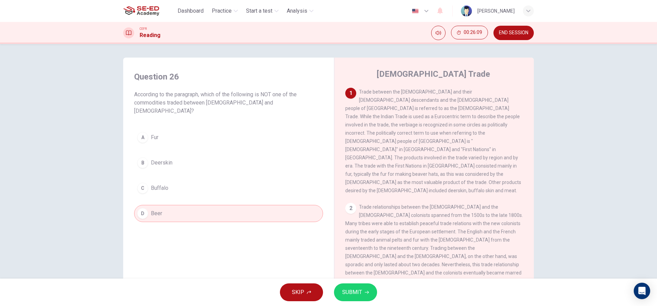
click at [350, 290] on span "SUBMIT" at bounding box center [352, 292] width 20 height 10
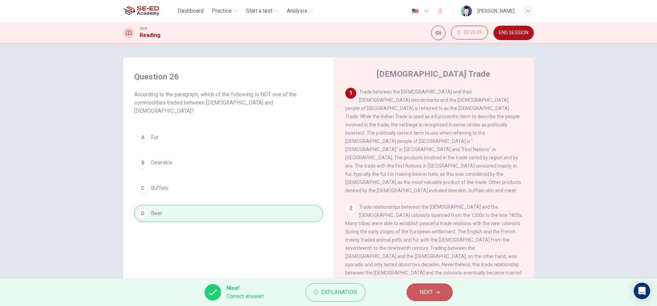
click at [429, 290] on span "NEXT" at bounding box center [425, 292] width 13 height 10
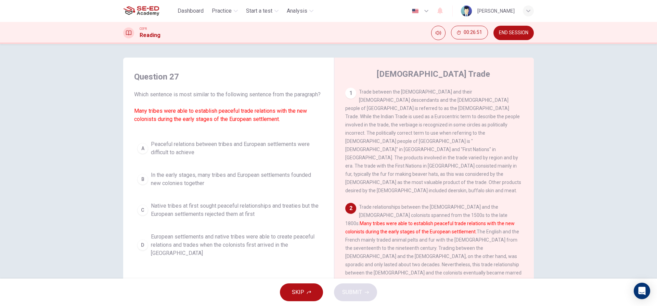
click at [144, 250] on div "D" at bounding box center [142, 244] width 11 height 11
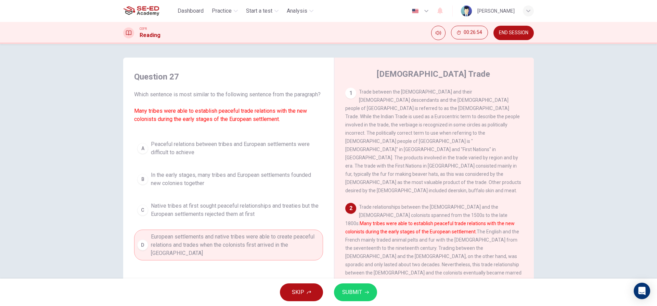
click at [367, 285] on button "SUBMIT" at bounding box center [355, 292] width 43 height 18
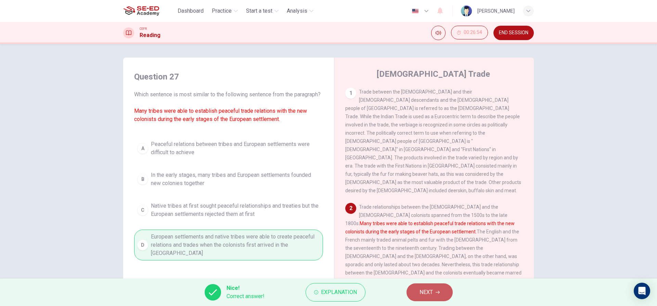
click at [424, 298] on button "NEXT" at bounding box center [429, 292] width 46 height 18
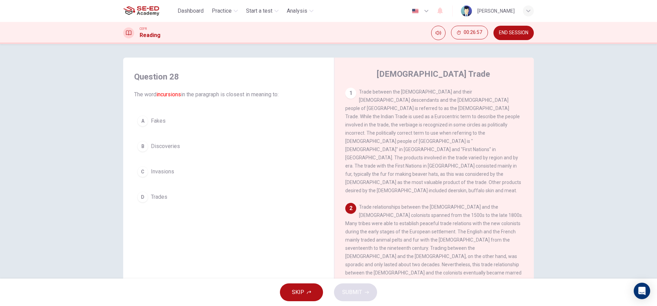
scroll to position [34, 0]
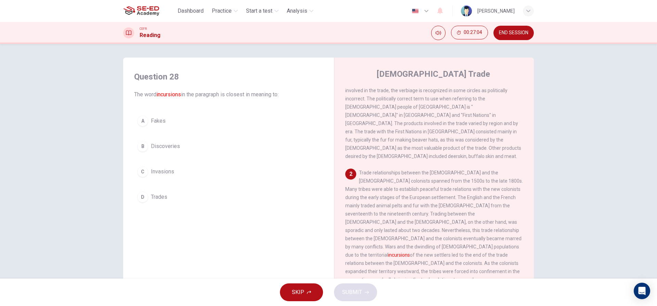
drag, startPoint x: 381, startPoint y: 229, endPoint x: 575, endPoint y: 232, distance: 194.0
click at [575, 232] on div "Question 28 The word incursions in the paragraph is closest in meaning to: A Fa…" at bounding box center [328, 161] width 657 height 234
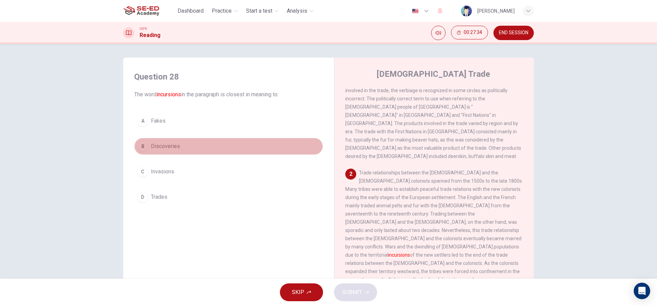
click at [143, 143] on div "B" at bounding box center [142, 146] width 11 height 11
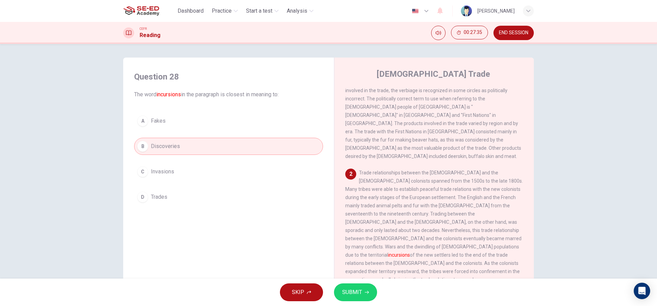
click at [151, 168] on span "Invasions" at bounding box center [162, 171] width 23 height 8
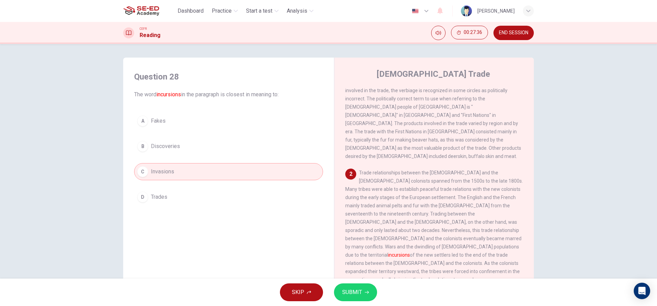
click at [362, 289] on button "SUBMIT" at bounding box center [355, 292] width 43 height 18
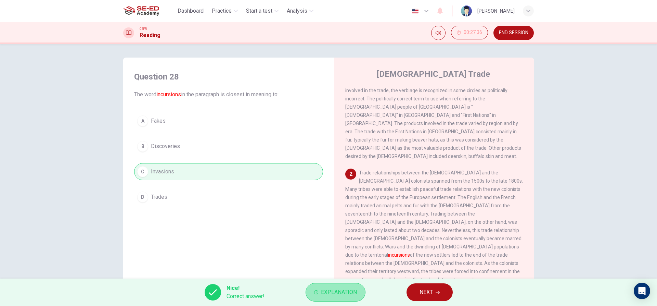
click at [347, 293] on span "Explanation" at bounding box center [339, 292] width 36 height 10
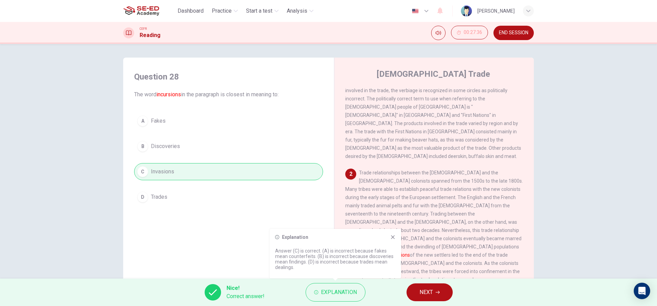
drag, startPoint x: 324, startPoint y: 257, endPoint x: 388, endPoint y: 255, distance: 64.3
click at [388, 255] on p "Answer (C) is correct. (A) is incorrect because fakes mean counterfeits. (B) is…" at bounding box center [335, 259] width 120 height 22
click at [419, 290] on button "NEXT" at bounding box center [429, 292] width 46 height 18
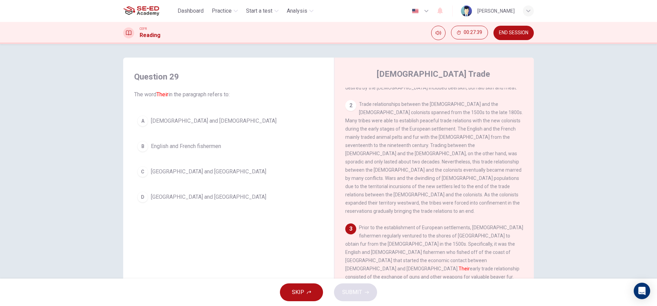
scroll to position [137, 0]
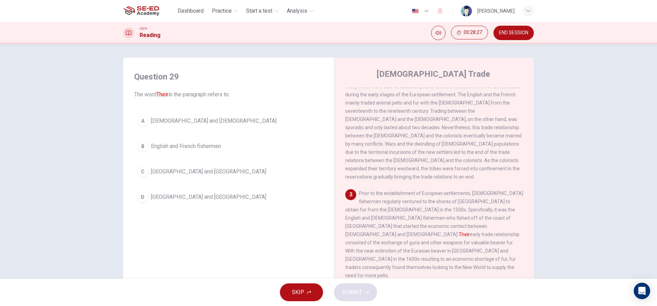
drag, startPoint x: 388, startPoint y: 200, endPoint x: 398, endPoint y: 200, distance: 9.9
click at [391, 201] on span "Prior to the establishment of European settlements, [DEMOGRAPHIC_DATA] fisherme…" at bounding box center [434, 234] width 178 height 88
drag, startPoint x: 419, startPoint y: 203, endPoint x: 485, endPoint y: 207, distance: 66.5
click at [485, 207] on div "3 Prior to the establishment of European settlements, [DEMOGRAPHIC_DATA] fisher…" at bounding box center [434, 234] width 178 height 90
click at [145, 117] on button "A [DEMOGRAPHIC_DATA] and [DEMOGRAPHIC_DATA]" at bounding box center [228, 120] width 189 height 17
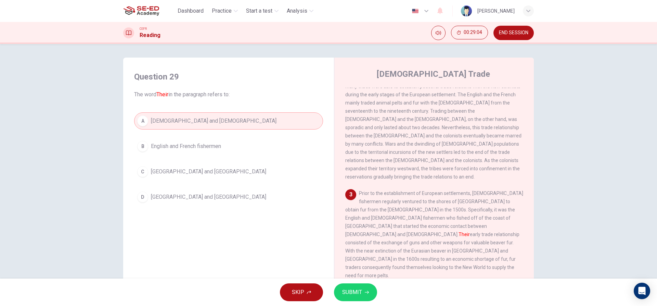
drag, startPoint x: 354, startPoint y: 285, endPoint x: 355, endPoint y: 291, distance: 6.2
click at [355, 291] on button "SUBMIT" at bounding box center [355, 292] width 43 height 18
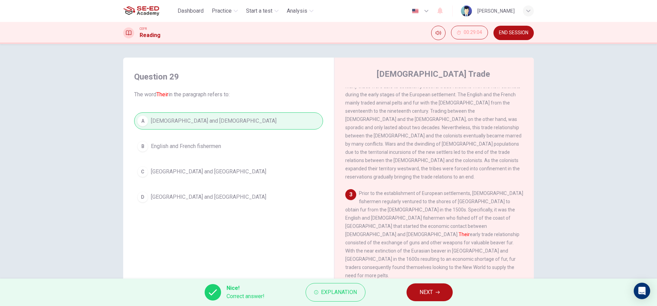
click at [416, 293] on button "NEXT" at bounding box center [429, 292] width 46 height 18
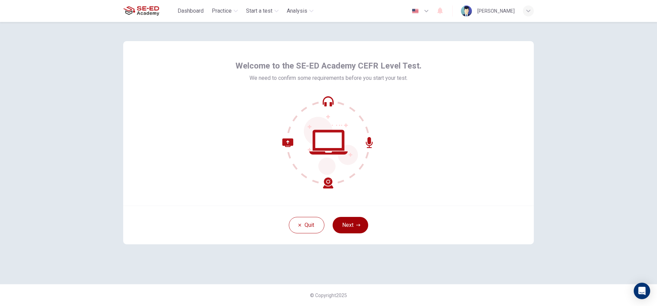
click at [350, 223] on button "Next" at bounding box center [351, 225] width 36 height 16
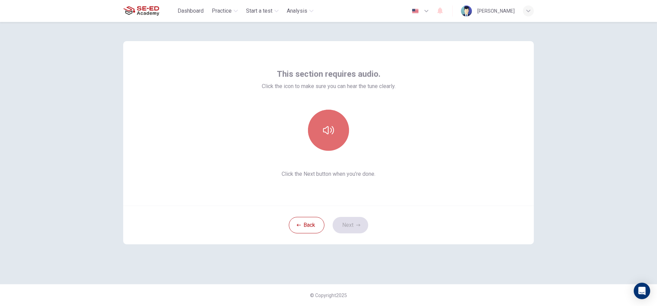
click at [330, 134] on icon "button" at bounding box center [328, 130] width 11 height 11
click at [348, 221] on button "Next" at bounding box center [351, 225] width 36 height 16
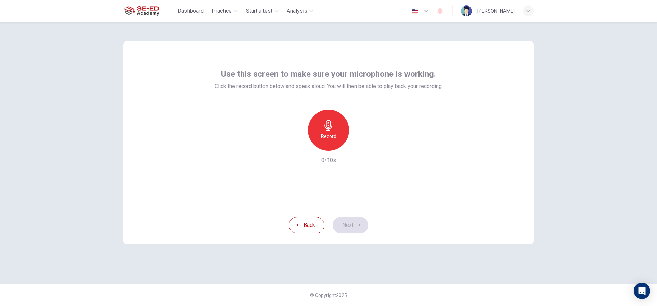
click at [333, 129] on icon "button" at bounding box center [328, 125] width 11 height 11
click at [339, 133] on div "Stop" at bounding box center [328, 129] width 41 height 41
click at [353, 226] on button "Next" at bounding box center [351, 225] width 36 height 16
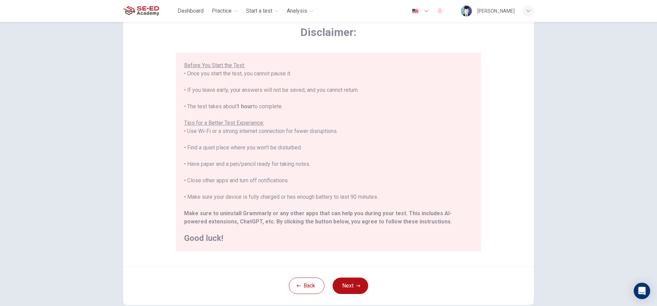
scroll to position [75, 0]
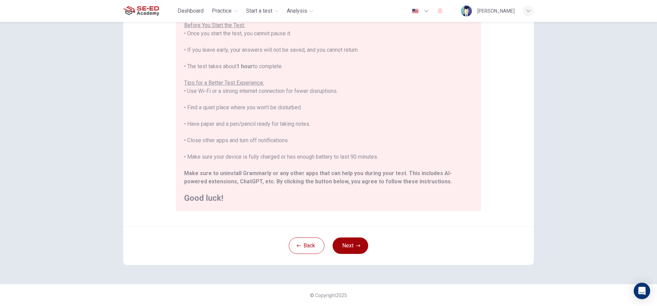
click at [351, 243] on button "Next" at bounding box center [351, 245] width 36 height 16
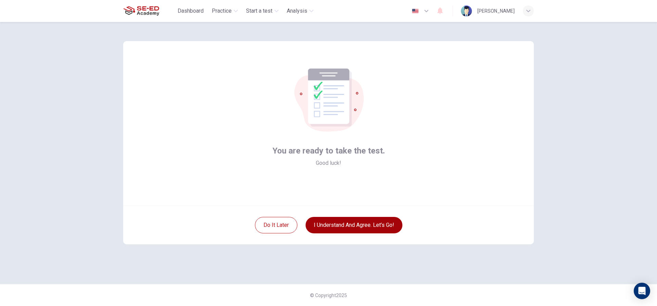
scroll to position [0, 0]
click at [352, 225] on button "I understand and agree. Let’s go!" at bounding box center [354, 225] width 97 height 16
click at [355, 223] on button "I understand and agree. Let’s go!" at bounding box center [354, 225] width 97 height 16
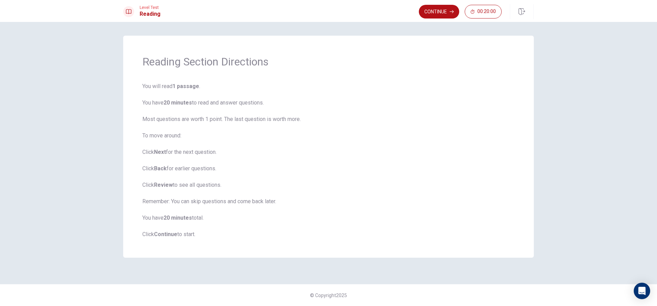
drag, startPoint x: 183, startPoint y: 115, endPoint x: 193, endPoint y: 121, distance: 12.3
click at [193, 121] on span "You will read 1 passage . You have 20 minutes to read and answer questions. Mos…" at bounding box center [328, 160] width 372 height 156
click at [451, 11] on icon "button" at bounding box center [452, 12] width 4 height 4
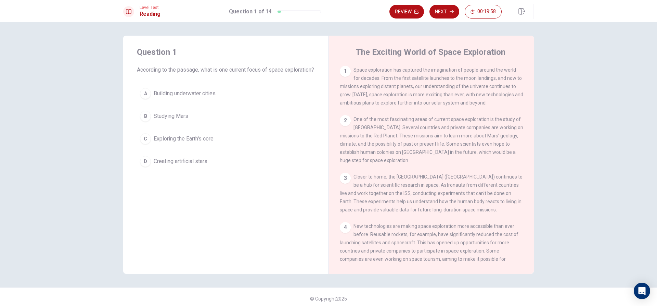
drag, startPoint x: 359, startPoint y: 62, endPoint x: 366, endPoint y: 63, distance: 6.9
click at [366, 63] on div "The Exciting World of Space Exploration 1 Space exploration has captured the im…" at bounding box center [430, 155] width 205 height 238
drag, startPoint x: 360, startPoint y: 69, endPoint x: 465, endPoint y: 76, distance: 105.3
click at [465, 76] on span "Space exploration has captured the imagination of people around the world for d…" at bounding box center [431, 86] width 183 height 38
drag, startPoint x: 412, startPoint y: 88, endPoint x: 416, endPoint y: 89, distance: 4.6
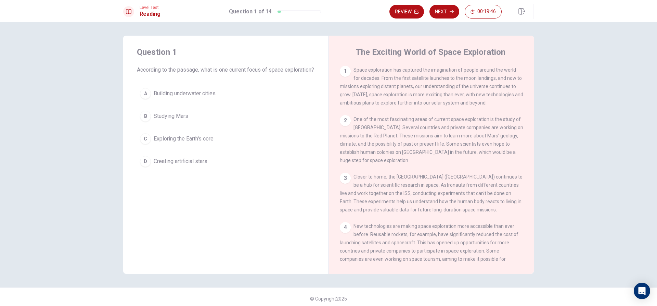
click at [416, 89] on div "1 Space exploration has captured the imagination of people around the world for…" at bounding box center [431, 86] width 183 height 41
click at [425, 98] on span "Space exploration has captured the imagination of people around the world for d…" at bounding box center [431, 86] width 183 height 38
click at [431, 99] on div "1 Space exploration has captured the imagination of people around the world for…" at bounding box center [431, 86] width 183 height 41
drag, startPoint x: 432, startPoint y: 99, endPoint x: 424, endPoint y: 110, distance: 13.3
click at [429, 102] on div "1 Space exploration has captured the imagination of people around the world for…" at bounding box center [431, 86] width 183 height 41
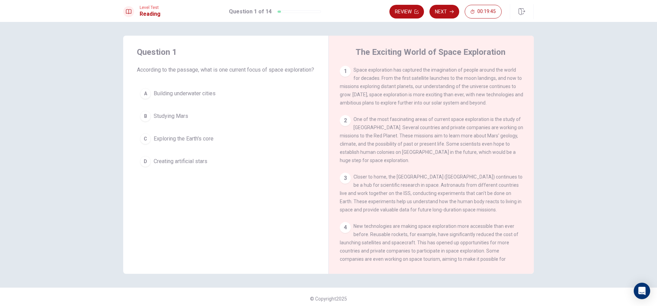
click at [424, 110] on div "1 Space exploration has captured the imagination of people around the world for…" at bounding box center [436, 164] width 192 height 197
click at [435, 90] on span "Space exploration has captured the imagination of people around the world for d…" at bounding box center [431, 86] width 183 height 38
click at [438, 85] on span "Space exploration has captured the imagination of people around the world for d…" at bounding box center [431, 86] width 183 height 38
click at [435, 86] on span "Space exploration has captured the imagination of people around the world for d…" at bounding box center [431, 86] width 183 height 38
click at [433, 92] on div "1 Space exploration has captured the imagination of people around the world for…" at bounding box center [431, 86] width 183 height 41
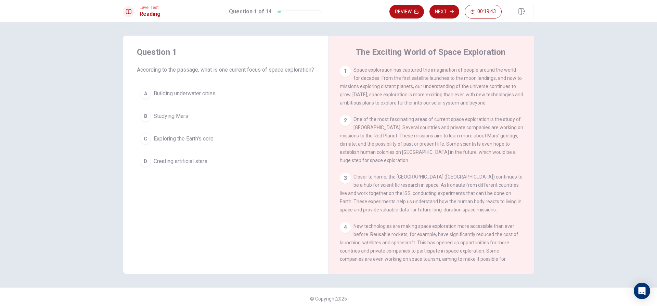
click at [433, 92] on div "1 Space exploration has captured the imagination of people around the world for…" at bounding box center [431, 86] width 183 height 41
click at [431, 79] on span "Space exploration has captured the imagination of people around the world for d…" at bounding box center [431, 86] width 183 height 38
click at [435, 71] on span "Space exploration has captured the imagination of people around the world for d…" at bounding box center [431, 86] width 183 height 38
click at [434, 73] on div "1 Space exploration has captured the imagination of people around the world for…" at bounding box center [431, 86] width 183 height 41
click at [425, 86] on span "Space exploration has captured the imagination of people around the world for d…" at bounding box center [431, 86] width 183 height 38
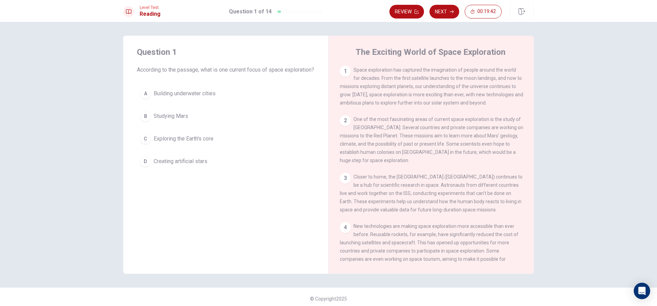
click at [423, 92] on div "1 Space exploration has captured the imagination of people around the world for…" at bounding box center [431, 86] width 183 height 41
click at [422, 103] on div "1 Space exploration has captured the imagination of people around the world for…" at bounding box center [431, 86] width 183 height 41
click at [422, 111] on div "1 Space exploration has captured the imagination of people around the world for…" at bounding box center [436, 164] width 192 height 197
click at [423, 117] on div "1 Space exploration has captured the imagination of people around the world for…" at bounding box center [436, 164] width 192 height 197
click at [423, 125] on div "2 One of the most fascinating areas of current space exploration is the study o…" at bounding box center [431, 139] width 183 height 49
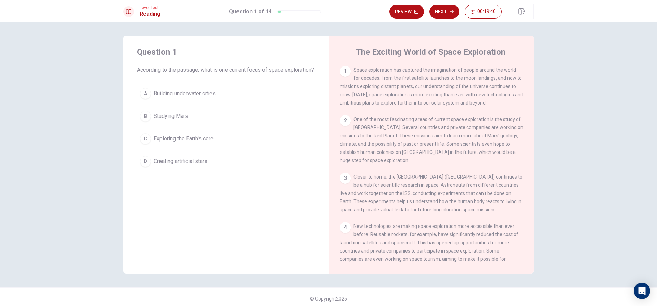
click at [423, 131] on span "One of the most fascinating areas of current space exploration is the study of …" at bounding box center [431, 139] width 183 height 47
click at [423, 137] on span "One of the most fascinating areas of current space exploration is the study of …" at bounding box center [431, 139] width 183 height 47
click at [427, 149] on span "One of the most fascinating areas of current space exploration is the study of …" at bounding box center [431, 139] width 183 height 47
click at [429, 157] on span "One of the most fascinating areas of current space exploration is the study of …" at bounding box center [431, 139] width 183 height 47
click at [443, 132] on div "2 One of the most fascinating areas of current space exploration is the study o…" at bounding box center [431, 139] width 183 height 49
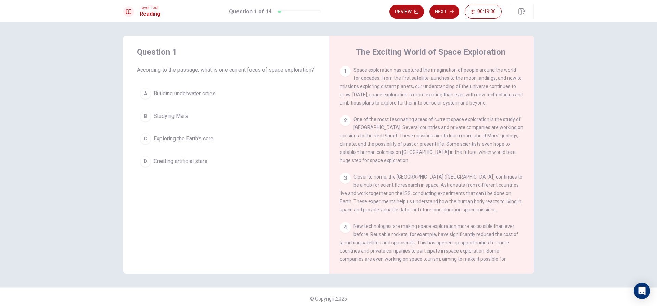
click at [445, 129] on span "One of the most fascinating areas of current space exploration is the study of …" at bounding box center [431, 139] width 183 height 47
click at [444, 138] on span "One of the most fascinating areas of current space exploration is the study of …" at bounding box center [431, 139] width 183 height 47
click at [148, 121] on div "B" at bounding box center [145, 116] width 11 height 11
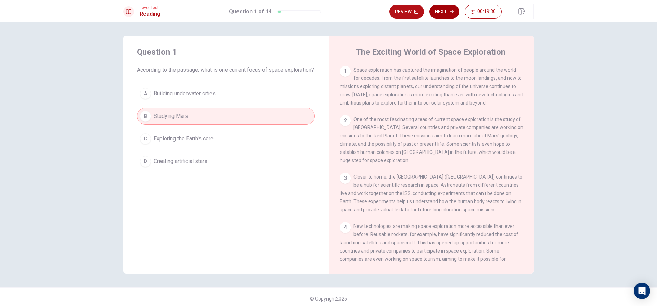
click at [445, 11] on button "Next" at bounding box center [444, 12] width 30 height 14
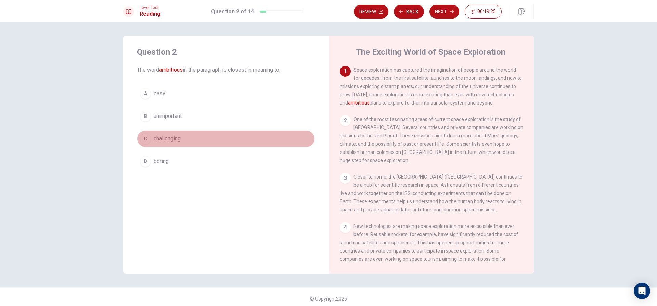
click at [146, 137] on div "C" at bounding box center [145, 138] width 11 height 11
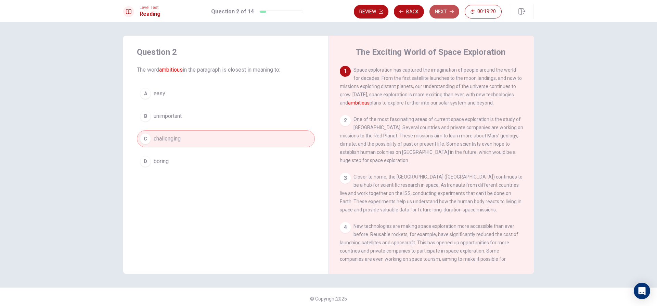
click at [452, 10] on icon "button" at bounding box center [452, 11] width 4 height 3
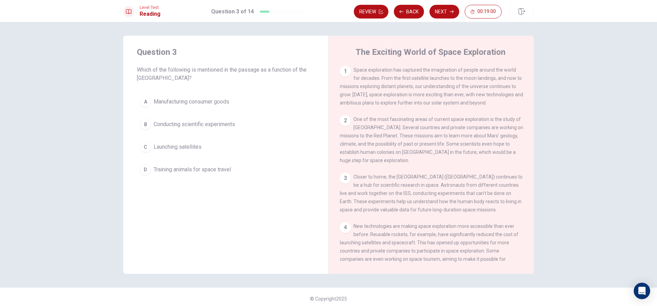
drag, startPoint x: 217, startPoint y: 71, endPoint x: 234, endPoint y: 64, distance: 18.2
click at [220, 69] on span "Which of the following is mentioned in the passage as a function of the Interna…" at bounding box center [226, 74] width 178 height 16
click at [428, 84] on span "Space exploration has captured the imagination of people around the world for d…" at bounding box center [431, 86] width 183 height 38
click at [425, 95] on span "Space exploration has captured the imagination of people around the world for d…" at bounding box center [431, 86] width 183 height 38
click at [423, 101] on span "Space exploration has captured the imagination of people around the world for d…" at bounding box center [431, 86] width 183 height 38
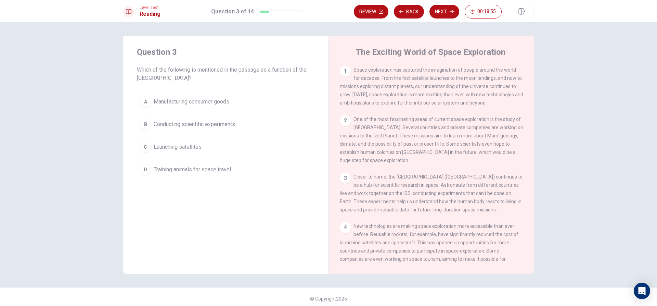
click at [423, 103] on span "Space exploration has captured the imagination of people around the world for d…" at bounding box center [431, 86] width 183 height 38
click at [422, 119] on span "One of the most fascinating areas of current space exploration is the study of …" at bounding box center [431, 139] width 183 height 47
click at [422, 122] on span "One of the most fascinating areas of current space exploration is the study of …" at bounding box center [431, 139] width 183 height 47
click at [422, 124] on div "2 One of the most fascinating areas of current space exploration is the study o…" at bounding box center [431, 139] width 183 height 49
click at [422, 125] on div "2 One of the most fascinating areas of current space exploration is the study o…" at bounding box center [431, 139] width 183 height 49
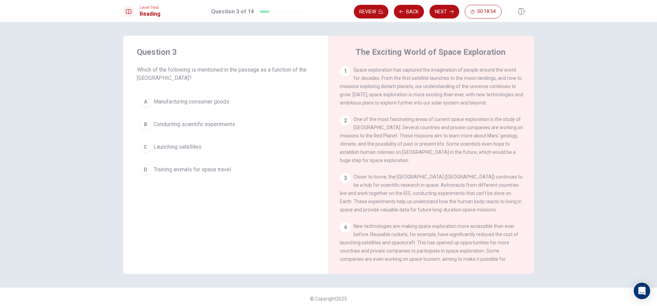
click at [422, 125] on div "2 One of the most fascinating areas of current space exploration is the study o…" at bounding box center [431, 139] width 183 height 49
click at [422, 127] on div "2 One of the most fascinating areas of current space exploration is the study o…" at bounding box center [431, 139] width 183 height 49
drag, startPoint x: 422, startPoint y: 127, endPoint x: 421, endPoint y: 145, distance: 18.1
click at [422, 132] on div "2 One of the most fascinating areas of current space exploration is the study o…" at bounding box center [431, 139] width 183 height 49
click at [419, 166] on div "1 Space exploration has captured the imagination of people around the world for…" at bounding box center [436, 164] width 192 height 197
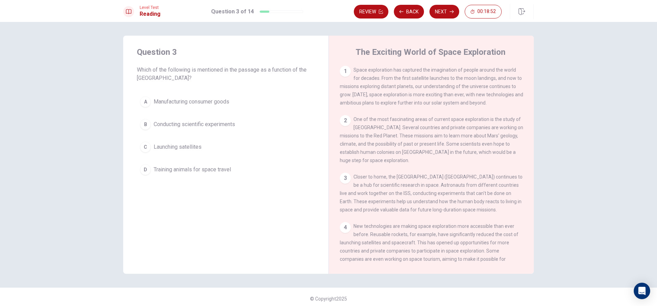
click at [411, 167] on div "1 Space exploration has captured the imagination of people around the world for…" at bounding box center [436, 164] width 192 height 197
click at [409, 172] on div "3 Closer to home, the International Space Station (ISS) continues to be a hub f…" at bounding box center [431, 192] width 183 height 41
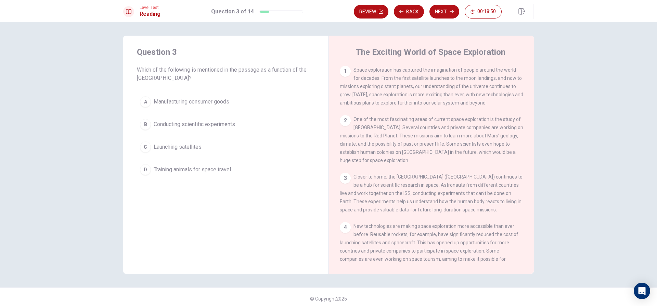
drag, startPoint x: 409, startPoint y: 168, endPoint x: 446, endPoint y: 171, distance: 36.8
click at [436, 172] on div "3 Closer to home, the International Space Station (ISS) continues to be a hub f…" at bounding box center [431, 192] width 183 height 41
click at [468, 182] on span "Closer to home, the International Space Station (ISS) continues to be a hub for…" at bounding box center [431, 193] width 183 height 38
click at [452, 199] on span "Closer to home, the International Space Station (ISS) continues to be a hub for…" at bounding box center [431, 193] width 183 height 38
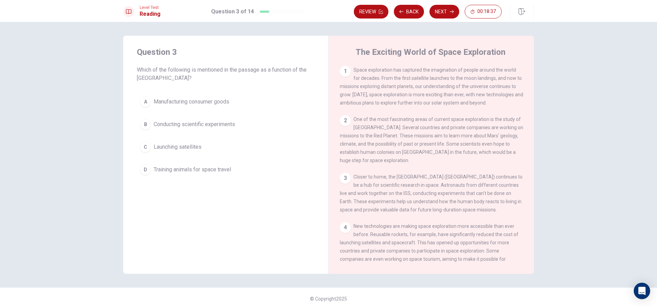
click at [452, 199] on span "Closer to home, the International Space Station (ISS) continues to be a hub for…" at bounding box center [431, 193] width 183 height 38
drag, startPoint x: 472, startPoint y: 208, endPoint x: 475, endPoint y: 198, distance: 10.8
click at [473, 205] on div "3 Closer to home, the International Space Station (ISS) continues to be a hub f…" at bounding box center [431, 192] width 183 height 41
drag, startPoint x: 475, startPoint y: 198, endPoint x: 478, endPoint y: 195, distance: 3.9
click at [478, 195] on span "Closer to home, the International Space Station (ISS) continues to be a hub for…" at bounding box center [431, 193] width 183 height 38
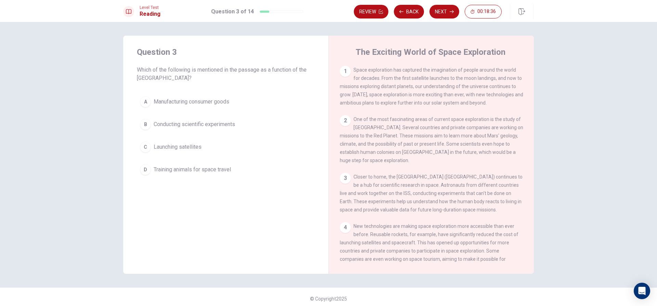
drag, startPoint x: 471, startPoint y: 195, endPoint x: 415, endPoint y: 202, distance: 56.5
click at [461, 198] on span "Closer to home, the International Space Station (ISS) continues to be a hub for…" at bounding box center [431, 193] width 183 height 38
click at [414, 203] on span "Closer to home, the International Space Station (ISS) continues to be a hub for…" at bounding box center [431, 193] width 183 height 38
click at [414, 216] on div "1 Space exploration has captured the imagination of people around the world for…" at bounding box center [436, 164] width 192 height 197
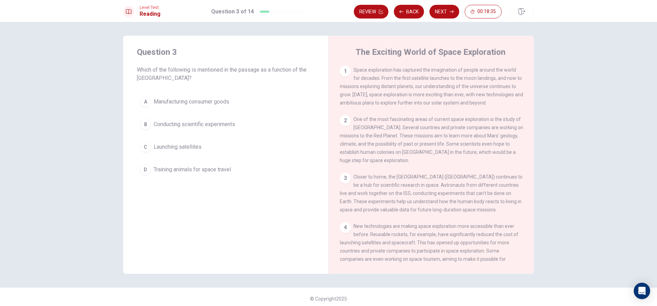
drag, startPoint x: 414, startPoint y: 215, endPoint x: 414, endPoint y: 200, distance: 14.7
click at [414, 204] on div "1 Space exploration has captured the imagination of people around the world for…" at bounding box center [436, 164] width 192 height 197
drag, startPoint x: 412, startPoint y: 193, endPoint x: 416, endPoint y: 199, distance: 7.6
click at [416, 197] on div "3 Closer to home, the International Space Station (ISS) continues to be a hub f…" at bounding box center [431, 192] width 183 height 41
click at [417, 211] on div "1 Space exploration has captured the imagination of people around the world for…" at bounding box center [436, 164] width 192 height 197
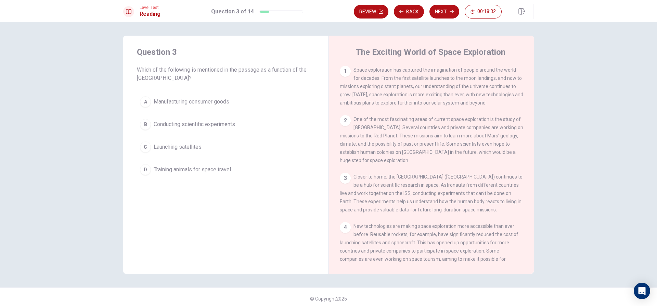
drag, startPoint x: 140, startPoint y: 127, endPoint x: 149, endPoint y: 125, distance: 9.8
click at [141, 127] on div "B" at bounding box center [145, 124] width 11 height 11
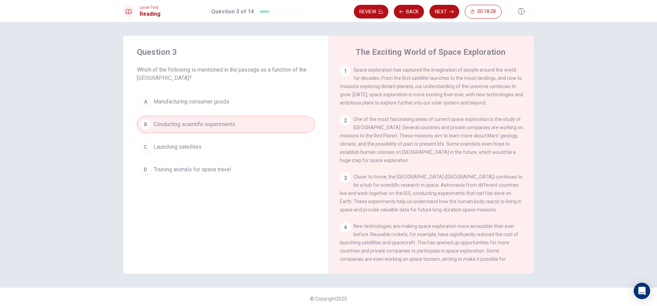
click at [445, 181] on span "Closer to home, the International Space Station (ISS) continues to be a hub for…" at bounding box center [431, 193] width 183 height 38
click at [430, 13] on button "Next" at bounding box center [444, 12] width 30 height 14
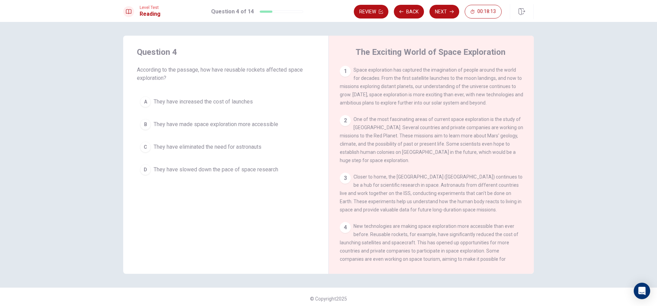
drag, startPoint x: 209, startPoint y: 76, endPoint x: 285, endPoint y: 75, distance: 76.3
click at [285, 75] on span "According to the passage, how have reusable rockets affected space exploration?" at bounding box center [226, 74] width 178 height 16
click at [286, 75] on span "According to the passage, how have reusable rockets affected space exploration?" at bounding box center [226, 74] width 178 height 16
click at [430, 233] on span "New technologies are making space exploration more accessible than ever before.…" at bounding box center [429, 246] width 179 height 47
click at [433, 231] on span "New technologies are making space exploration more accessible than ever before.…" at bounding box center [429, 246] width 179 height 47
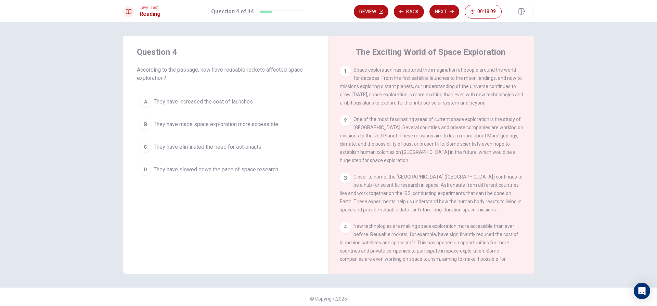
drag, startPoint x: 401, startPoint y: 232, endPoint x: 442, endPoint y: 231, distance: 40.4
click at [442, 231] on span "New technologies are making space exploration more accessible than ever before.…" at bounding box center [429, 246] width 179 height 47
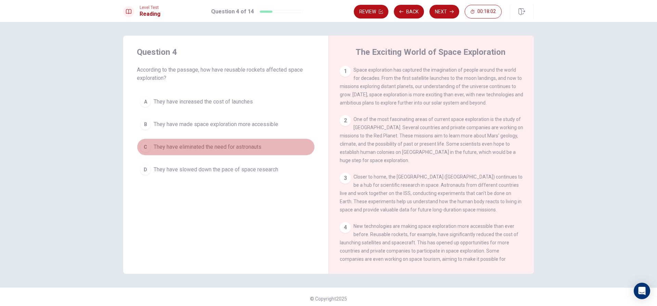
click at [142, 146] on div "C" at bounding box center [145, 146] width 11 height 11
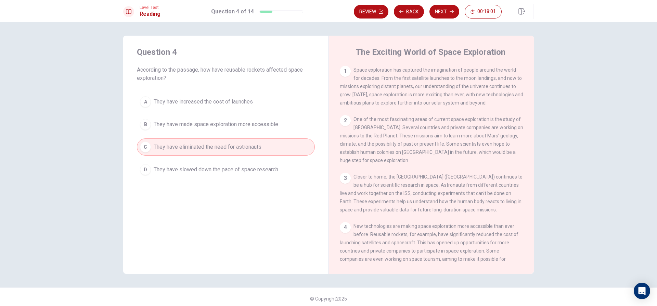
click at [145, 133] on div "A They have increased the cost of launches B They have made space exploration m…" at bounding box center [226, 135] width 178 height 85
click at [143, 124] on div "B" at bounding box center [145, 124] width 11 height 11
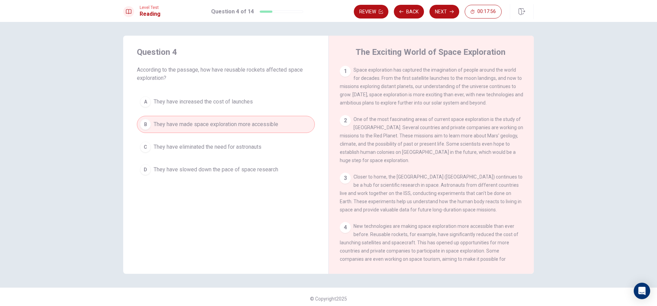
click at [449, 242] on span "New technologies are making space exploration more accessible than ever before.…" at bounding box center [429, 246] width 179 height 47
click at [445, 16] on button "Next" at bounding box center [444, 12] width 30 height 14
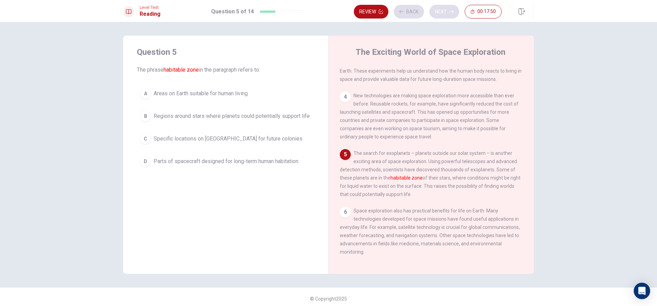
scroll to position [135, 0]
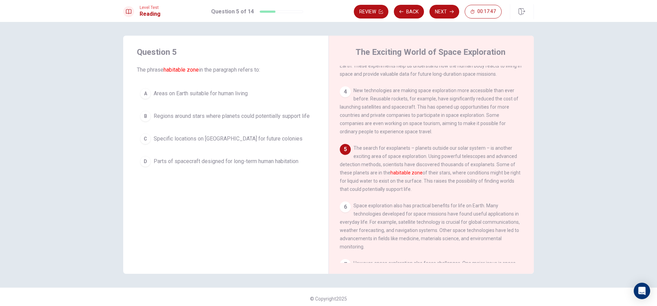
drag, startPoint x: 391, startPoint y: 173, endPoint x: 395, endPoint y: 172, distance: 3.8
click at [395, 172] on font "habitable zone" at bounding box center [406, 172] width 32 height 5
drag, startPoint x: 424, startPoint y: 157, endPoint x: 506, endPoint y: 156, distance: 81.8
click at [506, 156] on span "The search for exoplanets – planets outside our solar system – is another excit…" at bounding box center [430, 168] width 181 height 47
drag, startPoint x: 349, startPoint y: 165, endPoint x: 404, endPoint y: 165, distance: 55.1
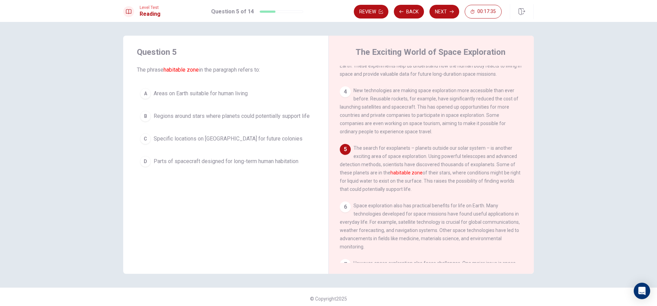
click at [404, 165] on div "The Exciting World of Space Exploration 1 Space exploration has captured the im…" at bounding box center [430, 155] width 205 height 238
drag, startPoint x: 420, startPoint y: 164, endPoint x: 492, endPoint y: 163, distance: 71.9
click at [491, 163] on span "The search for exoplanets – planets outside our solar system – is another excit…" at bounding box center [430, 168] width 181 height 47
click at [147, 161] on div "D" at bounding box center [145, 161] width 11 height 11
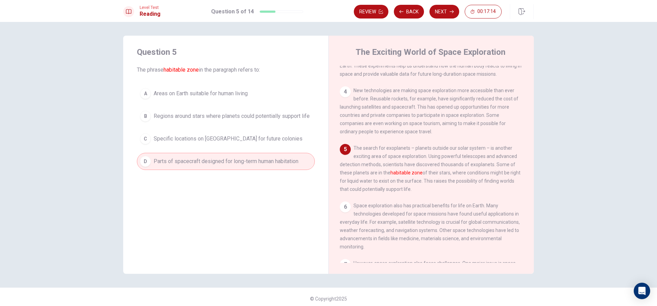
click at [152, 120] on button "B Regions around stars where planets could potentially support life" at bounding box center [226, 115] width 178 height 17
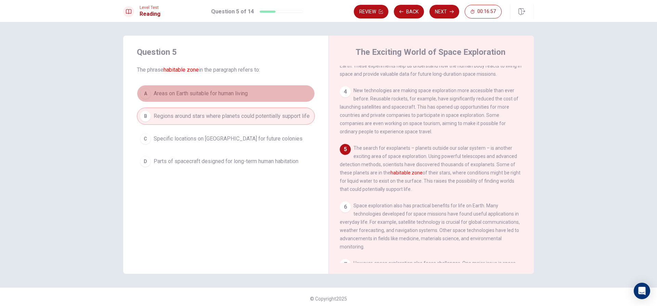
click at [148, 92] on div "A" at bounding box center [145, 93] width 11 height 11
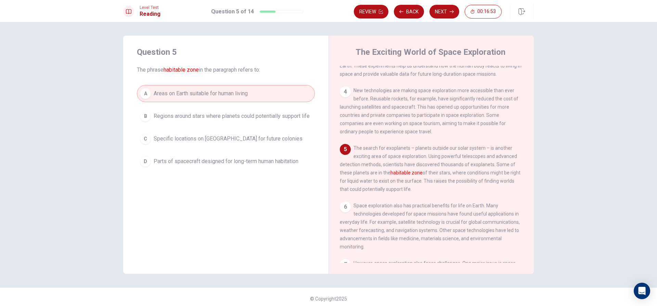
click at [164, 121] on button "B Regions around stars where planets could potentially support life" at bounding box center [226, 115] width 178 height 17
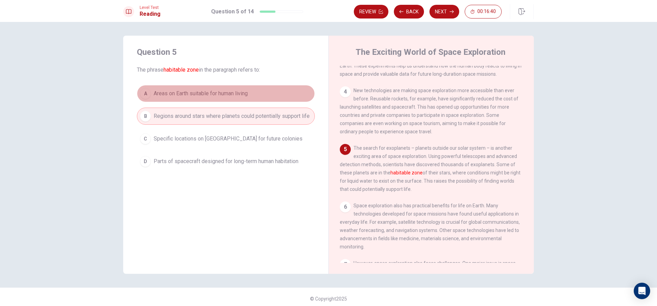
click at [142, 92] on div "A" at bounding box center [145, 93] width 11 height 11
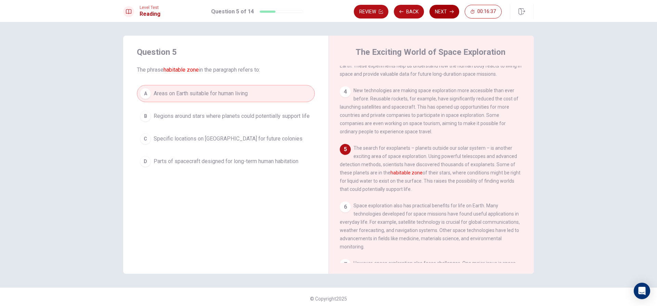
click at [440, 14] on button "Next" at bounding box center [444, 12] width 30 height 14
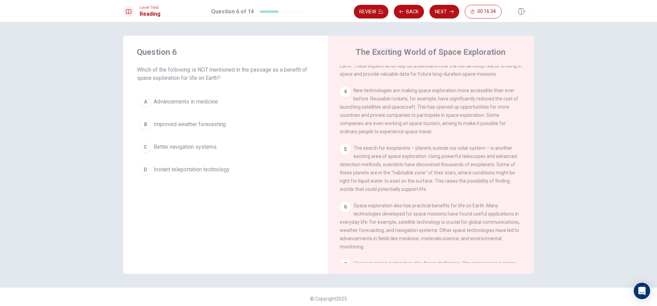
drag, startPoint x: 227, startPoint y: 70, endPoint x: 272, endPoint y: 73, distance: 44.5
click at [271, 73] on span "Which of the following is NOT mentioned in the passage as a benefit of space ex…" at bounding box center [226, 74] width 178 height 16
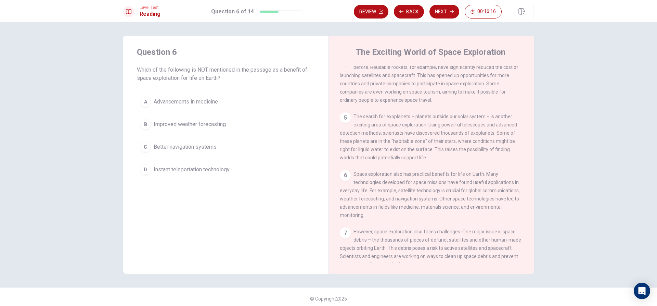
scroll to position [170, 0]
click at [472, 182] on span "Space exploration also has practical benefits for life on Earth. Many technolog…" at bounding box center [430, 191] width 180 height 47
click at [415, 187] on span "Space exploration also has practical benefits for life on Earth. Many technolog…" at bounding box center [430, 191] width 180 height 47
click at [474, 186] on div "6 Space exploration also has practical benefits for life on Earth. Many technol…" at bounding box center [431, 191] width 183 height 49
click at [444, 188] on span "Space exploration also has practical benefits for life on Earth. Many technolog…" at bounding box center [430, 191] width 180 height 47
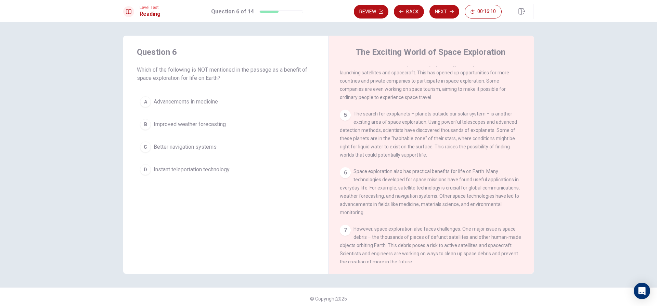
click at [452, 190] on span "Space exploration also has practical benefits for life on Earth. Many technolog…" at bounding box center [430, 191] width 180 height 47
click at [469, 195] on span "Space exploration also has practical benefits for life on Earth. Many technolog…" at bounding box center [430, 191] width 180 height 47
click at [466, 204] on span "Space exploration also has practical benefits for life on Earth. Many technolog…" at bounding box center [430, 191] width 180 height 47
click at [483, 206] on span "Space exploration also has practical benefits for life on Earth. Many technolog…" at bounding box center [430, 191] width 180 height 47
click at [466, 211] on div "6 Space exploration also has practical benefits for life on Earth. Many technol…" at bounding box center [431, 191] width 183 height 49
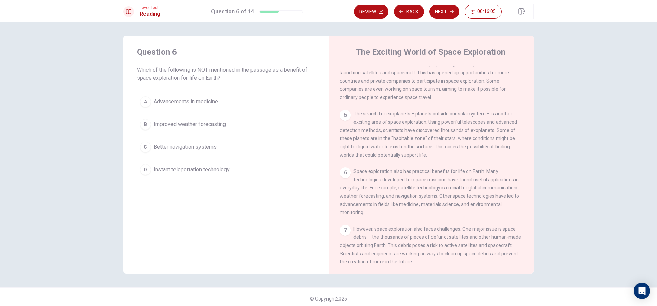
drag, startPoint x: 172, startPoint y: 97, endPoint x: 171, endPoint y: 134, distance: 37.0
click at [172, 99] on button "A Advancements in medicine" at bounding box center [226, 101] width 178 height 17
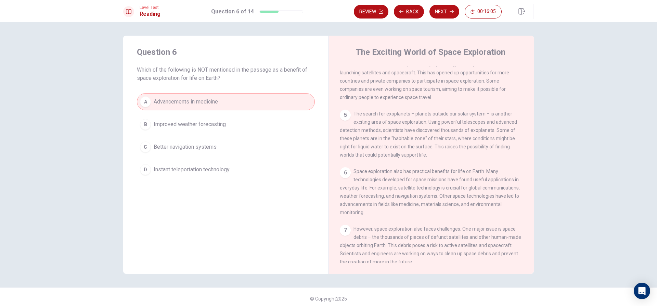
click at [171, 134] on div "A Advancements in medicine B Improved weather forecasting C Better navigation s…" at bounding box center [226, 135] width 178 height 85
click at [150, 148] on button "C Better navigation systems" at bounding box center [226, 146] width 178 height 17
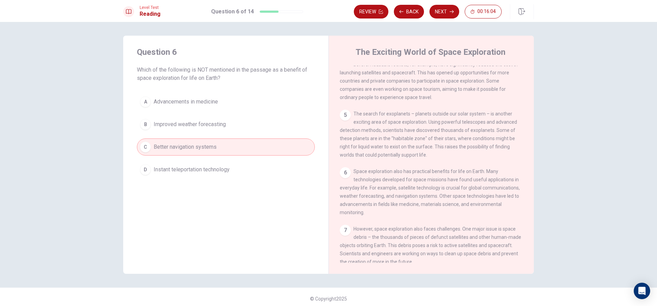
click at [140, 171] on div "D" at bounding box center [145, 169] width 11 height 11
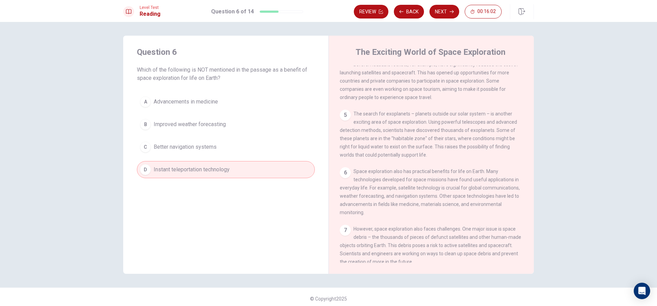
click at [438, 18] on div "Review Back Next 00:16:02" at bounding box center [444, 11] width 180 height 15
click at [445, 16] on button "Next" at bounding box center [444, 12] width 30 height 14
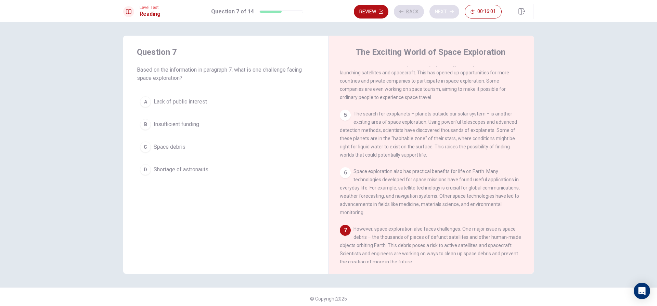
scroll to position [246, 0]
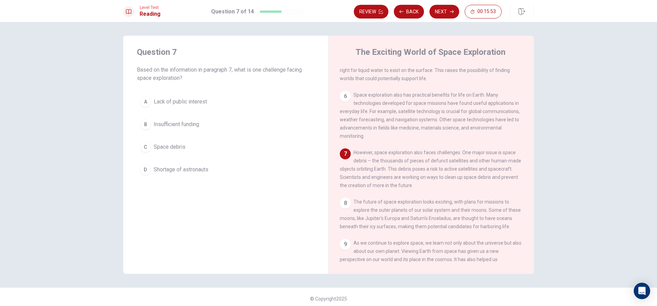
click at [282, 76] on span "Based on the information in paragraph 7, what is one challenge facing space exp…" at bounding box center [226, 74] width 178 height 16
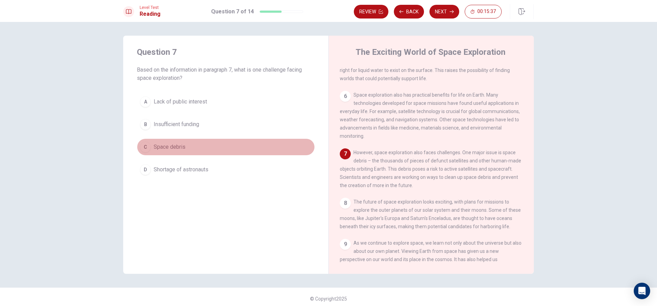
click at [145, 145] on div "C" at bounding box center [145, 146] width 11 height 11
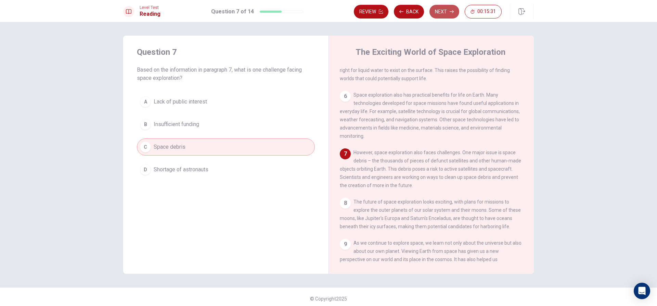
click at [438, 15] on button "Next" at bounding box center [444, 12] width 30 height 14
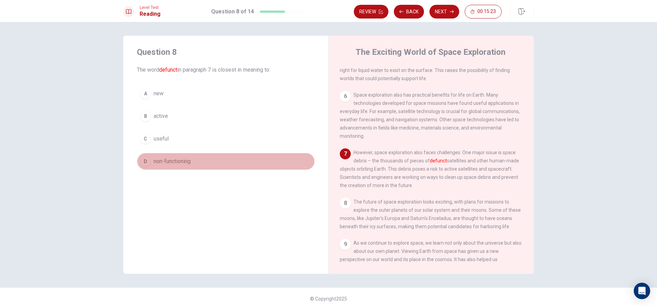
click at [142, 160] on div "D" at bounding box center [145, 161] width 11 height 11
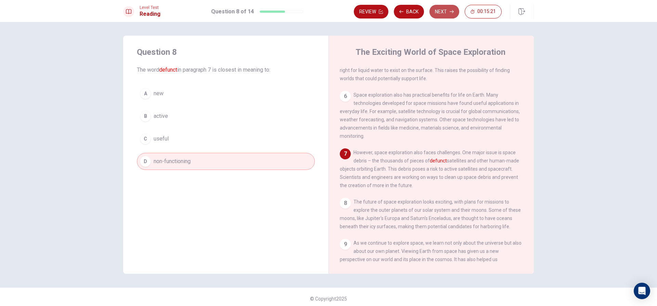
click at [449, 7] on button "Next" at bounding box center [444, 12] width 30 height 14
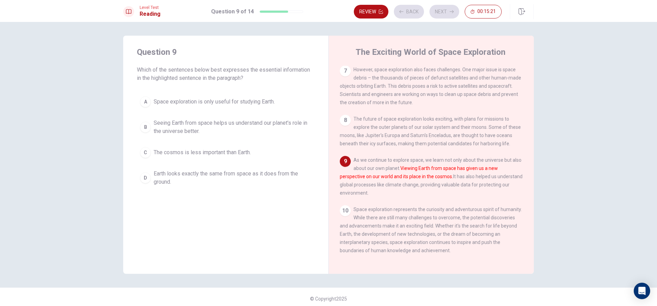
scroll to position [339, 0]
drag, startPoint x: 410, startPoint y: 165, endPoint x: 452, endPoint y: 169, distance: 42.2
click at [452, 169] on div "9 As we continue to explore space, we learn not only about the universe but als…" at bounding box center [431, 176] width 183 height 41
click at [143, 128] on div "B" at bounding box center [145, 126] width 11 height 11
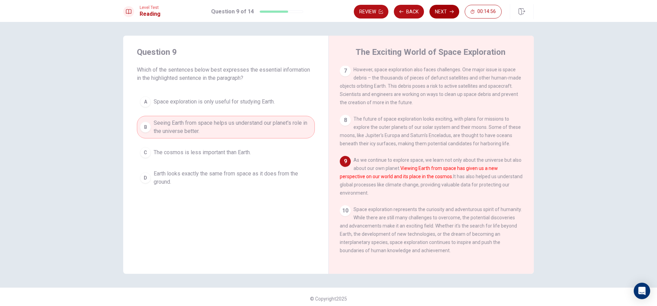
click at [444, 13] on button "Next" at bounding box center [444, 12] width 30 height 14
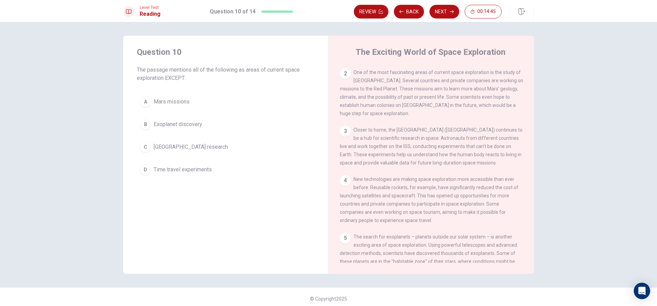
scroll to position [68, 0]
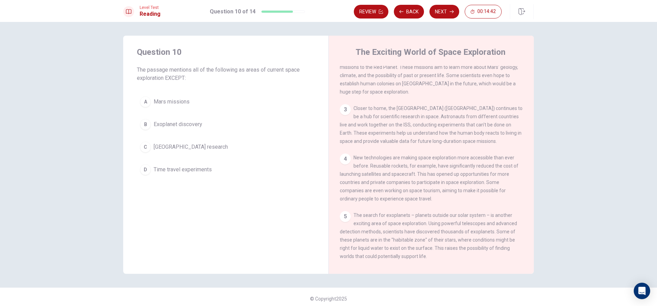
click at [135, 170] on div "Question 10 The passage mentions all of the following as areas of current space…" at bounding box center [225, 112] width 205 height 153
click at [142, 169] on div "D" at bounding box center [145, 169] width 11 height 11
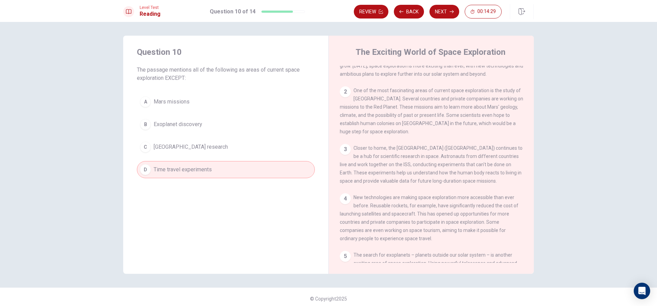
scroll to position [0, 0]
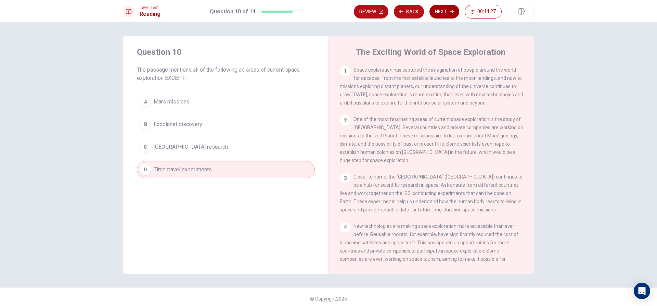
click at [448, 12] on button "Next" at bounding box center [444, 12] width 30 height 14
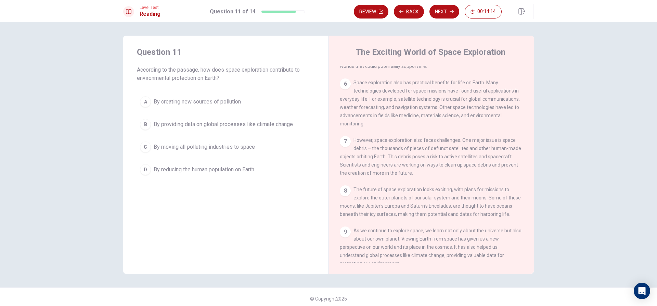
scroll to position [270, 0]
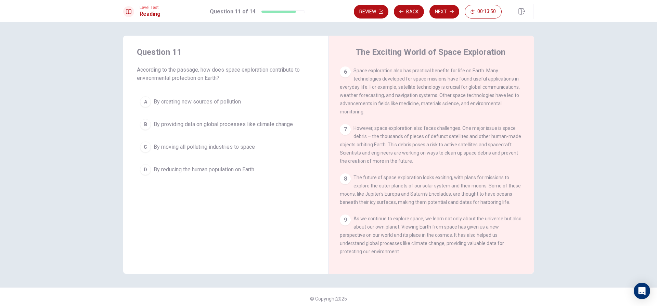
click at [145, 123] on div "B" at bounding box center [145, 124] width 11 height 11
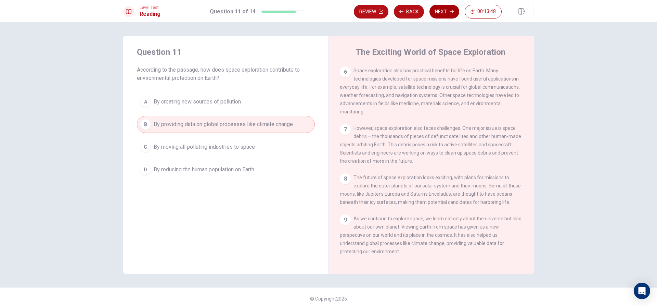
click at [454, 9] on button "Next" at bounding box center [444, 12] width 30 height 14
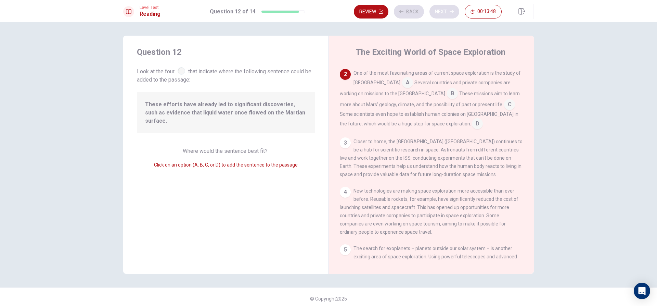
scroll to position [51, 0]
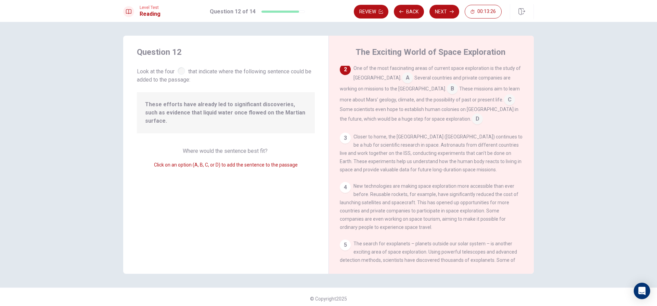
click at [470, 117] on div "One of the most fascinating areas of current space exploration is the study of …" at bounding box center [431, 94] width 183 height 60
click at [447, 89] on input at bounding box center [452, 89] width 11 height 11
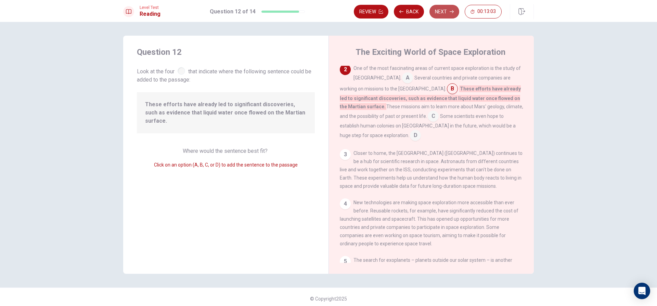
click at [444, 11] on button "Next" at bounding box center [444, 12] width 30 height 14
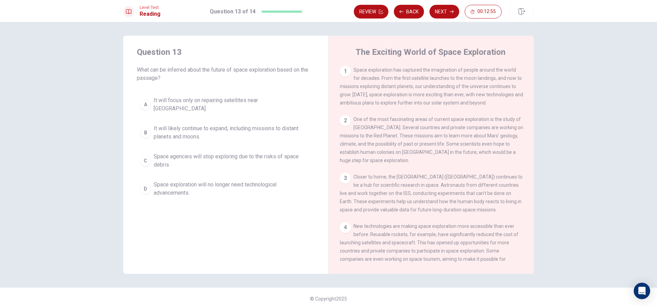
drag, startPoint x: 354, startPoint y: 72, endPoint x: 407, endPoint y: 69, distance: 53.5
click at [390, 69] on span "Space exploration has captured the imagination of people around the world for d…" at bounding box center [431, 86] width 183 height 38
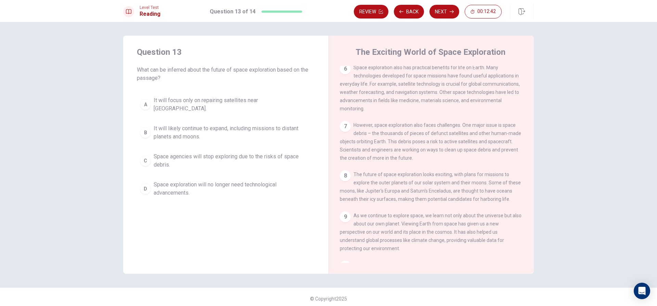
scroll to position [274, 0]
click at [425, 183] on div "8 The future of space exploration looks exciting, with plans for missions to ex…" at bounding box center [431, 186] width 183 height 33
click at [141, 127] on div "B" at bounding box center [145, 132] width 11 height 11
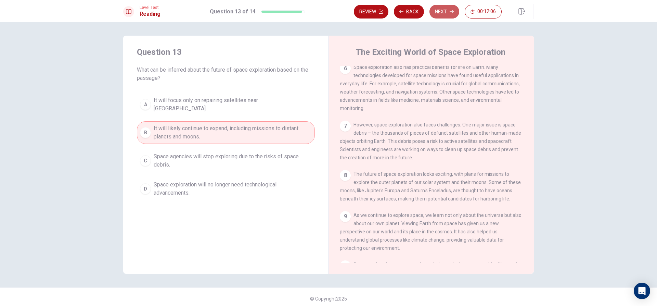
click at [443, 8] on button "Next" at bounding box center [444, 12] width 30 height 14
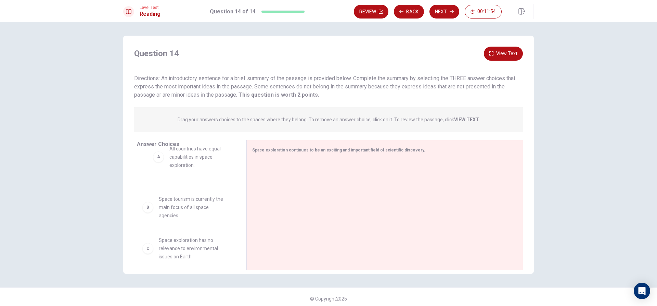
drag, startPoint x: 147, startPoint y: 173, endPoint x: 161, endPoint y: 158, distance: 20.6
drag, startPoint x: 163, startPoint y: 89, endPoint x: 364, endPoint y: 85, distance: 201.2
click at [364, 85] on span "Directions: An introductory sentence for a brief summary of the passage is prov…" at bounding box center [324, 86] width 381 height 23
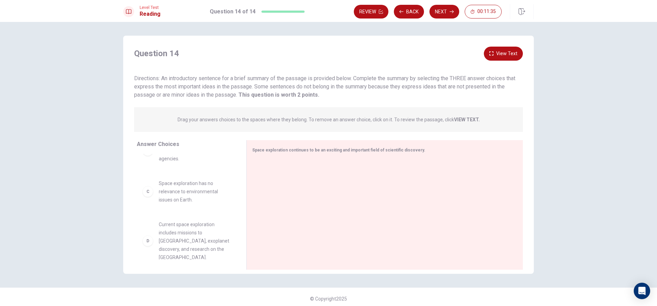
scroll to position [0, 0]
click at [496, 52] on button "View Text" at bounding box center [503, 54] width 39 height 14
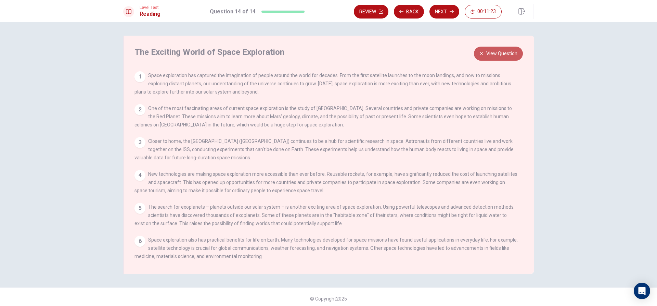
click at [496, 52] on button "View Question" at bounding box center [498, 54] width 49 height 14
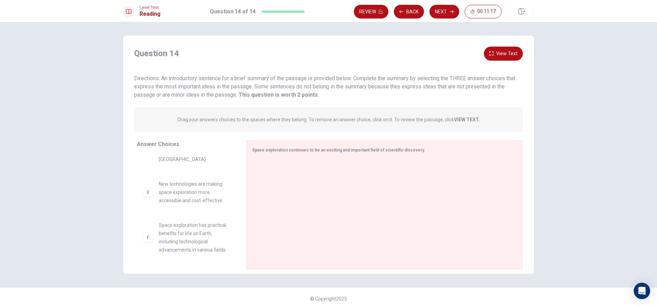
scroll to position [160, 0]
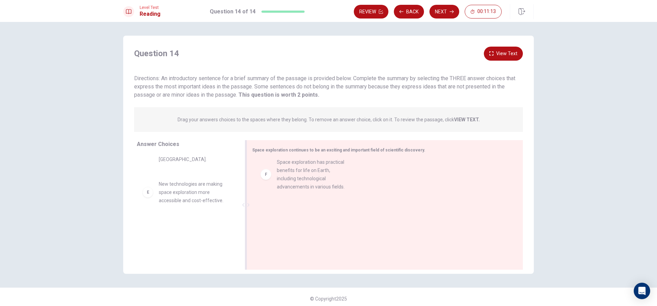
drag, startPoint x: 157, startPoint y: 246, endPoint x: 277, endPoint y: 183, distance: 135.3
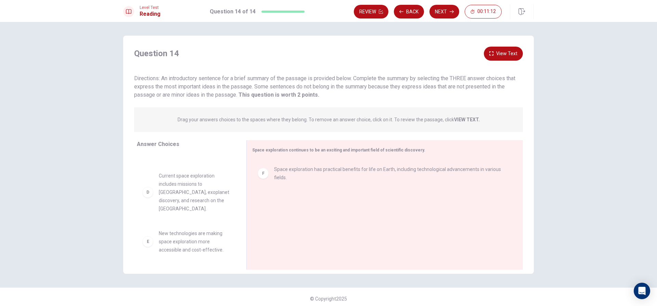
scroll to position [111, 0]
drag, startPoint x: 163, startPoint y: 242, endPoint x: 291, endPoint y: 198, distance: 135.5
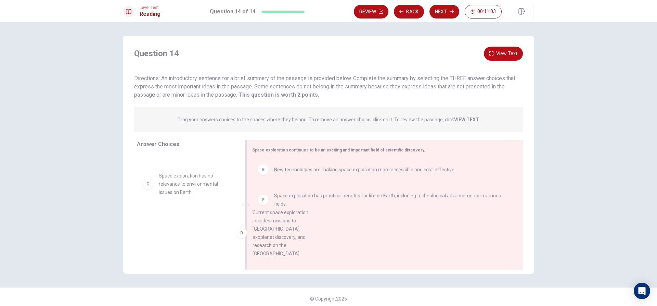
scroll to position [1, 0]
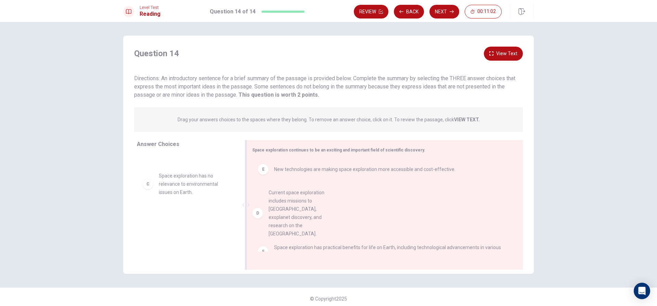
drag, startPoint x: 183, startPoint y: 227, endPoint x: 296, endPoint y: 204, distance: 115.8
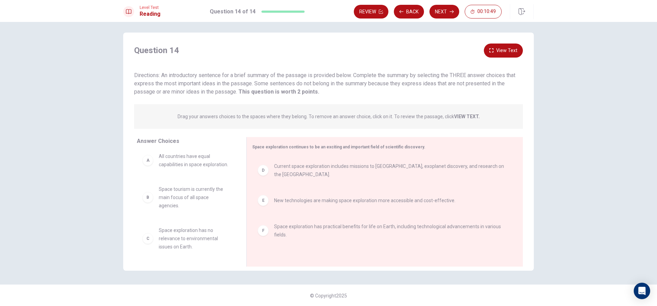
scroll to position [3, 0]
click at [447, 12] on button "Next" at bounding box center [444, 12] width 30 height 14
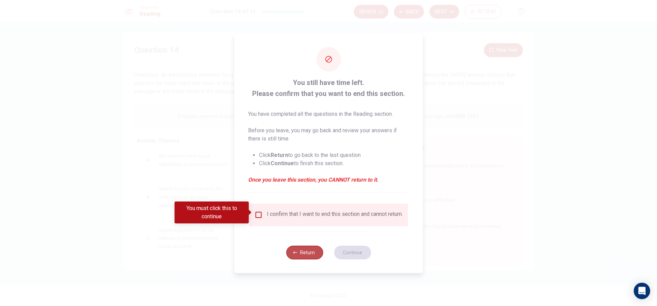
click at [306, 257] on button "Return" at bounding box center [304, 252] width 37 height 14
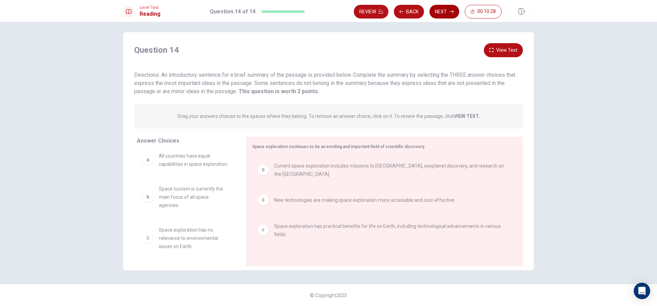
click at [451, 11] on button "Next" at bounding box center [444, 12] width 30 height 14
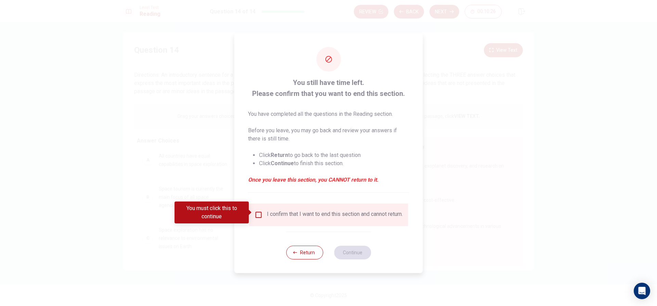
click at [258, 211] on input "You must click this to continue" at bounding box center [259, 214] width 8 height 8
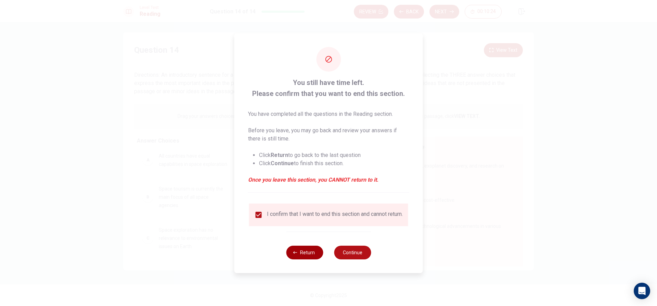
click at [295, 253] on icon "button" at bounding box center [295, 252] width 4 height 2
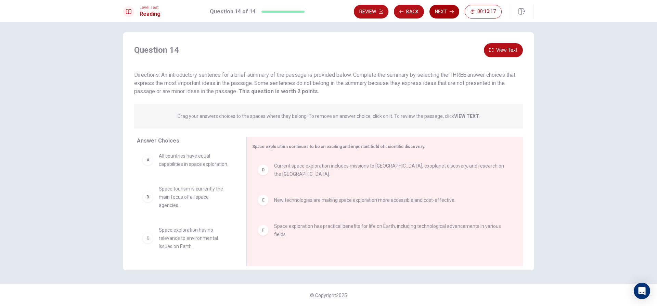
click at [446, 8] on button "Next" at bounding box center [444, 12] width 30 height 14
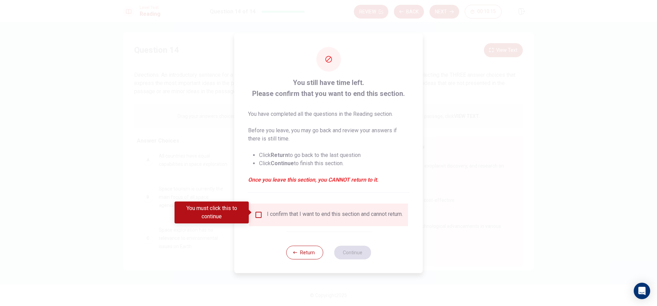
click at [256, 212] on input "You must click this to continue" at bounding box center [259, 214] width 8 height 8
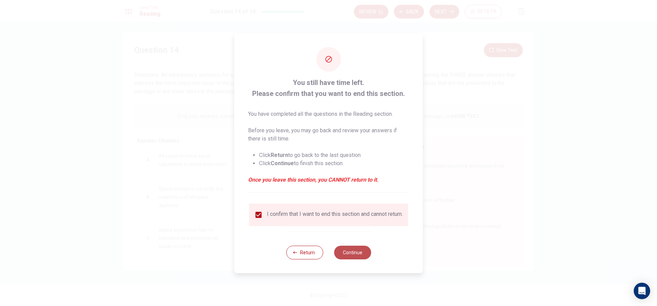
click at [349, 253] on button "Continue" at bounding box center [352, 252] width 37 height 14
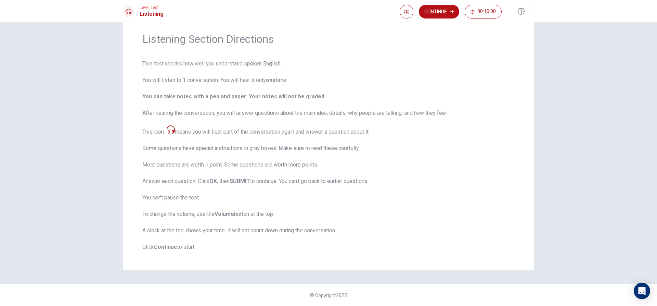
scroll to position [0, 0]
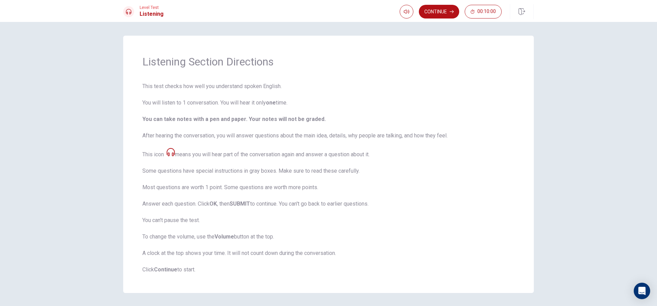
drag, startPoint x: 158, startPoint y: 116, endPoint x: 319, endPoint y: 120, distance: 160.2
click at [319, 120] on span "This test checks how well you understand spoken English. You will listen to 1 c…" at bounding box center [328, 177] width 372 height 191
drag, startPoint x: 271, startPoint y: 134, endPoint x: 376, endPoint y: 137, distance: 105.1
click at [376, 137] on span "This test checks how well you understand spoken English. You will listen to 1 c…" at bounding box center [328, 177] width 372 height 191
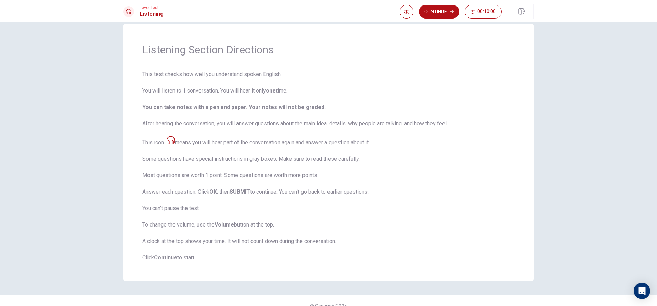
scroll to position [23, 0]
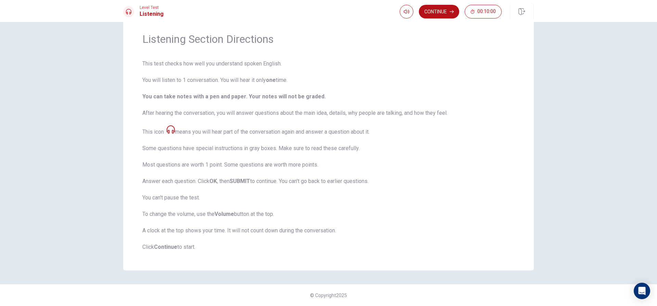
click at [166, 246] on strong "Continue" at bounding box center [165, 246] width 23 height 7
click at [166, 249] on strong "Continue" at bounding box center [165, 246] width 23 height 7
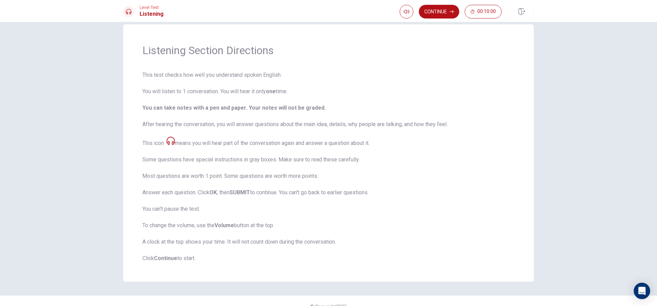
scroll to position [0, 0]
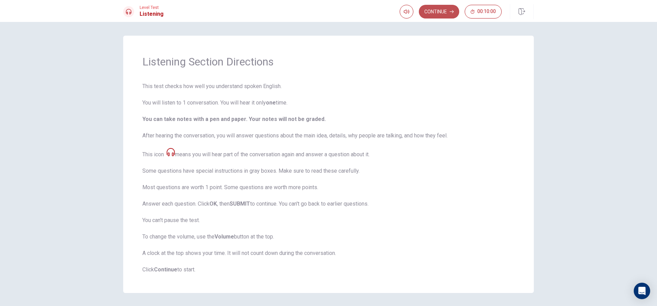
click at [449, 11] on button "Continue" at bounding box center [439, 12] width 40 height 14
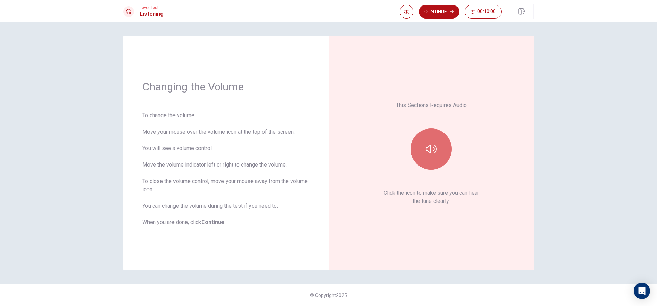
click at [431, 148] on icon "button" at bounding box center [431, 149] width 11 height 8
click at [411, 230] on div "This Sections Requires Audio Click the icon to make sure you can hear the tune …" at bounding box center [431, 153] width 167 height 196
click at [442, 17] on button "Continue" at bounding box center [439, 12] width 40 height 14
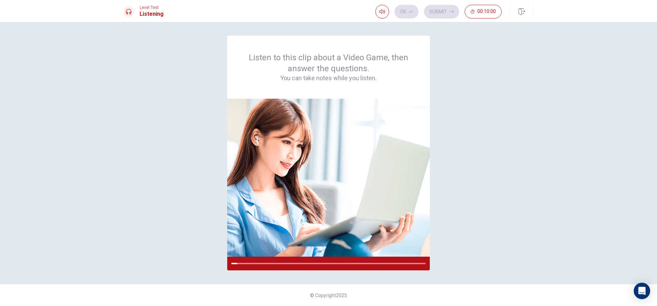
click at [509, 252] on div "Listen to this clip about a Video Game, then answer the questions. You can take…" at bounding box center [328, 153] width 411 height 234
click at [334, 127] on img at bounding box center [328, 178] width 203 height 158
click at [470, 234] on div "Listen to this clip about a Video Game, then answer the questions. You can take…" at bounding box center [328, 153] width 411 height 234
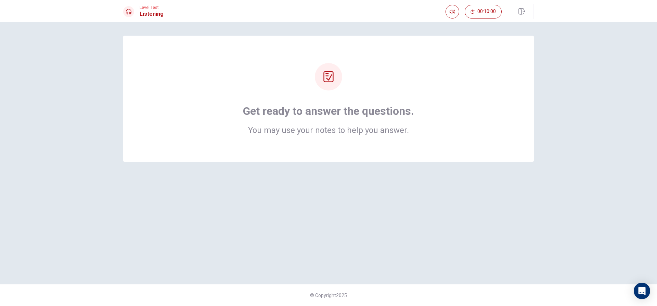
click at [336, 83] on div at bounding box center [328, 76] width 27 height 27
click at [336, 147] on div "Get ready to answer the questions. You may use your notes to help you answer." at bounding box center [328, 99] width 411 height 126
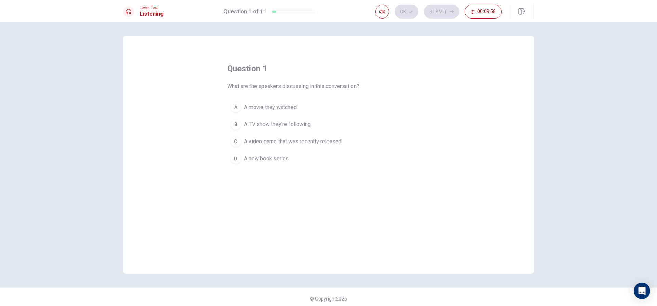
drag, startPoint x: 233, startPoint y: 86, endPoint x: 321, endPoint y: 87, distance: 88.3
click at [321, 87] on span "What are the speakers discussing in this conversation?" at bounding box center [293, 86] width 132 height 8
click at [238, 142] on div "C" at bounding box center [235, 141] width 11 height 11
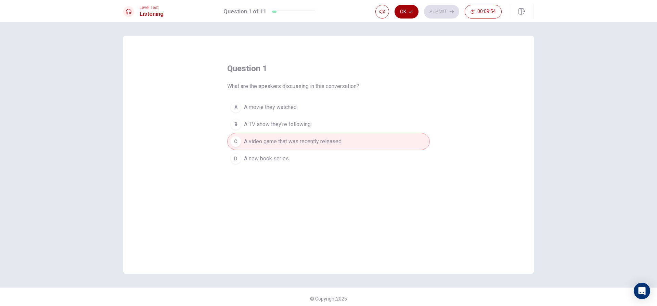
click at [410, 15] on button "Ok" at bounding box center [406, 12] width 24 height 14
click at [437, 13] on button "Submit" at bounding box center [441, 12] width 35 height 14
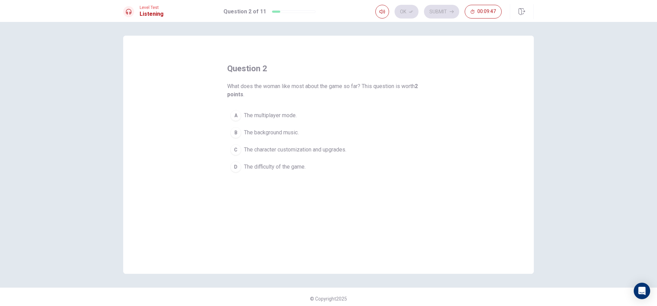
click at [242, 145] on button "C The character customization and upgrades." at bounding box center [328, 149] width 203 height 17
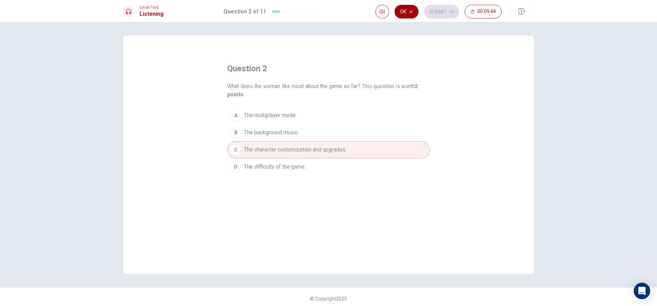
click at [408, 13] on button "Ok" at bounding box center [406, 12] width 24 height 14
click at [444, 12] on button "Submit" at bounding box center [441, 12] width 35 height 14
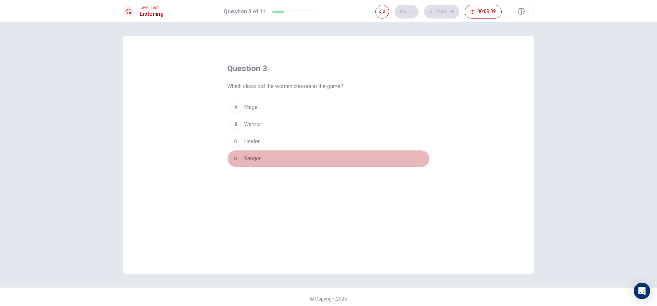
click at [238, 155] on div "D" at bounding box center [235, 158] width 11 height 11
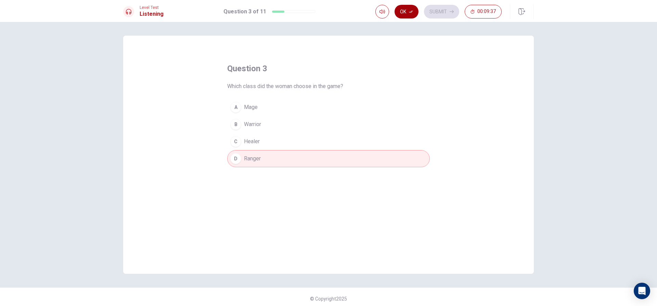
click at [401, 11] on button "Ok" at bounding box center [406, 12] width 24 height 14
click at [441, 13] on button "Submit" at bounding box center [441, 12] width 35 height 14
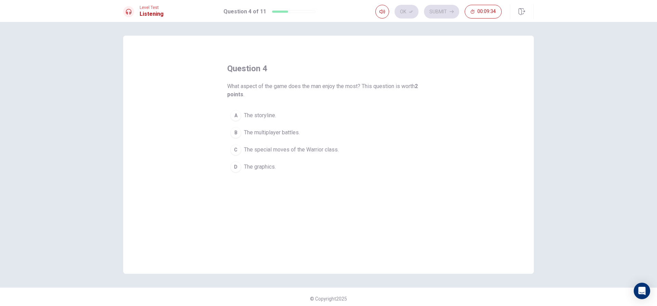
drag, startPoint x: 247, startPoint y: 87, endPoint x: 436, endPoint y: 93, distance: 188.9
click at [443, 98] on div "question 4 What aspect of the game does the man enjoy the most? This question i…" at bounding box center [328, 155] width 411 height 238
click at [233, 146] on div "C" at bounding box center [235, 149] width 11 height 11
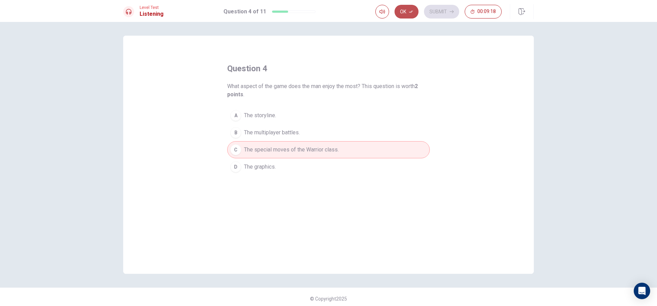
click at [407, 11] on button "Ok" at bounding box center [406, 12] width 24 height 14
click at [438, 11] on button "Submit" at bounding box center [441, 12] width 35 height 14
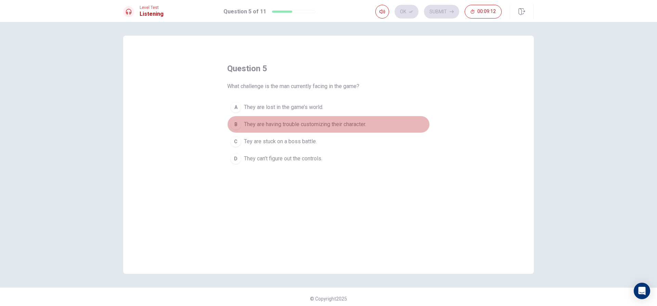
click at [242, 122] on button "B They are having trouble customizing their character." at bounding box center [328, 124] width 203 height 17
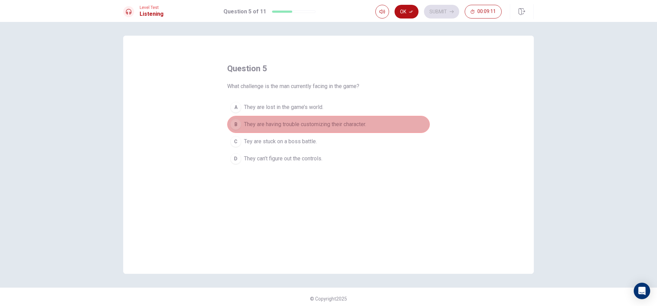
click at [240, 131] on button "B They are having trouble customizing their character." at bounding box center [328, 124] width 203 height 17
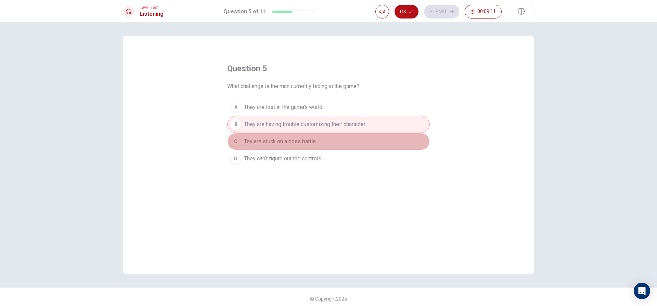
click at [237, 138] on div "C" at bounding box center [235, 141] width 11 height 11
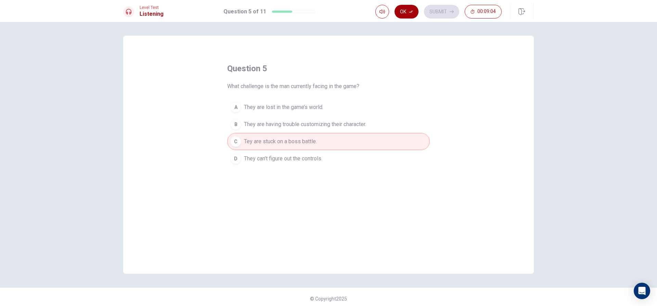
click at [408, 12] on button "Ok" at bounding box center [406, 12] width 24 height 14
click at [228, 121] on button "B They are having trouble customizing their character." at bounding box center [328, 124] width 203 height 17
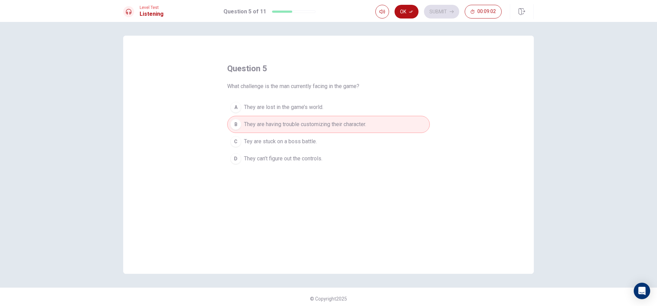
click at [236, 136] on button "C Tey are stuck on a boss battle." at bounding box center [328, 141] width 203 height 17
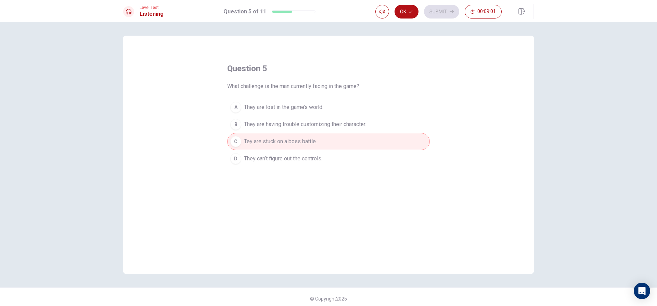
click at [245, 106] on span "They are lost in the game’s world." at bounding box center [283, 107] width 79 height 8
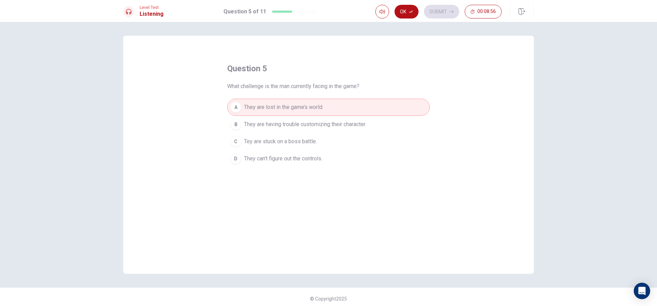
drag, startPoint x: 289, startPoint y: 134, endPoint x: 293, endPoint y: 138, distance: 5.6
click at [291, 135] on button "C Tey are stuck on a boss battle." at bounding box center [328, 141] width 203 height 17
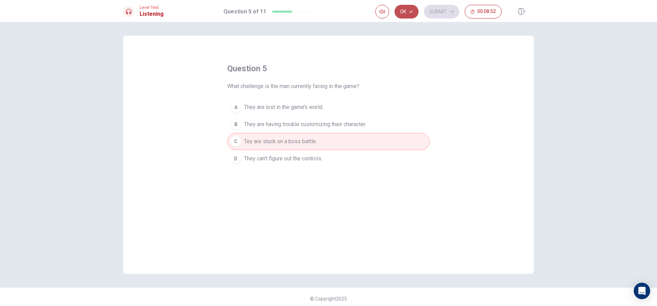
click at [407, 9] on button "Ok" at bounding box center [406, 12] width 24 height 14
click at [453, 16] on button "Submit" at bounding box center [441, 12] width 35 height 14
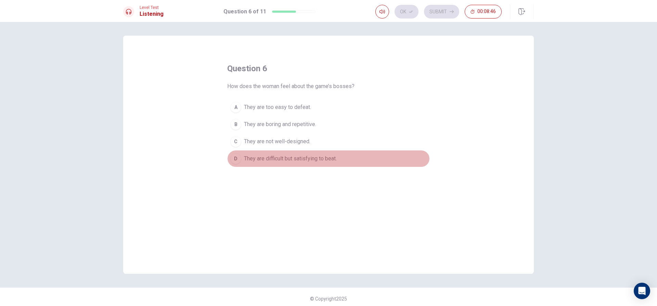
click at [236, 157] on div "D" at bounding box center [235, 158] width 11 height 11
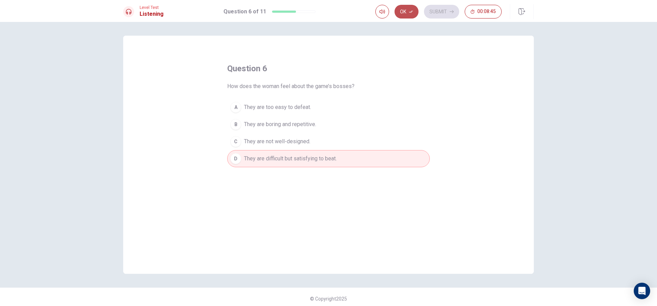
click at [410, 10] on icon "button" at bounding box center [411, 12] width 4 height 4
click at [438, 14] on button "Submit" at bounding box center [441, 12] width 35 height 14
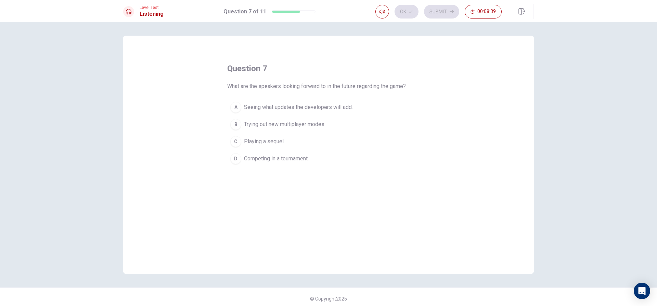
click at [236, 107] on div "A" at bounding box center [235, 107] width 11 height 11
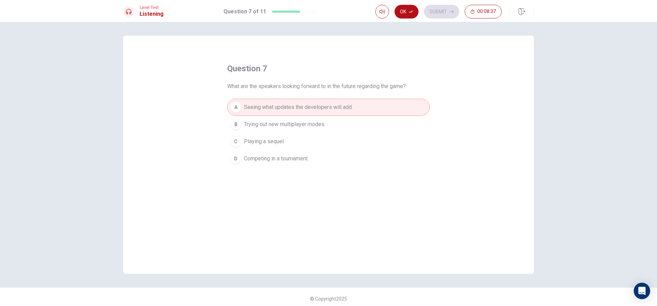
click at [404, 20] on div "Level Test Listening Question 7 of 11 Ok Submit 00:08:37" at bounding box center [328, 11] width 657 height 22
click at [408, 16] on button "Ok" at bounding box center [406, 12] width 24 height 14
click at [444, 13] on button "Submit" at bounding box center [441, 12] width 35 height 14
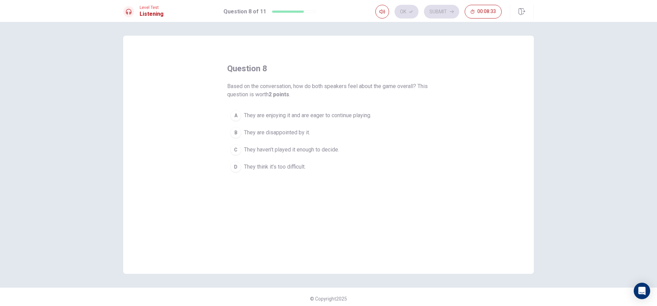
drag, startPoint x: 272, startPoint y: 85, endPoint x: 410, endPoint y: 70, distance: 138.3
click at [409, 72] on div "question 8 Based on the conversation, how do both speakers feel about the game …" at bounding box center [328, 119] width 203 height 112
click at [238, 114] on div "A" at bounding box center [235, 115] width 11 height 11
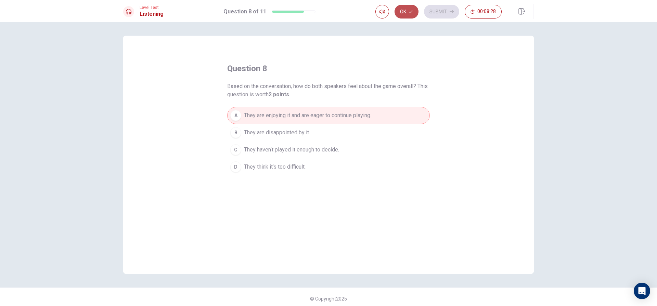
click at [410, 10] on icon "button" at bounding box center [411, 12] width 4 height 4
click at [441, 12] on button "Submit" at bounding box center [441, 12] width 35 height 14
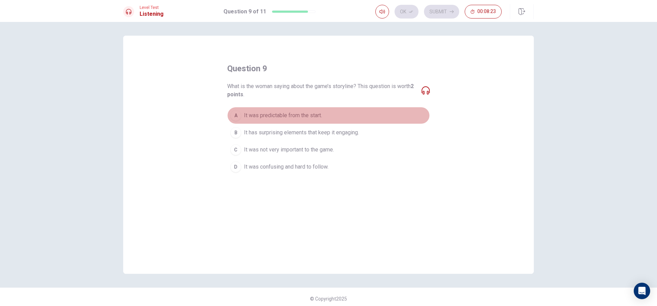
click at [236, 116] on div "A" at bounding box center [235, 115] width 11 height 11
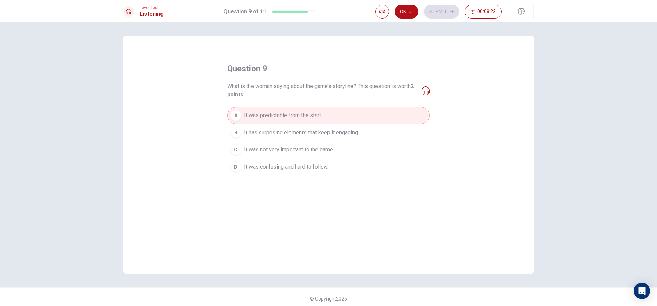
click at [235, 132] on div "B" at bounding box center [235, 132] width 11 height 11
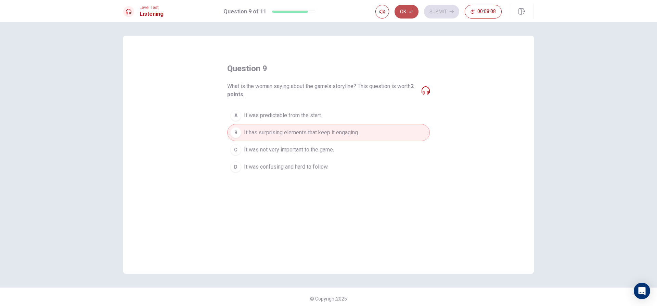
click at [403, 11] on button "Ok" at bounding box center [406, 12] width 24 height 14
click at [438, 10] on button "Submit" at bounding box center [441, 12] width 35 height 14
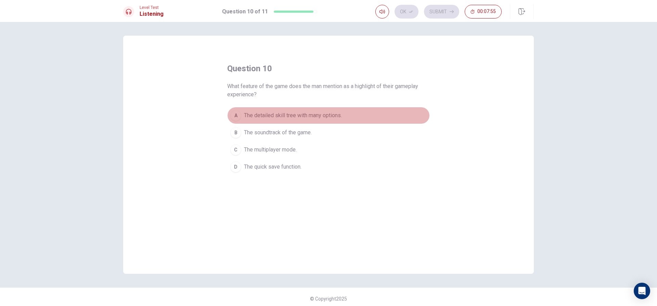
click at [244, 117] on span "The detailed skill tree with many options." at bounding box center [293, 115] width 98 height 8
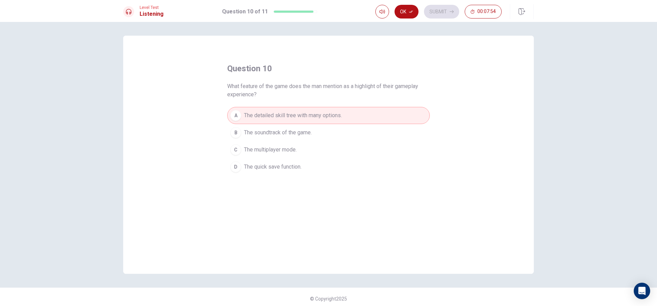
click at [237, 131] on div "B" at bounding box center [235, 132] width 11 height 11
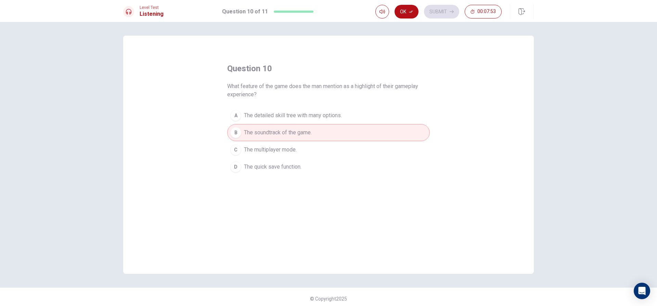
click at [241, 115] on button "A The detailed skill tree with many options." at bounding box center [328, 115] width 203 height 17
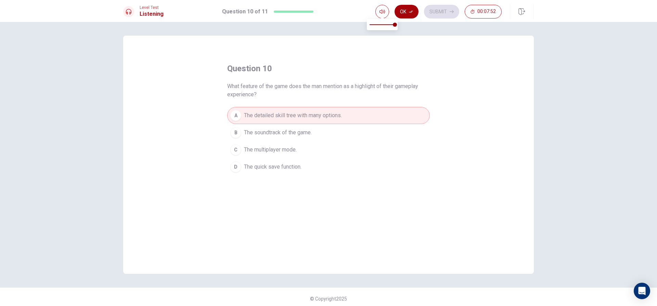
click at [398, 10] on button "Ok" at bounding box center [406, 12] width 24 height 14
click at [439, 12] on button "Submit" at bounding box center [441, 12] width 35 height 14
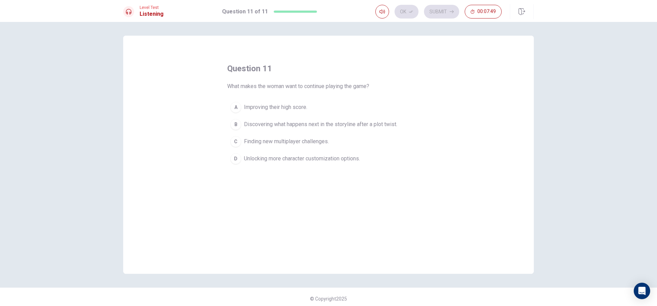
click at [289, 86] on span "What makes the woman want to continue playing the game?" at bounding box center [298, 86] width 142 height 8
click at [234, 123] on div "B" at bounding box center [235, 124] width 11 height 11
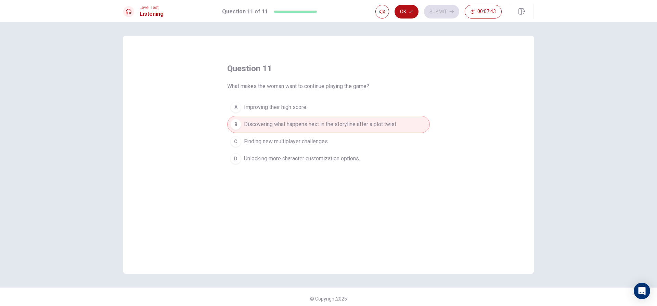
click at [420, 13] on div "Ok Submit 00:07:43" at bounding box center [438, 12] width 126 height 14
click at [406, 10] on button "Ok" at bounding box center [406, 12] width 24 height 14
click at [435, 14] on button "Submit" at bounding box center [441, 12] width 35 height 14
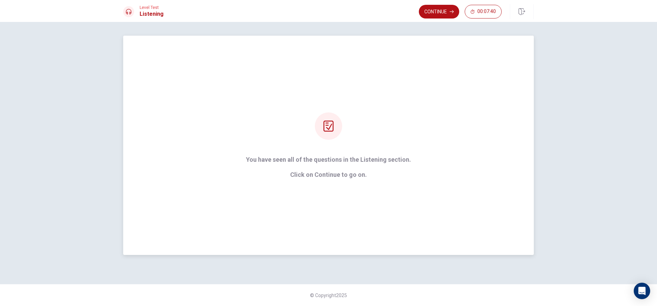
click at [341, 153] on div "You have seen all of the questions in the Listening section. Click on Continue …" at bounding box center [328, 145] width 184 height 66
click at [333, 173] on p "Click on Continue to go on." at bounding box center [328, 174] width 165 height 7
click at [444, 7] on button "Continue" at bounding box center [439, 12] width 40 height 14
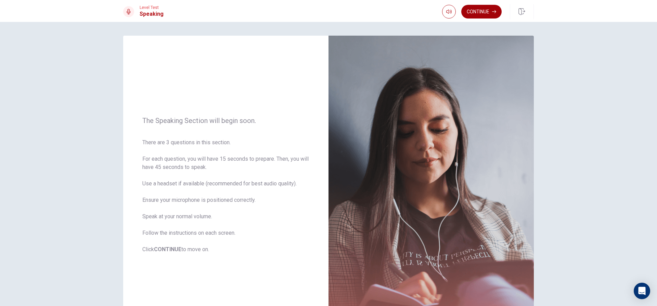
click at [479, 8] on button "Continue" at bounding box center [481, 12] width 40 height 14
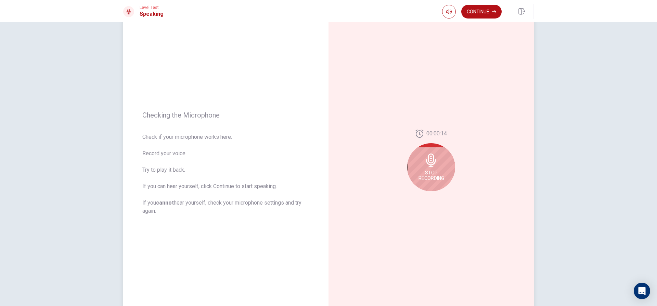
scroll to position [34, 0]
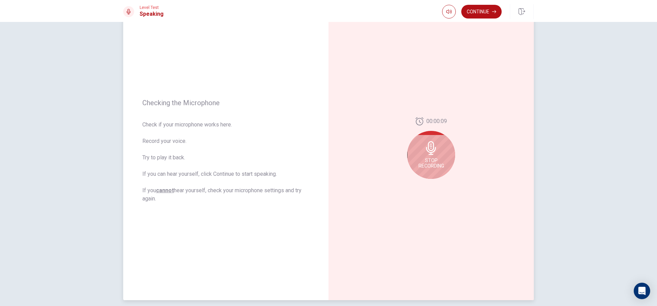
click at [442, 156] on div "Stop Recording" at bounding box center [431, 155] width 48 height 48
click at [437, 182] on icon "Play Audio" at bounding box center [439, 184] width 4 height 4
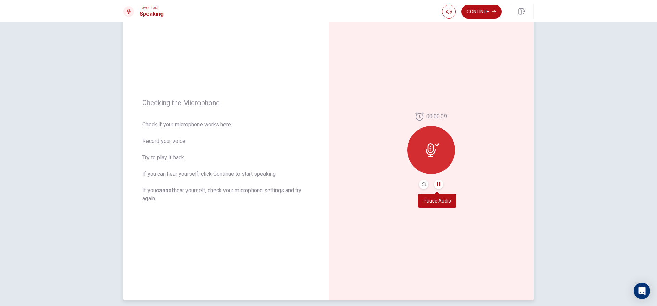
click at [437, 182] on icon "Pause Audio" at bounding box center [439, 184] width 4 height 4
click at [492, 8] on button "Continue" at bounding box center [481, 12] width 40 height 14
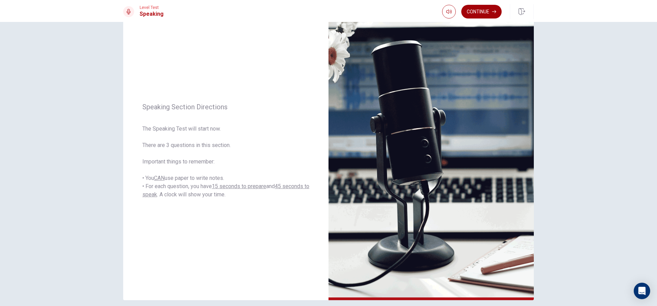
click at [481, 10] on button "Continue" at bounding box center [481, 12] width 40 height 14
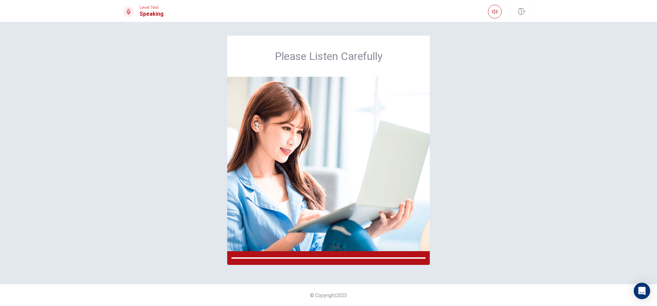
scroll to position [0, 0]
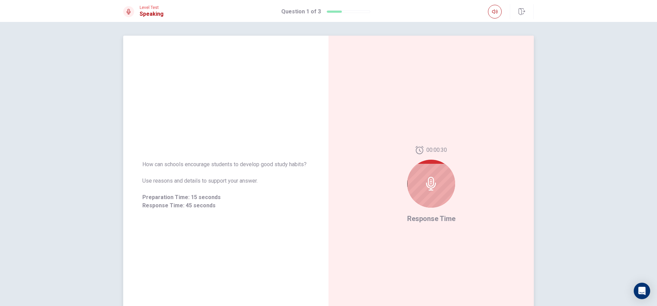
click at [418, 185] on div at bounding box center [431, 183] width 48 height 48
click at [426, 184] on icon at bounding box center [431, 184] width 14 height 14
click at [440, 180] on div at bounding box center [431, 183] width 48 height 48
click at [437, 182] on div at bounding box center [431, 183] width 48 height 48
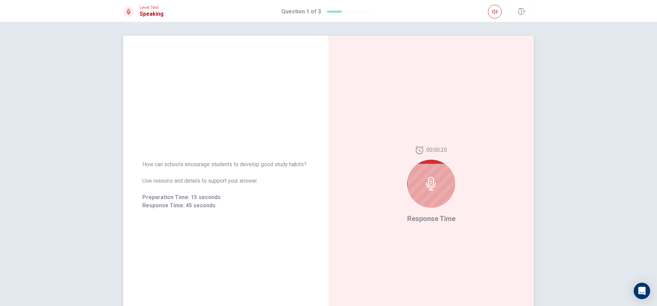
click at [434, 187] on icon at bounding box center [431, 184] width 14 height 14
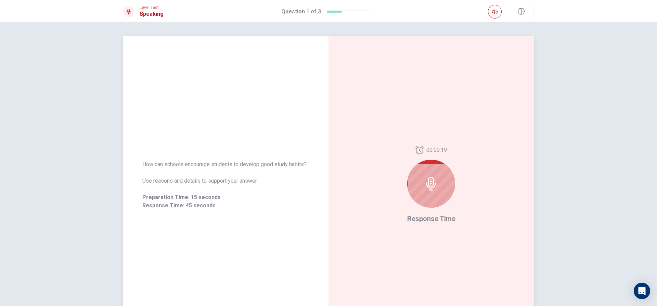
click at [434, 187] on icon at bounding box center [431, 184] width 14 height 14
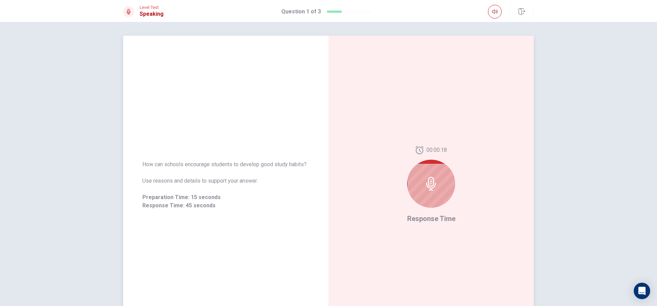
click at [434, 187] on icon at bounding box center [431, 184] width 14 height 14
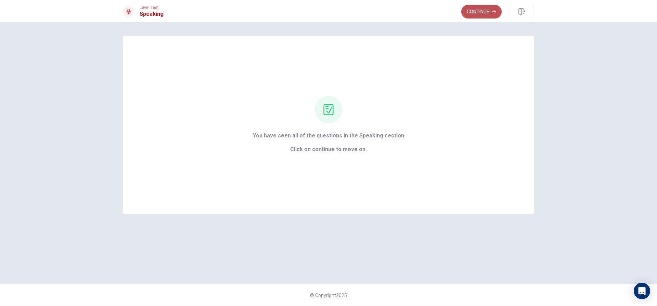
click at [470, 13] on button "Continue" at bounding box center [481, 12] width 40 height 14
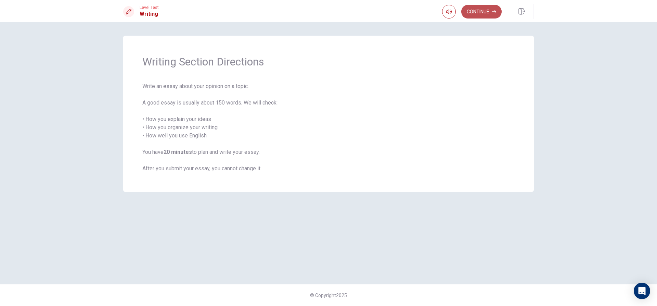
click at [475, 15] on button "Continue" at bounding box center [481, 12] width 40 height 14
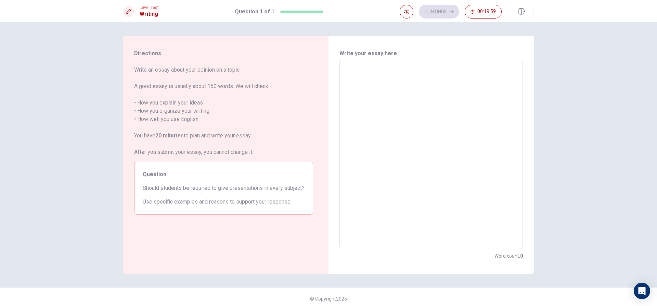
drag, startPoint x: 379, startPoint y: 83, endPoint x: 380, endPoint y: 77, distance: 5.6
click at [379, 79] on textarea at bounding box center [431, 154] width 174 height 178
click at [200, 135] on span "Write an essay about your opinion on a topic. A good essay is usually about 150…" at bounding box center [223, 111] width 179 height 90
click at [206, 154] on span "Write an essay about your opinion on a topic. A good essay is usually about 150…" at bounding box center [223, 111] width 179 height 90
click at [418, 77] on textarea at bounding box center [431, 154] width 174 height 178
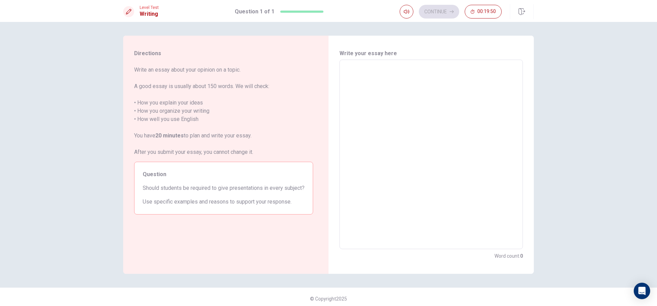
drag, startPoint x: 406, startPoint y: 74, endPoint x: 397, endPoint y: 74, distance: 9.2
click at [404, 74] on textarea at bounding box center [431, 154] width 174 height 178
type textarea "t"
type textarea "x"
type textarea "th"
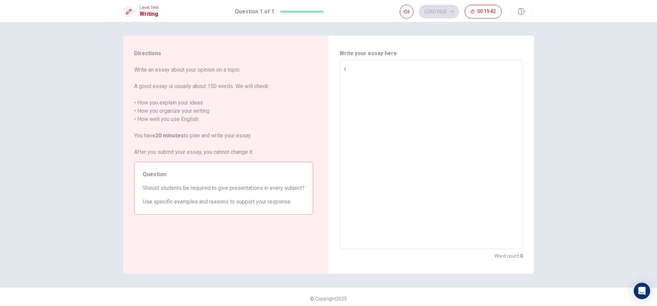
type textarea "x"
type textarea "thi"
type textarea "x"
type textarea "this"
type textarea "x"
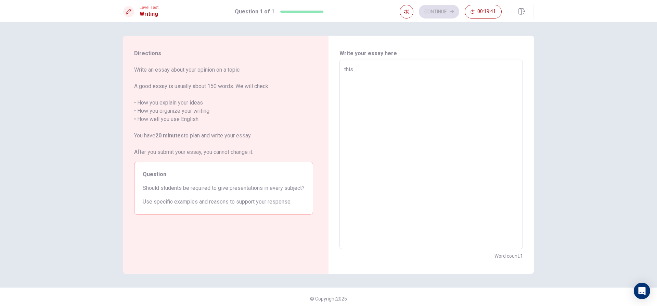
type textarea "this"
type textarea "x"
type textarea "this e"
type textarea "x"
type textarea "this es"
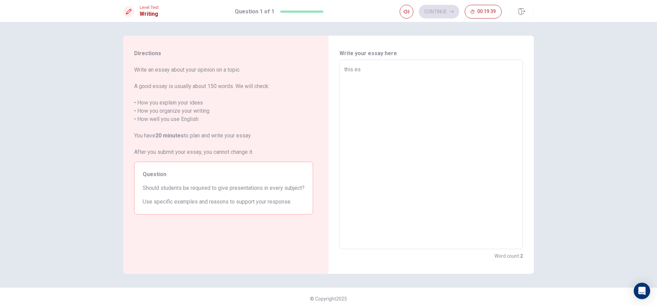
type textarea "x"
type textarea "this ess"
type textarea "x"
type textarea "this essa"
type textarea "x"
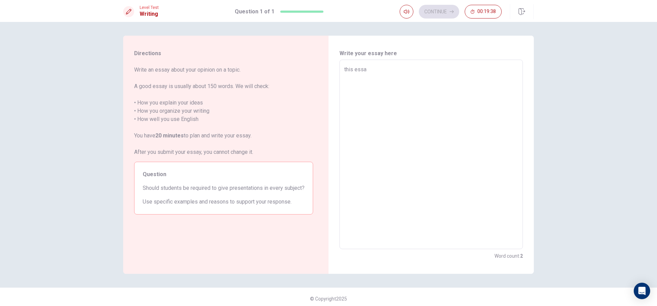
type textarea "this essay"
type textarea "x"
type textarea "this essay"
type textarea "x"
type textarea "this essay i"
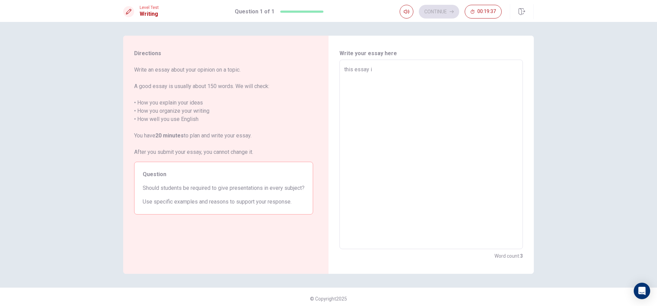
type textarea "x"
type textarea "this essay is"
type textarea "x"
type textarea "this essay is"
type textarea "x"
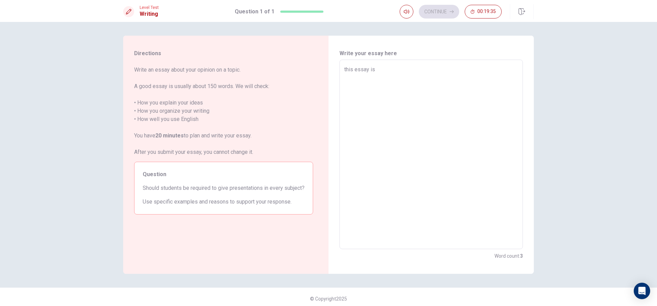
type textarea "this essay is a"
type textarea "x"
type textarea "this essay is ab"
type textarea "x"
type textarea "this essay is abo"
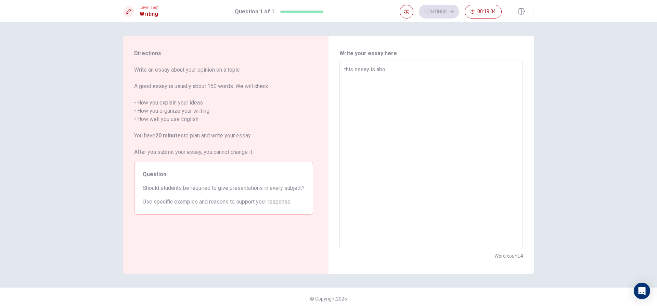
type textarea "x"
type textarea "this essay is abou"
type textarea "x"
type textarea "this essay is about"
type textarea "x"
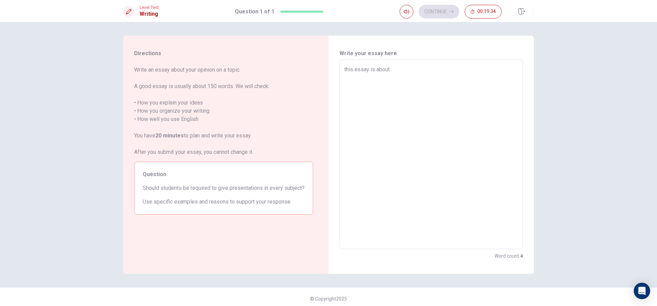
type textarea "this essay is about"
type textarea "x"
type textarea "this essay is about h"
type textarea "x"
type textarea "this essay is about ho"
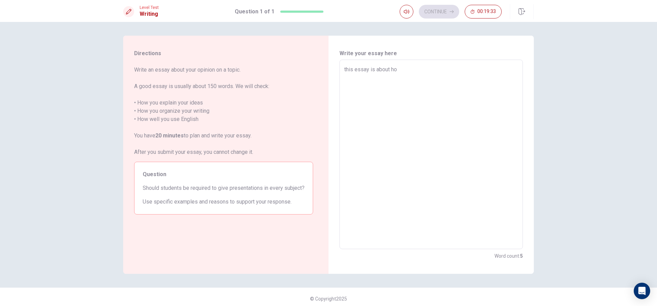
type textarea "x"
type textarea "this essay is about how"
type textarea "x"
type textarea "this essay is about how"
type textarea "x"
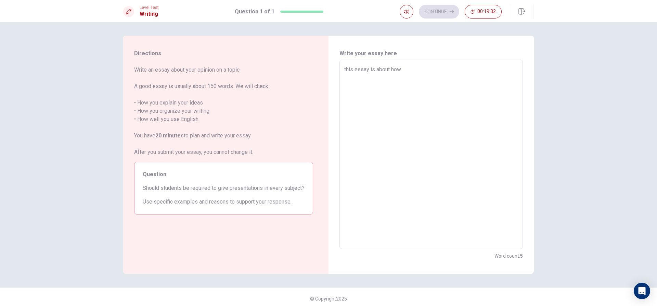
type textarea "this essay is about how t"
type textarea "x"
type textarea "this essay is about how to"
type textarea "x"
type textarea "this essay is about how to"
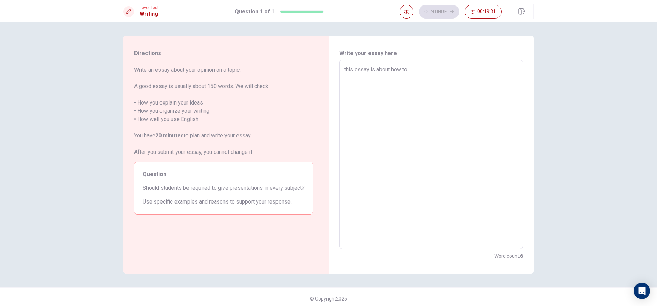
type textarea "x"
type textarea "this essay is about how to b"
type textarea "x"
type textarea "this essay is about how to be"
type textarea "x"
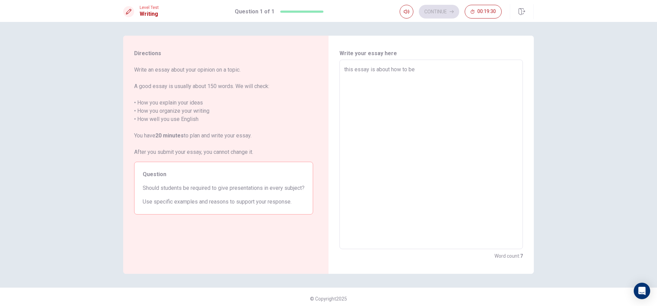
type textarea "this essay is about how to be"
type textarea "x"
type textarea "this essay is about how to be a"
type textarea "x"
type textarea "this essay is about how to be a"
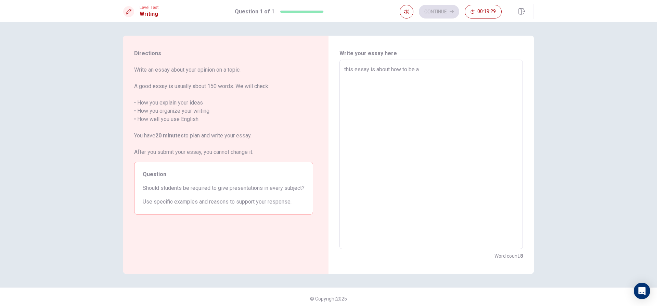
type textarea "x"
type textarea "this essay is about how to be a g"
type textarea "x"
type textarea "this essay is about how to be a go"
type textarea "x"
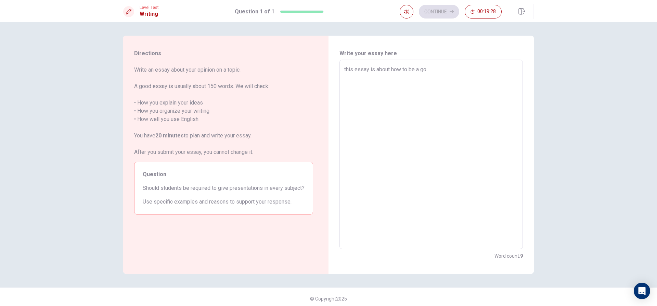
type textarea "this essay is about how to be a goo"
type textarea "x"
type textarea "this essay is about how to be a good"
type textarea "x"
type textarea "this essay is about how to be a good"
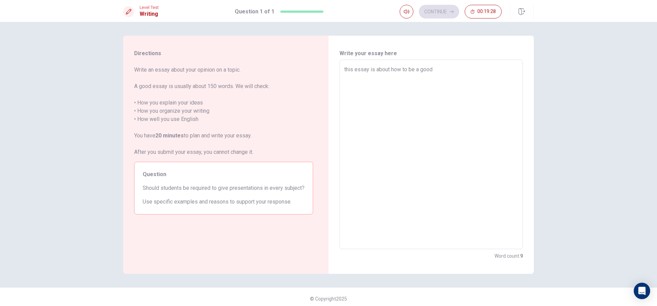
type textarea "x"
type textarea "this essay is about how to be a good s"
type textarea "x"
type textarea "this essay is about how to be a good st"
type textarea "x"
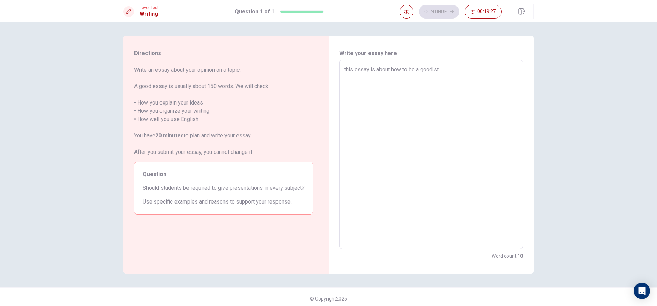
type textarea "this essay is about how to be a good stu"
type textarea "x"
type textarea "this essay is about how to be a good stud"
type textarea "x"
type textarea "this essay is about how to be a good stude"
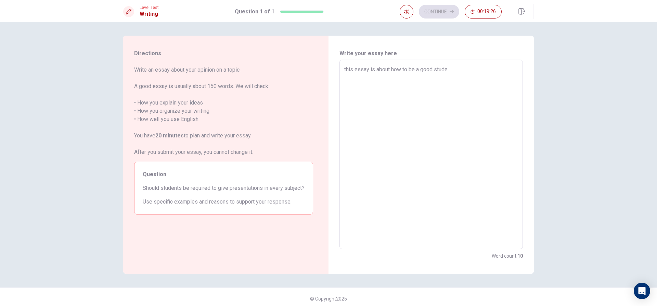
type textarea "x"
type textarea "this essay is about how to be a good studen"
type textarea "x"
type textarea "this essay is about how to be a good student"
type textarea "x"
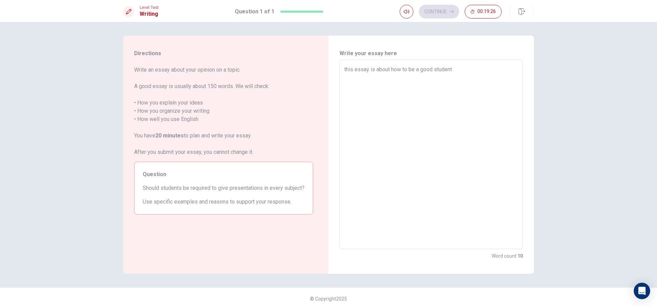
type textarea "this essay is about how to be a good student"
type textarea "x"
type textarea "this essay is about how to be a good student i"
type textarea "x"
type textarea "this essay is about how to be a good student ib"
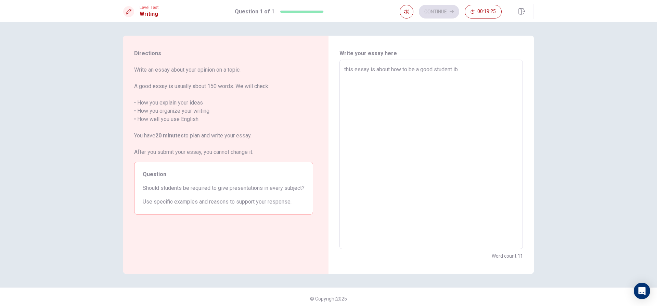
type textarea "x"
type textarea "this essay is about how to be a good student ib"
type textarea "x"
type textarea "this essay is about how to be a good student ib s"
type textarea "x"
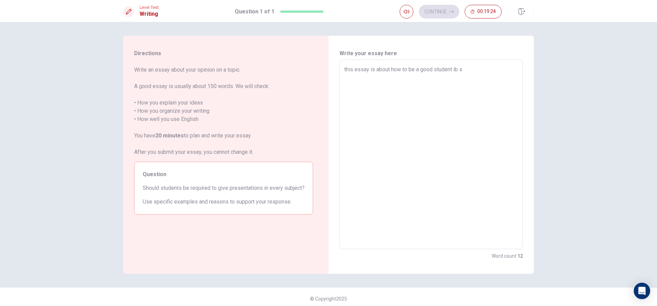
type textarea "this essay is about how to be a good student ib sc"
type textarea "x"
type textarea "this essay is about how to be a good student ib sch"
type textarea "x"
type textarea "this essay is about how to be a good student ib schi"
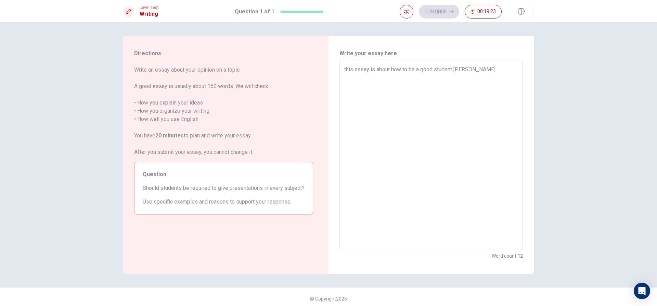
type textarea "x"
type textarea "this essay is about how to be a good student ib sch"
type textarea "x"
type textarea "this essay is about how to be a good student ib scho"
type textarea "x"
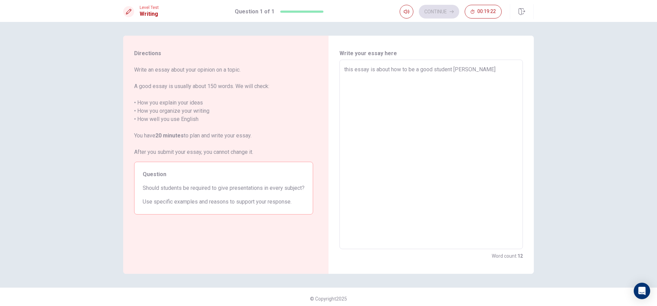
type textarea "this essay is about how to be a good student ib schol"
type textarea "x"
type textarea "this essay is about how to be a good student ib scholl"
type textarea "x"
type textarea "this essay is about how to be a good student ib schol"
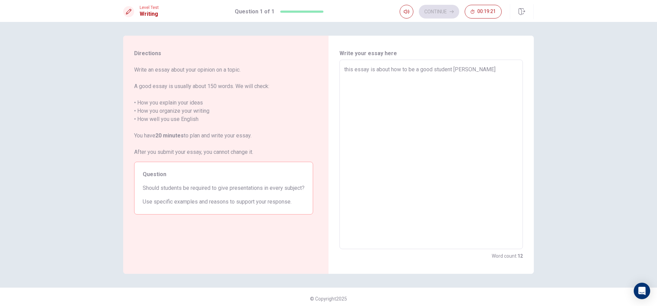
type textarea "x"
type textarea "this essay is about how to be a good student ib scho"
type textarea "x"
type textarea "this essay is about how to be a good student ib sch"
type textarea "x"
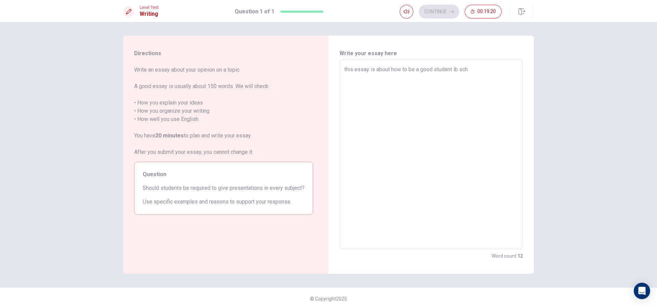
type textarea "this essay is about how to be a good student ib sc"
type textarea "x"
type textarea "this essay is about how to be a good student ib s"
type textarea "x"
type textarea "this essay is about how to be a good student ib"
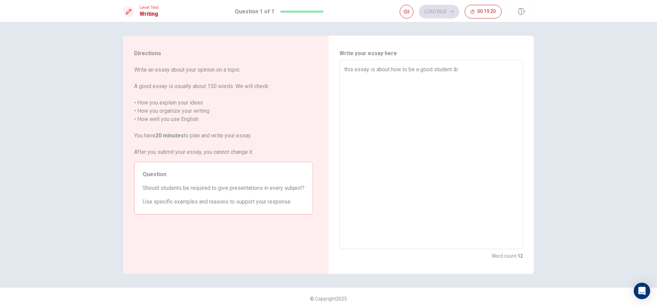
type textarea "x"
type textarea "this essay is about how to be a good student ib"
type textarea "x"
type textarea "this essay is about how to be a good student i"
type textarea "x"
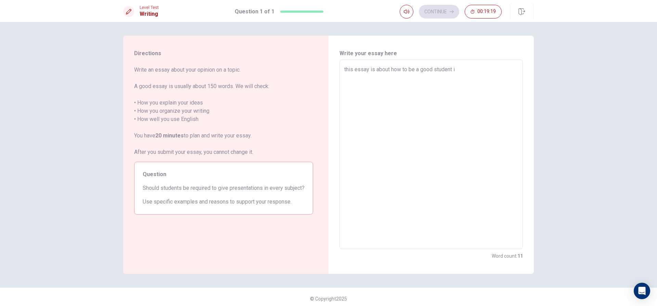
type textarea "this essay is about how to be a good student in"
type textarea "x"
type textarea "this essay is about how to be a good student in"
type textarea "x"
type textarea "this essay is about how to be a good student in y"
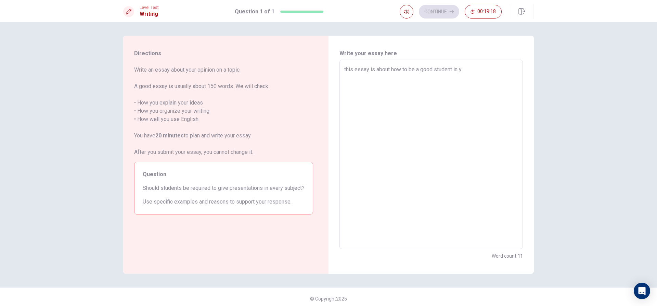
type textarea "x"
type textarea "this essay is about how to be a good student in yo"
type textarea "x"
type textarea "this essay is about how to be a good student in you"
type textarea "x"
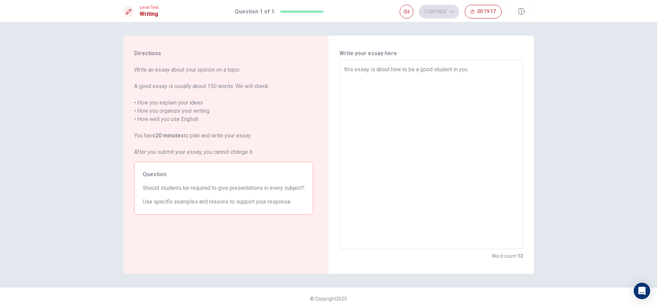
type textarea "this essay is about how to be a good student in your"
type textarea "x"
type textarea "this essay is about how to be a good student in your"
type textarea "x"
type textarea "this essay is about how to be a good student in your s"
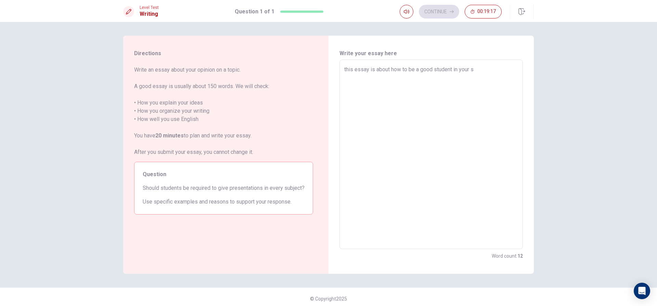
type textarea "x"
type textarea "this essay is about how to be a good student in your sc"
type textarea "x"
type textarea "this essay is about how to be a good student in your sch"
type textarea "x"
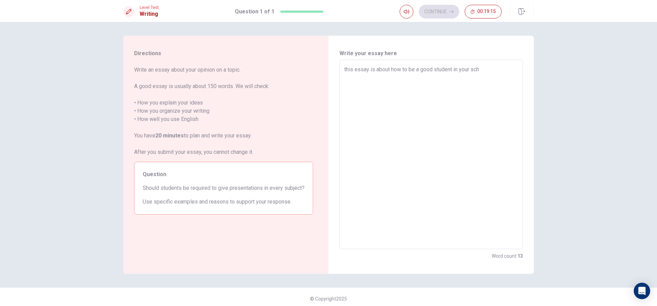
type textarea "this essay is about how to be a good student in your scho"
type textarea "x"
type textarea "this essay is about how to be a good student in your schoo"
type textarea "x"
type textarea "this essay is about how to be a good student in your school"
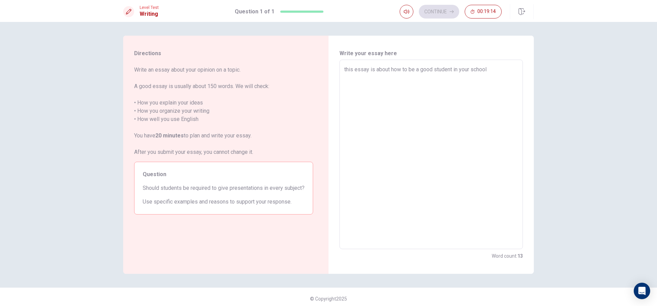
type textarea "x"
type textarea "this essay is about how to be a good student in your school."
click at [345, 68] on textarea "this essay is about how to be a good student in your school." at bounding box center [431, 154] width 174 height 178
type textarea "x"
type textarea "his essay is about how to be a good student in your school."
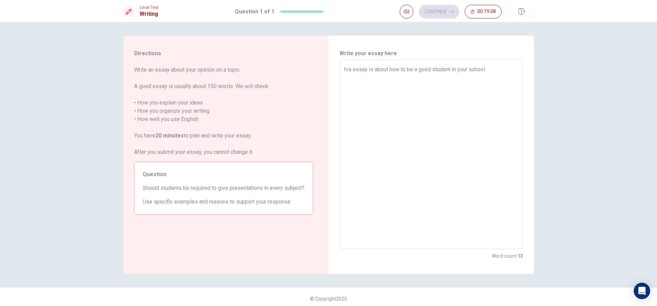
type textarea "x"
type textarea "This essay is about how to be a good student in your school."
click at [492, 72] on textarea "This essay is about how to be a good student in your school." at bounding box center [431, 154] width 174 height 178
type textarea "x"
type textarea "This essay is about how to be a good student in your school"
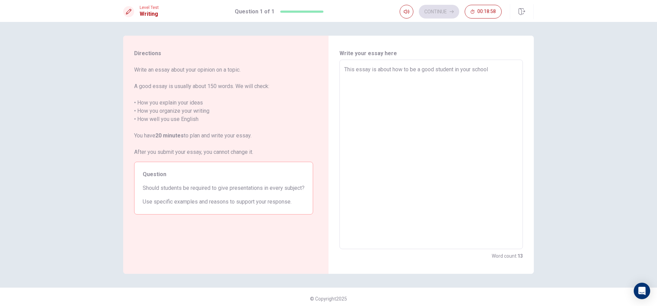
type textarea "x"
type textarea "This essay is about how to be a good student in your schoo"
type textarea "x"
type textarea "This essay is about how to be a good student in your scho"
type textarea "x"
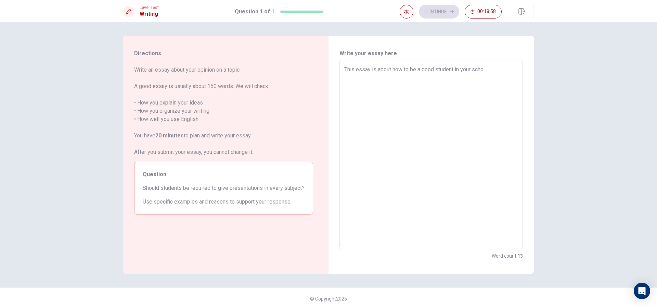
type textarea "This essay is about how to be a good student in your sch"
type textarea "x"
type textarea "This essay is about how to be a good student in your sc"
type textarea "x"
type textarea "This essay is about how to be a good student in your s"
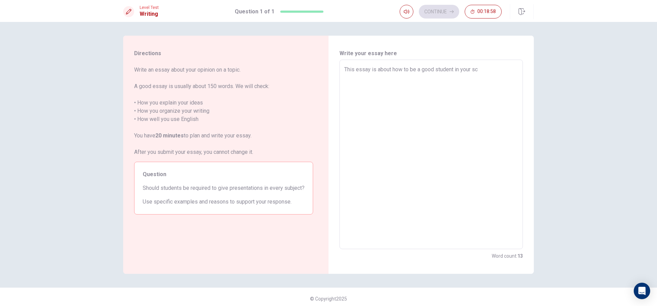
type textarea "x"
type textarea "This essay is about how to be a good student in your"
type textarea "x"
type textarea "This essay is about how to be a good student in your"
type textarea "x"
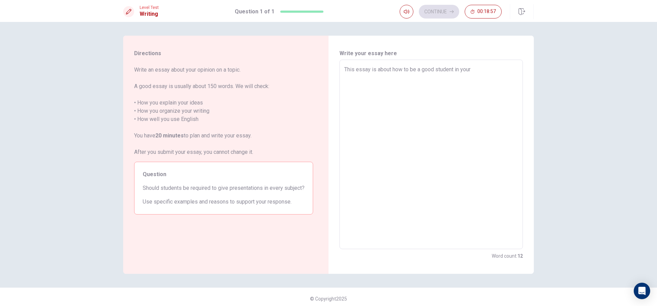
type textarea "This essay is about how to be a good student in you"
type textarea "x"
type textarea "This essay is about how to be a good student in yo"
type textarea "x"
type textarea "This essay is about how to be a good student in y"
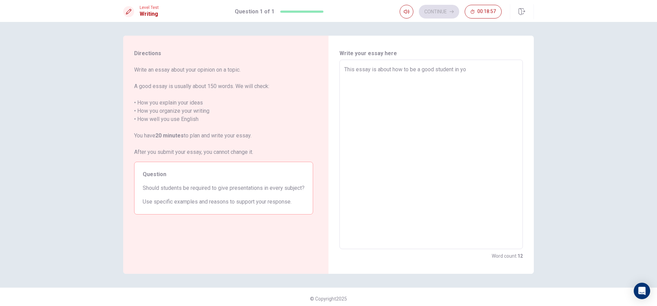
type textarea "x"
type textarea "This essay is about how to be a good student in"
type textarea "x"
type textarea "This essay is about how to be a good student in"
type textarea "x"
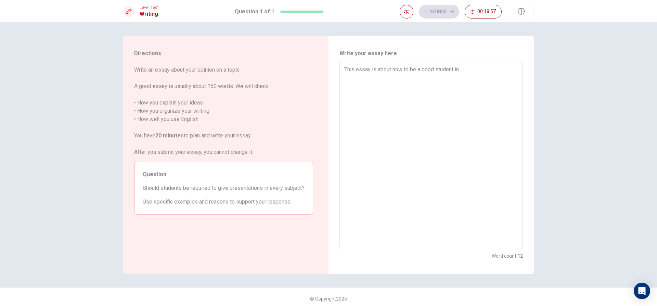
type textarea "This essay is about how to be a good student i"
type textarea "x"
type textarea "This essay is about how to be a good student"
type textarea "x"
type textarea "This essay is about how to be a good student"
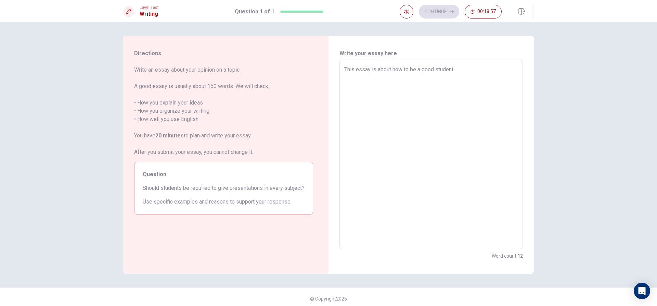
type textarea "x"
type textarea "This essay is about how to be a good studen"
type textarea "x"
type textarea "This essay is about how to be a good stude"
type textarea "x"
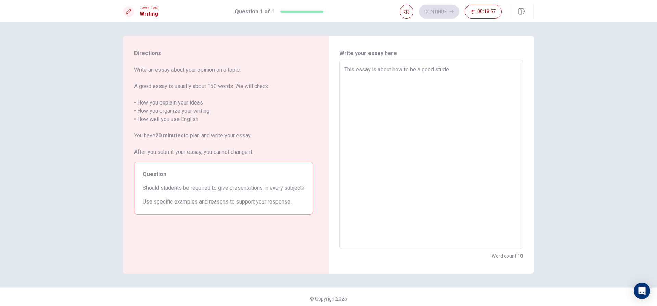
type textarea "This essay is about how to be a good stud"
type textarea "x"
type textarea "This essay is about how to be a good stu"
type textarea "x"
drag, startPoint x: 454, startPoint y: 71, endPoint x: 443, endPoint y: 78, distance: 12.6
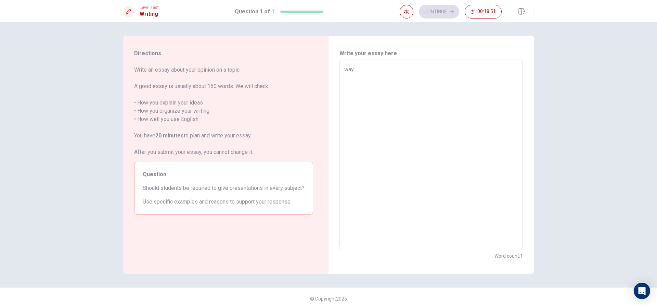
click at [453, 71] on textarea "way" at bounding box center [431, 154] width 174 height 178
click at [350, 72] on textarea "my answer is yes, I" at bounding box center [431, 154] width 174 height 178
click at [404, 69] on textarea "My answer is yes, I" at bounding box center [431, 154] width 174 height 178
click at [391, 70] on textarea "My answer is yes, I agree with that. Students should be required to give presen…" at bounding box center [431, 154] width 174 height 178
click at [382, 71] on textarea "My answer is yes, I disagree with that. Students should be required to give pre…" at bounding box center [431, 154] width 174 height 178
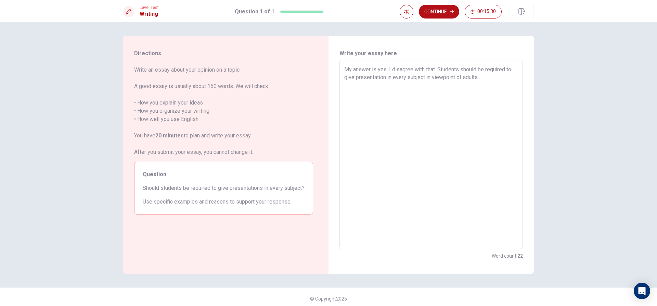
click at [383, 69] on textarea "My answer is yes, I disagree with that. Students should be required to give pre…" at bounding box center [431, 154] width 174 height 178
click at [395, 68] on textarea "My answer is no, I disagree with that. Students should be required to give pres…" at bounding box center [431, 154] width 174 height 178
click at [487, 78] on textarea "My answer is no, I disagree with that. Students should be required to give pres…" at bounding box center [431, 154] width 174 height 178
click at [430, 78] on textarea "My answer is no, I disagree with that. Students should be required to give pres…" at bounding box center [431, 154] width 174 height 178
click at [506, 79] on textarea "My answer is no, I disagree with that. Students should be required to give pres…" at bounding box center [431, 154] width 174 height 178
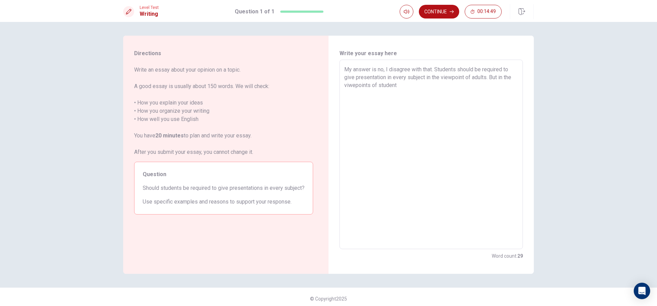
click at [353, 83] on textarea "My answer is no, I disagree with that. Students should be required to give pres…" at bounding box center [431, 154] width 174 height 178
click at [397, 87] on textarea "My answer is no, I disagree with that. Students should be required to give pres…" at bounding box center [431, 154] width 174 height 178
click at [410, 86] on textarea "My answer is no, I disagree with that. Students should be required to give pres…" at bounding box center [431, 154] width 174 height 178
click at [408, 87] on textarea "My answer is no, I disagree with that. Students should be required to give pres…" at bounding box center [431, 154] width 174 height 178
click at [506, 87] on textarea "My answer is no, I disagree with that. Students should be required to give pres…" at bounding box center [431, 154] width 174 height 178
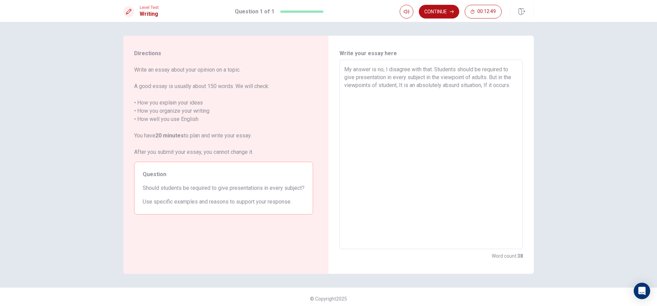
click at [508, 85] on textarea "My answer is no, I disagree with that. Students should be required to give pres…" at bounding box center [431, 154] width 174 height 178
click at [388, 95] on textarea "My answer is no, I disagree with that. Students should be required to give pres…" at bounding box center [431, 154] width 174 height 178
click at [415, 94] on textarea "My answer is no, I disagree with that. Students should be required to give pres…" at bounding box center [431, 154] width 174 height 178
click at [421, 93] on textarea "My answer is no, I disagree with that. Students should be required to give pres…" at bounding box center [431, 154] width 174 height 178
click at [419, 94] on textarea "My answer is no, I disagree with that. Students should be required to give pres…" at bounding box center [431, 154] width 174 height 178
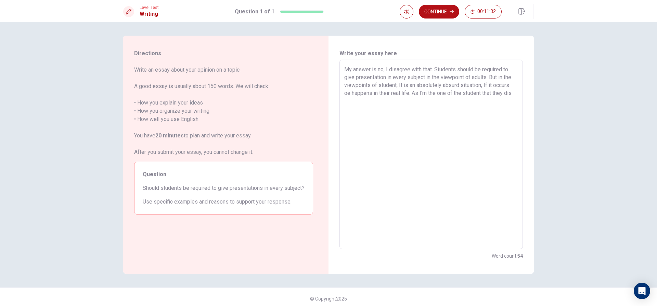
click at [513, 92] on textarea "My answer is no, I disagree with that. Students should be required to give pres…" at bounding box center [431, 154] width 174 height 178
click at [386, 101] on textarea "My answer is no, I disagree with that. Students should be required to give pres…" at bounding box center [431, 154] width 174 height 178
click at [388, 100] on textarea "My answer is no, I disagree with that. Students should be required to give pres…" at bounding box center [431, 154] width 174 height 178
click at [412, 109] on textarea "My answer is no, I disagree with that. Students should be required to give pres…" at bounding box center [431, 154] width 174 height 178
click at [458, 108] on textarea "My answer is no, I disagree with that. Students should be required to give pres…" at bounding box center [431, 154] width 174 height 178
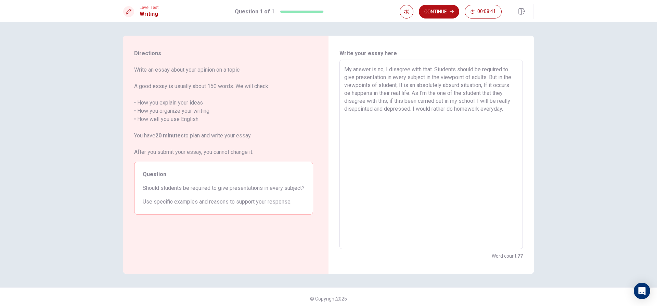
click at [451, 109] on textarea "My answer is no, I disagree with that. Students should be required to give pres…" at bounding box center [431, 154] width 174 height 178
click at [479, 109] on textarea "My answer is no, I disagree with that. Students should be required to give pres…" at bounding box center [431, 154] width 174 height 178
click at [446, 109] on textarea "My answer is no, I disagree with that. Students should be required to give pres…" at bounding box center [431, 154] width 174 height 178
click at [505, 107] on textarea "My answer is no, I disagree with that. Students should be required to give pres…" at bounding box center [431, 154] width 174 height 178
click at [506, 108] on textarea "My answer is no, I disagree with that. Students should be required to give pres…" at bounding box center [431, 154] width 174 height 178
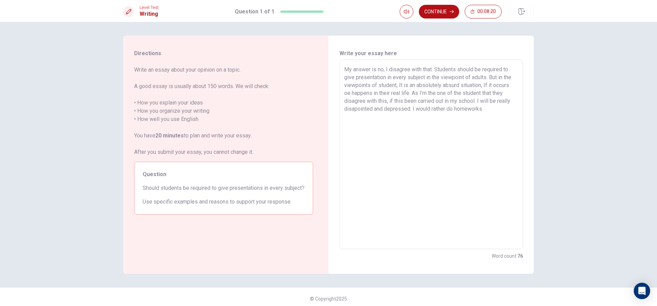
click at [446, 107] on textarea "My answer is no, I disagree with that. Students should be required to give pres…" at bounding box center [431, 154] width 174 height 178
click at [473, 107] on textarea "My answer is no, I disagree with that. Students should be required to give pres…" at bounding box center [431, 154] width 174 height 178
click at [446, 110] on textarea "My answer is no, I disagree with that. Students should be required to give pres…" at bounding box center [431, 154] width 174 height 178
click at [472, 111] on textarea "My answer is no, I disagree with that. Students should be required to give pres…" at bounding box center [431, 154] width 174 height 178
click at [475, 109] on textarea "My answer is no, I disagree with that. Students should be required to give pres…" at bounding box center [431, 154] width 174 height 178
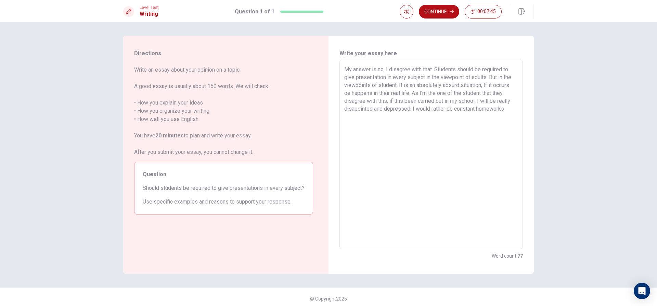
click at [505, 107] on textarea "My answer is no, I disagree with that. Students should be required to give pres…" at bounding box center [431, 154] width 174 height 178
click at [439, 124] on textarea "My answer is no, I disagree with that. Students should be required to give pres…" at bounding box center [431, 154] width 174 height 178
click at [502, 125] on textarea "My answer is no, I disagree with that. Students should be required to give pres…" at bounding box center [431, 154] width 174 height 178
click at [499, 124] on textarea "My answer is no, I disagree with that. Students should be required to give pres…" at bounding box center [431, 154] width 174 height 178
click at [414, 127] on textarea "My answer is no, I disagree with that. Students should be required to give pres…" at bounding box center [431, 154] width 174 height 178
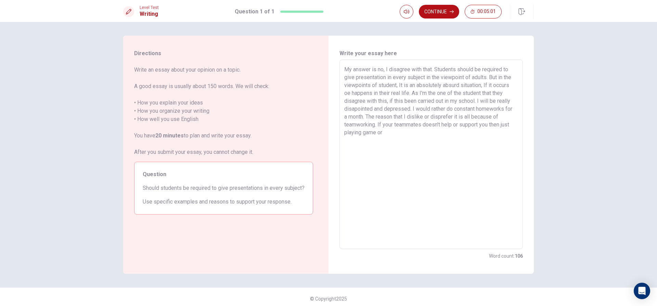
click at [397, 131] on textarea "My answer is no, I disagree with that. Students should be required to give pres…" at bounding box center [431, 154] width 174 height 178
click at [363, 116] on textarea "My answer is no, I disagree with that. Students should be required to give pres…" at bounding box center [431, 154] width 174 height 178
click at [473, 133] on textarea "My answer is no, I disagree with that. Students should be required to give pres…" at bounding box center [431, 154] width 174 height 178
click at [412, 134] on textarea "My answer is no, I disagree with that. Students should be required to give pres…" at bounding box center [431, 154] width 174 height 178
click at [407, 135] on textarea "My answer is no, I disagree with that. Students should be required to give pres…" at bounding box center [431, 154] width 174 height 178
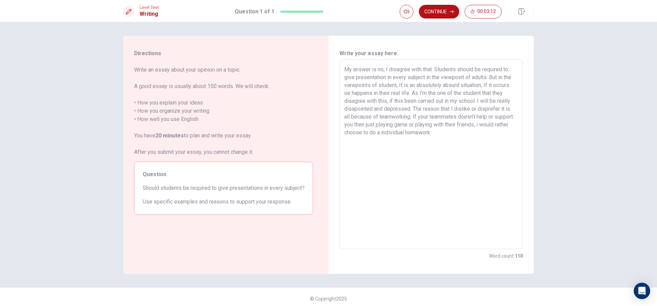
click at [411, 132] on textarea "My answer is no, I disagree with that. Students should be required to give pres…" at bounding box center [431, 154] width 174 height 178
click at [485, 136] on textarea "My answer is no, I disagree with that. Students should be required to give pres…" at bounding box center [431, 154] width 174 height 178
click at [377, 117] on textarea "My answer is no, I disagree with that. Students should be required to give pres…" at bounding box center [431, 154] width 174 height 178
click at [412, 110] on textarea "My answer is no, I disagree with that. Students should be required to give pres…" at bounding box center [431, 154] width 174 height 178
click at [430, 69] on textarea "My answer is no, I disagree with that. Students should be required to give pres…" at bounding box center [431, 154] width 174 height 178
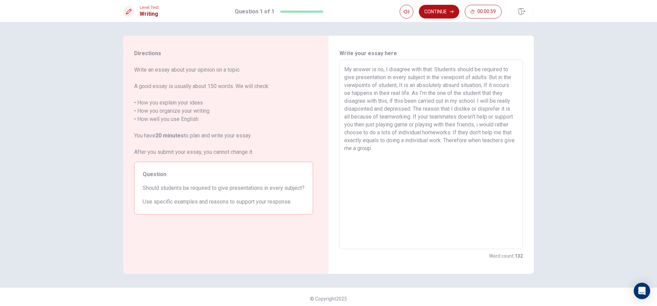
click at [412, 146] on textarea "My answer is no, I disagree with that. Students should be required to give pres…" at bounding box center [431, 154] width 174 height 178
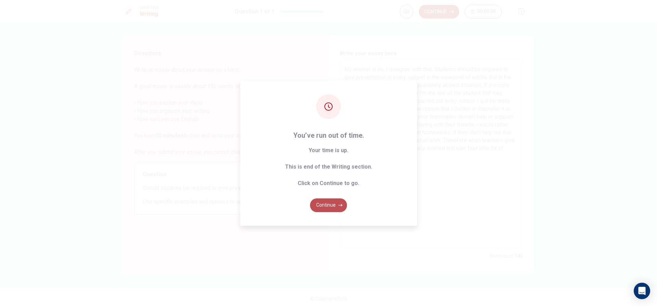
click at [335, 204] on button "Continue" at bounding box center [328, 205] width 37 height 14
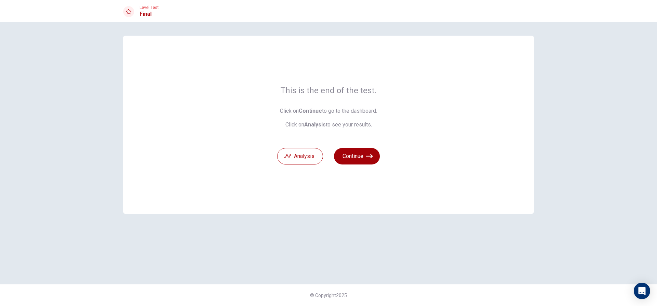
click at [351, 158] on button "Continue" at bounding box center [357, 156] width 46 height 16
